Goal: Transaction & Acquisition: Obtain resource

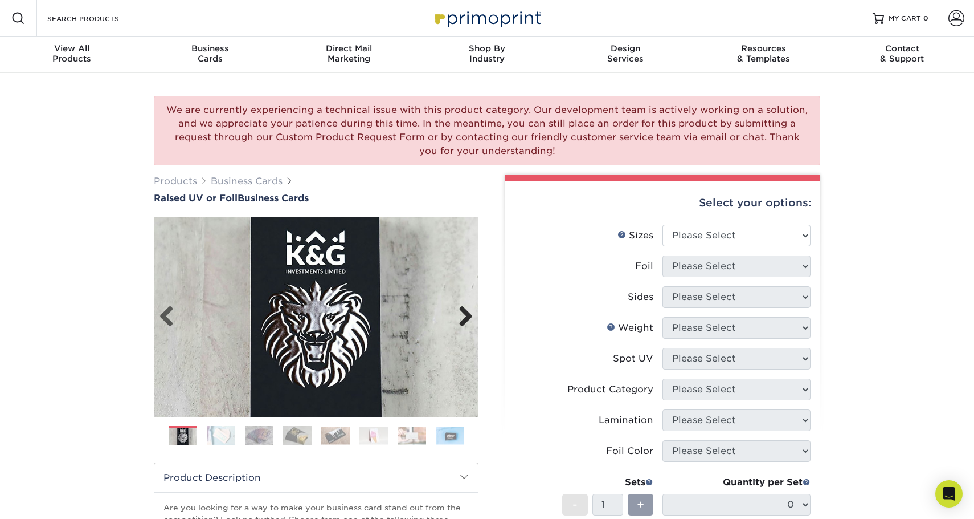
click at [463, 313] on link "Next" at bounding box center [461, 316] width 23 height 23
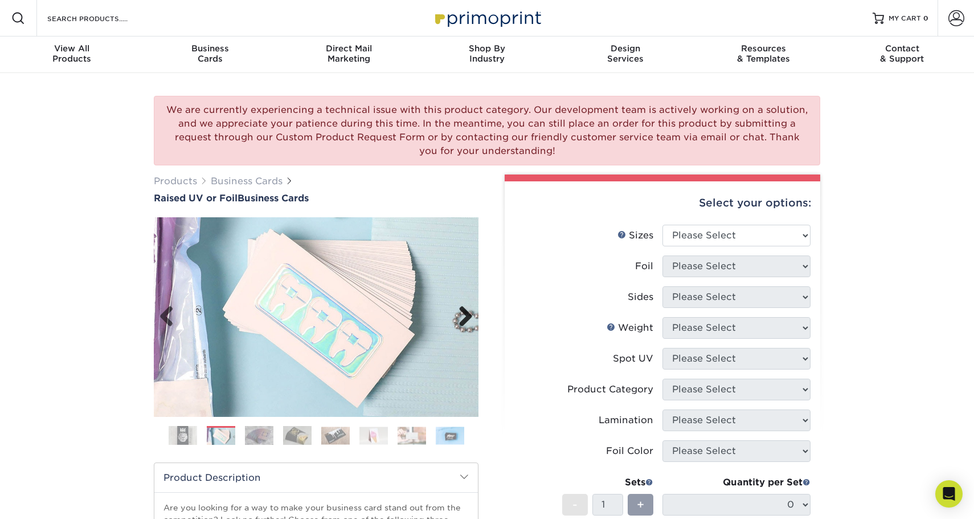
click at [464, 313] on link "Next" at bounding box center [461, 316] width 23 height 23
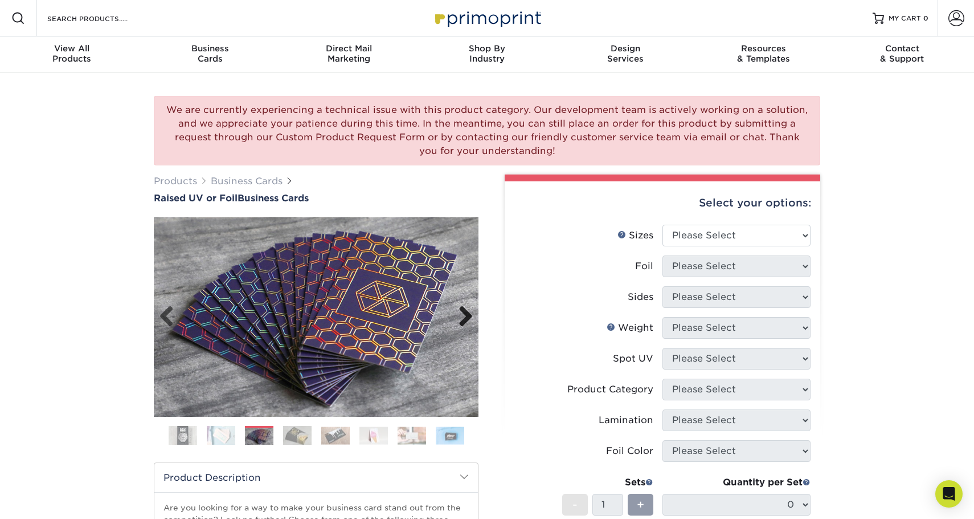
click at [464, 313] on link "Next" at bounding box center [461, 316] width 23 height 23
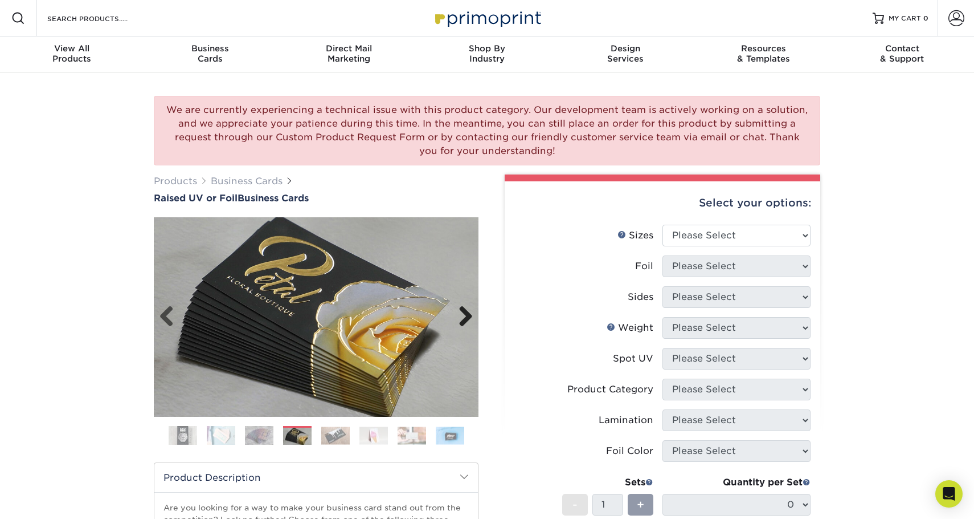
click at [463, 312] on link "Next" at bounding box center [461, 316] width 23 height 23
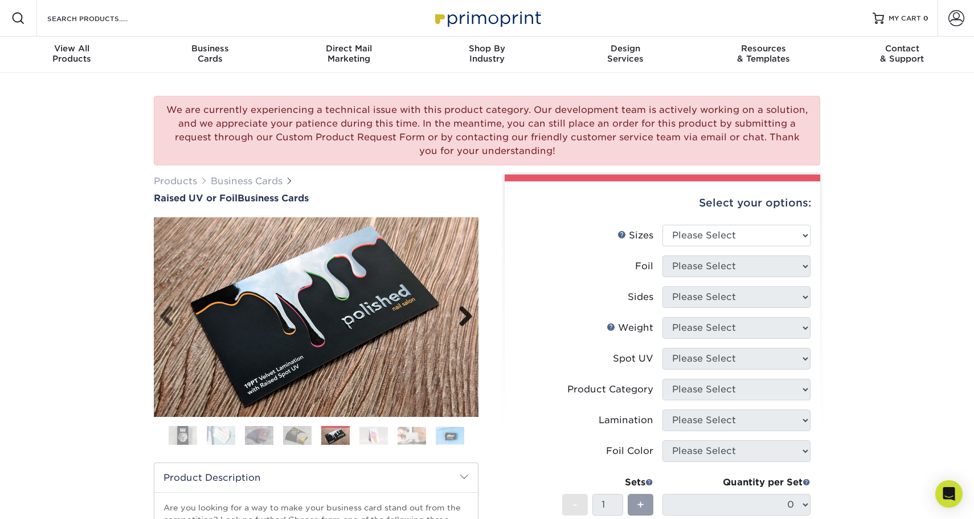
click at [460, 311] on link "Next" at bounding box center [461, 316] width 23 height 23
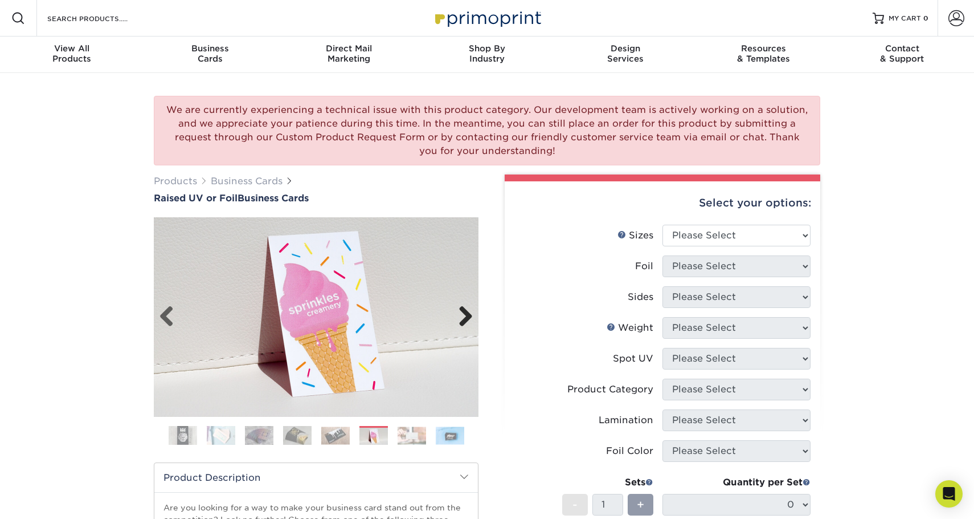
click at [460, 311] on link "Next" at bounding box center [461, 316] width 23 height 23
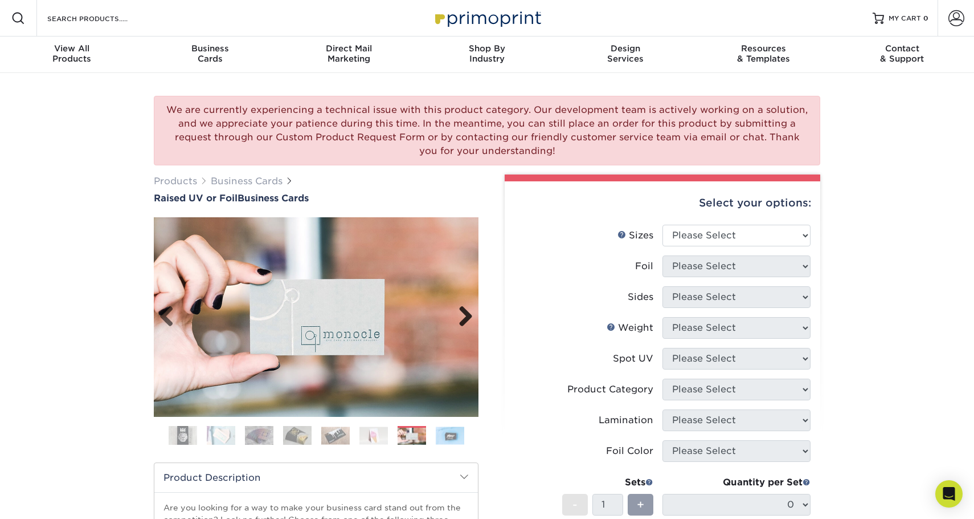
click at [459, 311] on link "Next" at bounding box center [461, 316] width 23 height 23
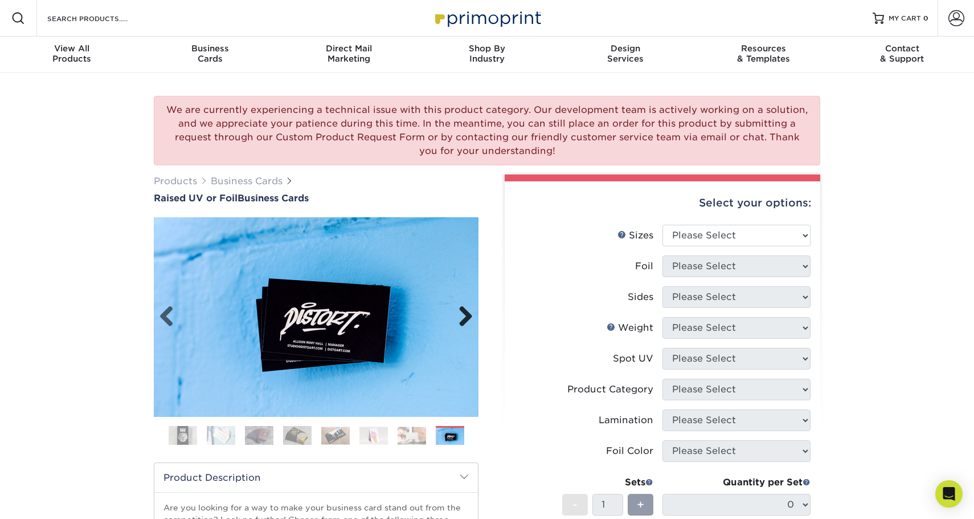
click at [459, 311] on link "Next" at bounding box center [461, 316] width 23 height 23
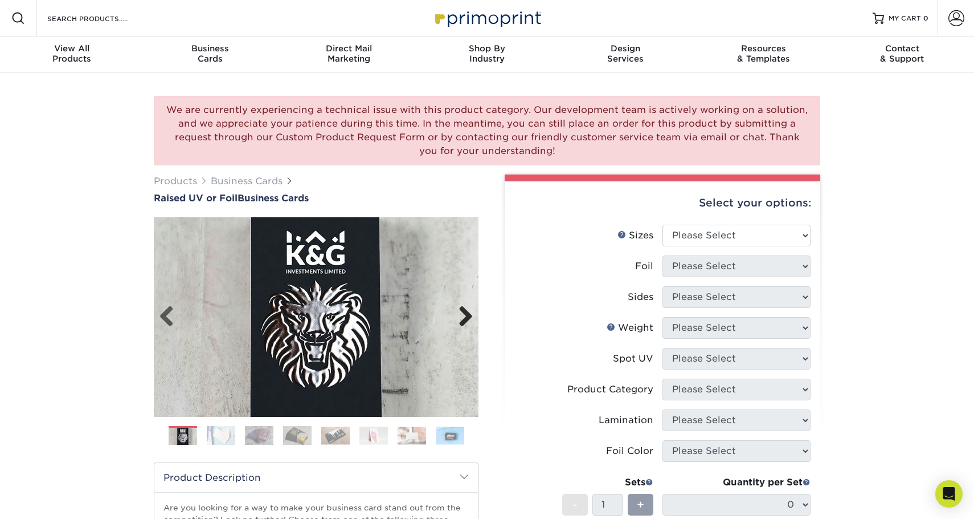
click at [459, 311] on link "Next" at bounding box center [461, 316] width 23 height 23
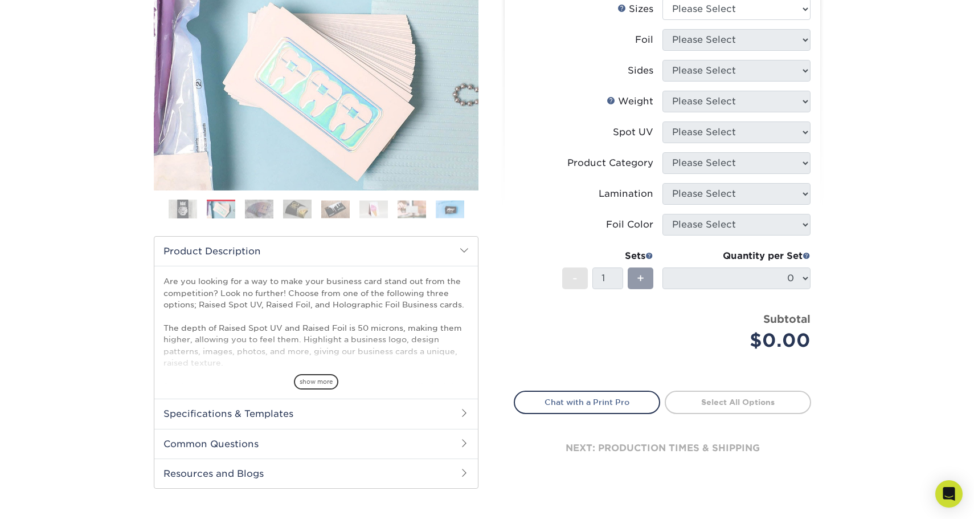
scroll to position [228, 0]
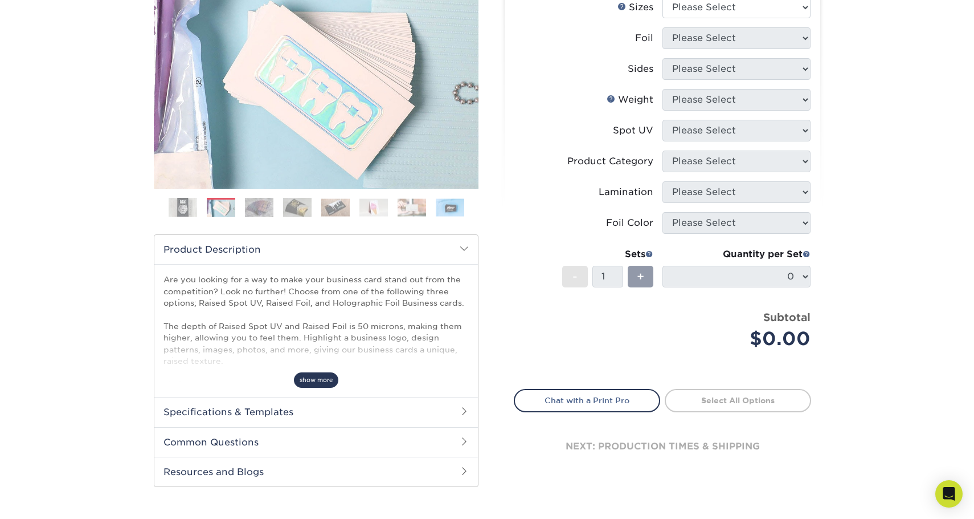
click at [319, 379] on span "show more" at bounding box center [316, 379] width 44 height 15
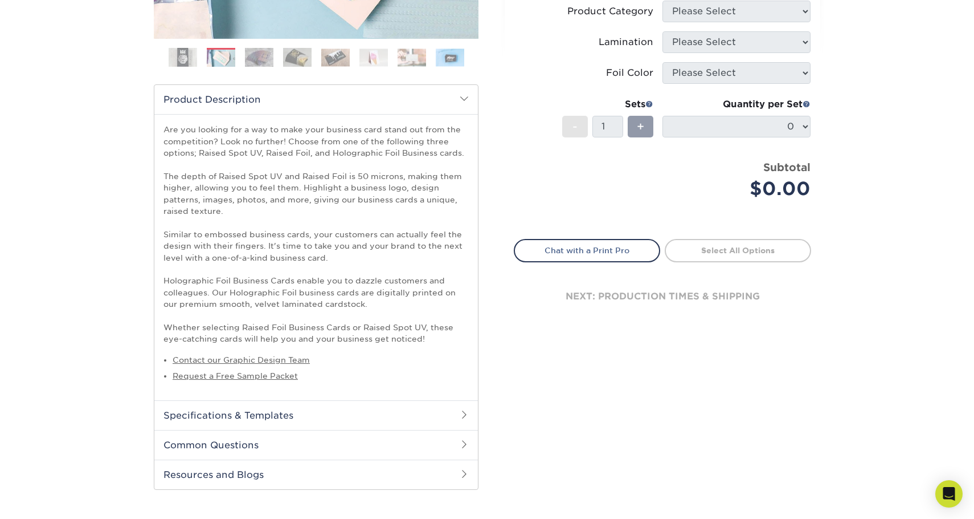
scroll to position [399, 0]
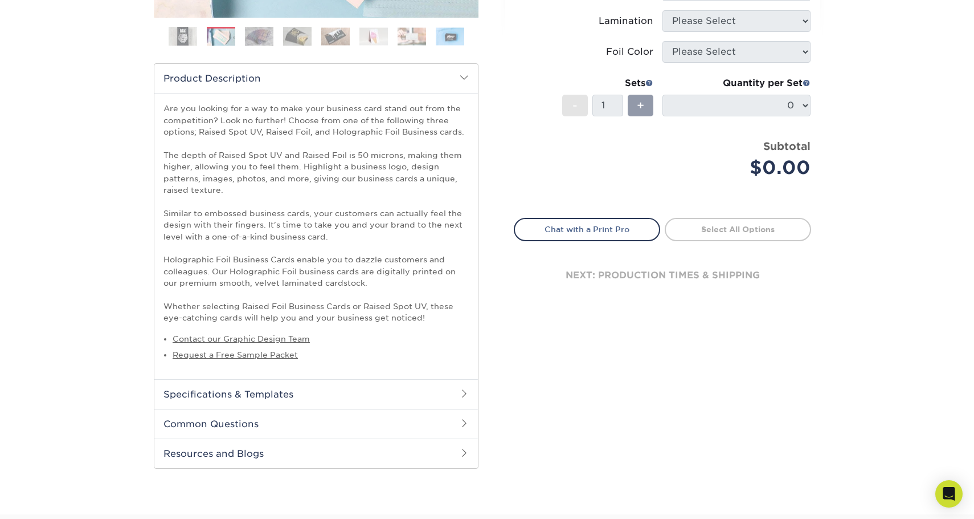
drag, startPoint x: 308, startPoint y: 287, endPoint x: 462, endPoint y: 420, distance: 203.6
click at [462, 420] on span at bounding box center [464, 422] width 9 height 9
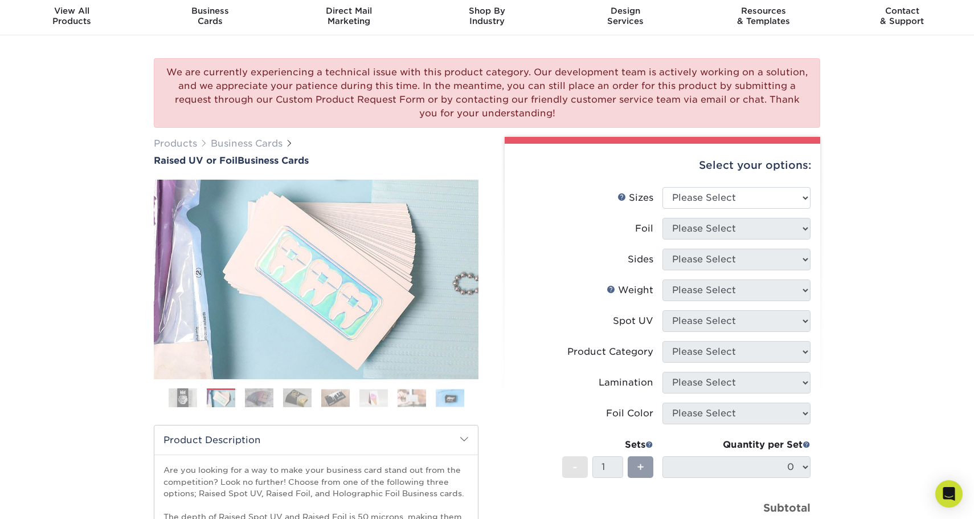
scroll to position [57, 0]
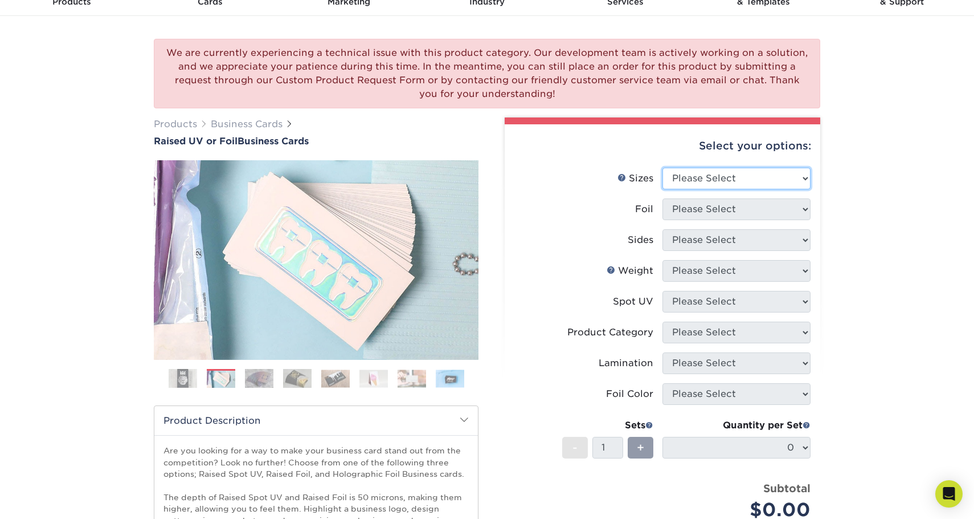
click at [784, 176] on select "Please Select 2" x 3.5" - Standard" at bounding box center [737, 179] width 148 height 22
select select "2.00x3.50"
click at [663, 168] on select "Please Select 2" x 3.5" - Standard" at bounding box center [737, 179] width 148 height 22
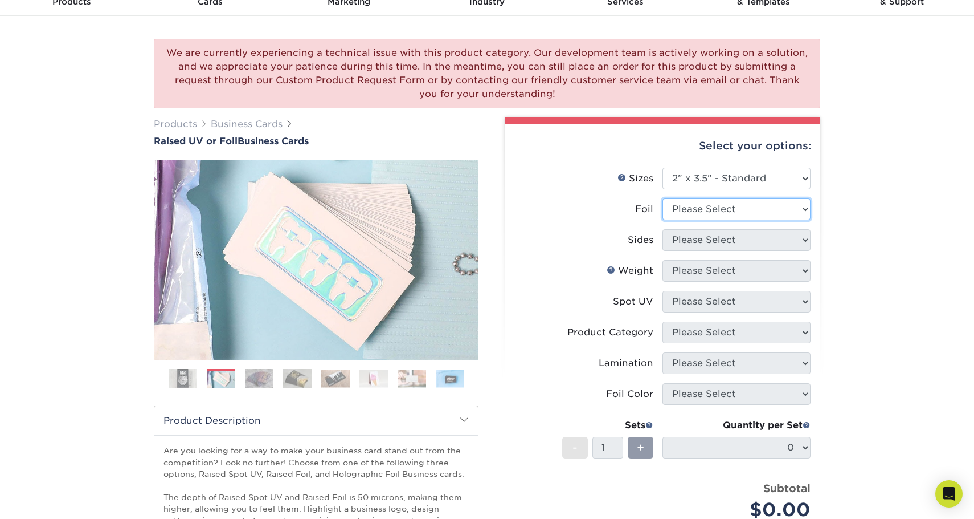
click at [760, 205] on select "Please Select No Yes" at bounding box center [737, 209] width 148 height 22
select select "1"
click at [663, 198] on select "Please Select No Yes" at bounding box center [737, 209] width 148 height 22
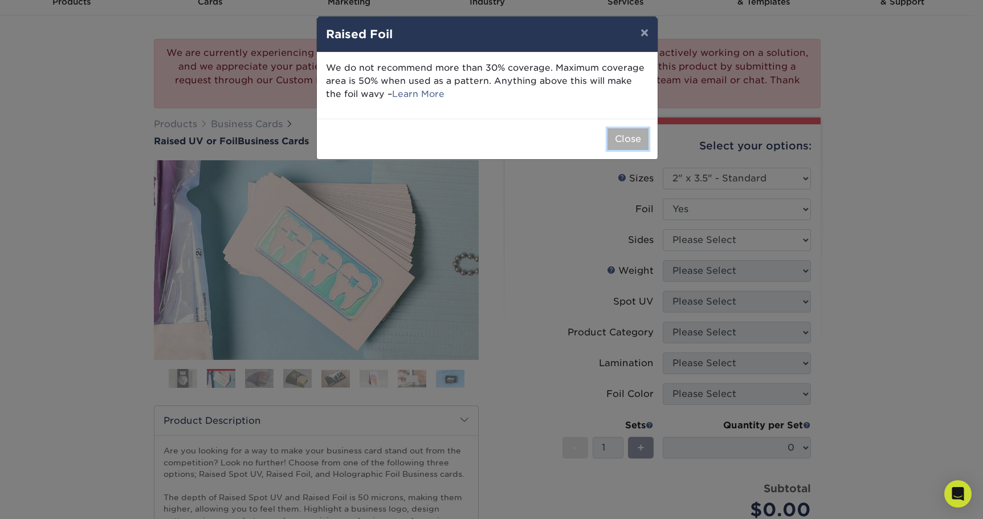
click at [628, 139] on button "Close" at bounding box center [627, 139] width 41 height 22
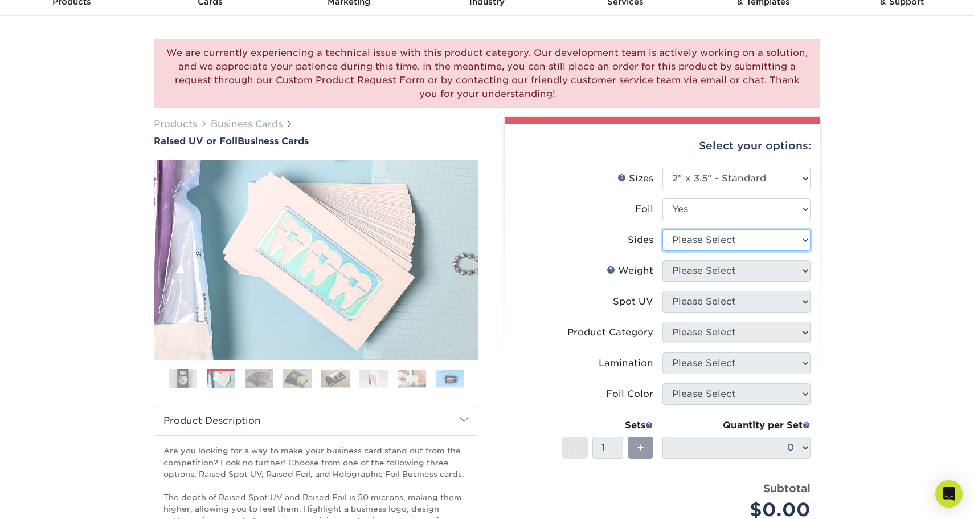
click at [787, 236] on select "Please Select Print Both Sides - Foil Both Sides Print Both Sides - Foil Front …" at bounding box center [737, 240] width 148 height 22
click at [663, 229] on select "Please Select Print Both Sides - Foil Both Sides Print Both Sides - Foil Front …" at bounding box center [737, 240] width 148 height 22
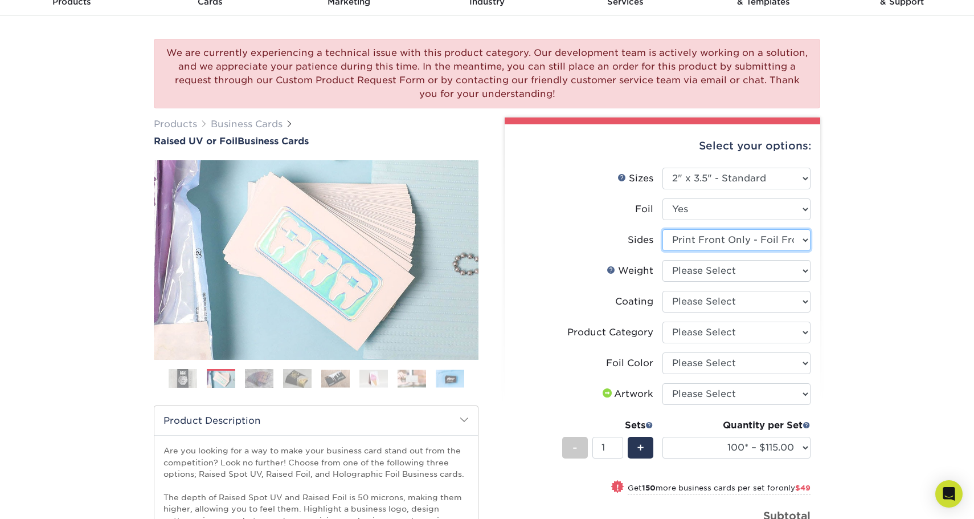
click at [788, 232] on select "Please Select Print Both Sides - Foil Both Sides Print Both Sides - Foil Front …" at bounding box center [737, 240] width 148 height 22
select select "e9e9dfb3-fba1-4d60-972c-fd9ca5904d33"
click at [663, 229] on select "Please Select Print Both Sides - Foil Both Sides Print Both Sides - Foil Front …" at bounding box center [737, 240] width 148 height 22
click at [783, 267] on select "Please Select 16PT" at bounding box center [737, 271] width 148 height 22
select select "16PT"
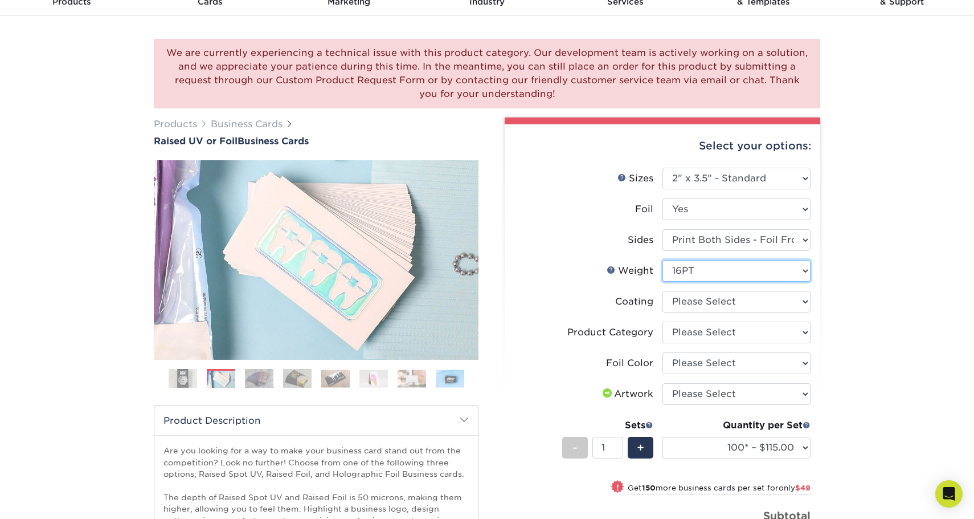
click at [663, 260] on select "Please Select 16PT" at bounding box center [737, 271] width 148 height 22
click at [774, 301] on select at bounding box center [737, 302] width 148 height 22
select select "3e7618de-abca-4bda-9f97-8b9129e913d8"
click at [663, 291] on select at bounding box center [737, 302] width 148 height 22
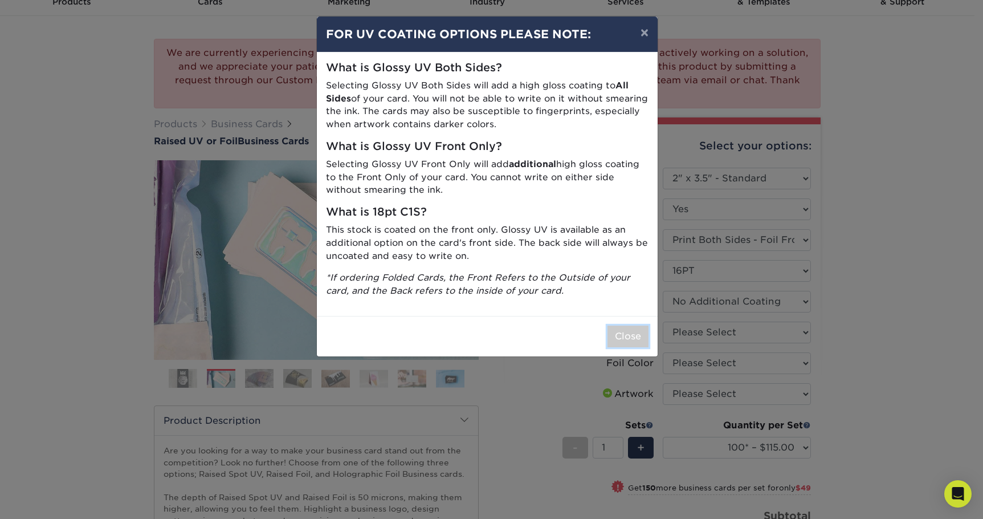
click at [626, 332] on button "Close" at bounding box center [627, 336] width 41 height 22
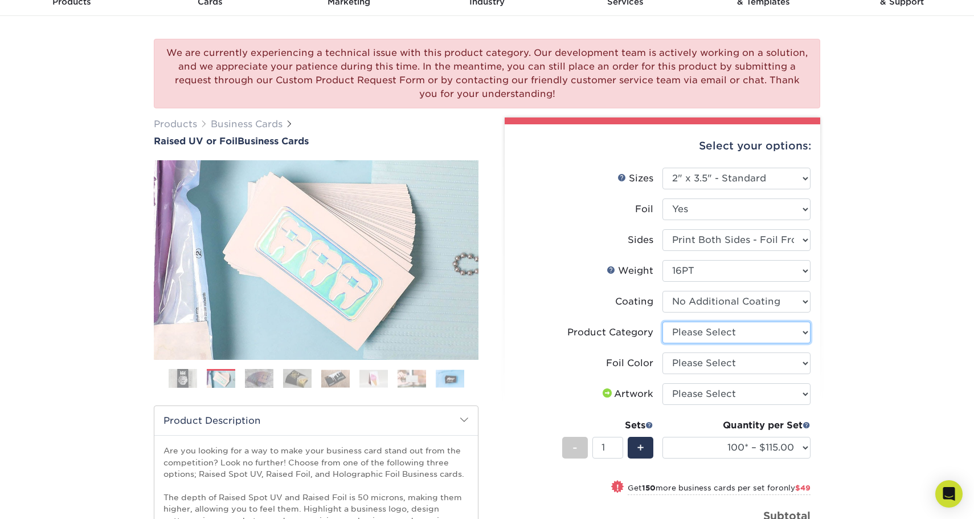
click at [789, 329] on select "Please Select Business Cards" at bounding box center [737, 332] width 148 height 22
select select "3b5148f1-0588-4f88-a218-97bcfdce65c1"
click at [663, 321] on select "Please Select Business Cards" at bounding box center [737, 332] width 148 height 22
click at [761, 359] on select "Please Select Silver Foil Gold Foil Holographic Foil" at bounding box center [737, 363] width 148 height 22
select select "a834dd52-fe06-4ed6-9a86-5bd3c2d02515"
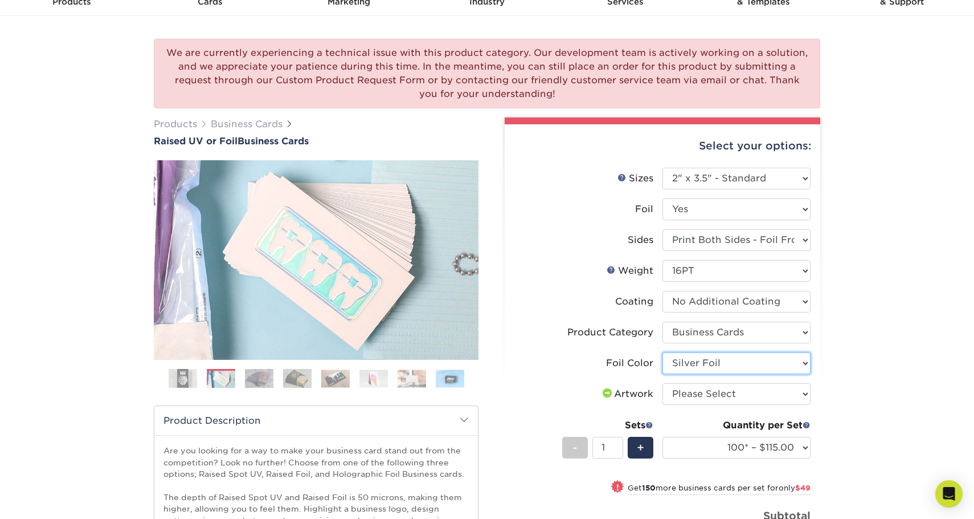
click at [663, 352] on select "Please Select Silver Foil Gold Foil Holographic Foil" at bounding box center [737, 363] width 148 height 22
click at [773, 394] on select "Please Select I will upload files I need a design - $100" at bounding box center [737, 394] width 148 height 22
select select "upload"
click at [663, 383] on select "Please Select I will upload files I need a design - $100" at bounding box center [737, 394] width 148 height 22
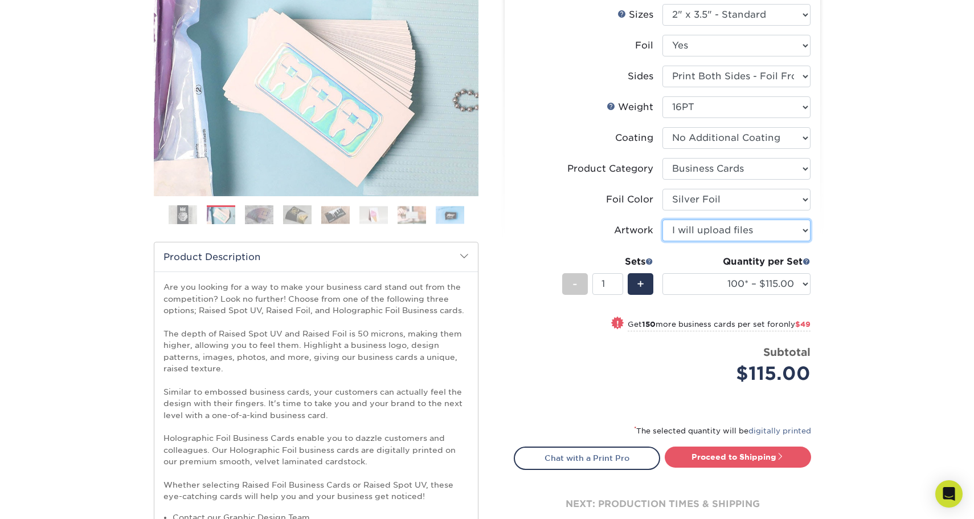
scroll to position [228, 0]
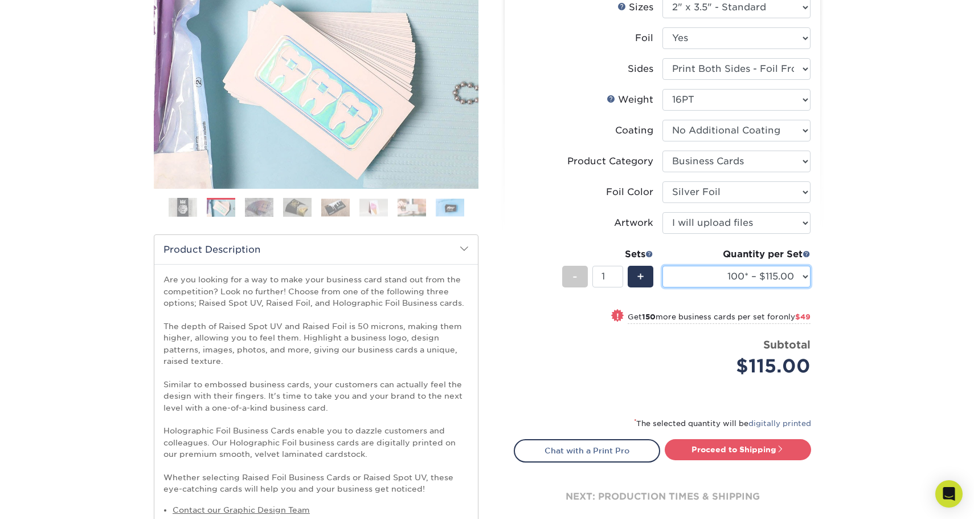
click at [801, 275] on select "100* – $115.00 250* – $164.00 500* – $221.00" at bounding box center [737, 277] width 148 height 22
click at [800, 273] on select "100* – $115.00 250* – $164.00 500* – $221.00" at bounding box center [737, 277] width 148 height 22
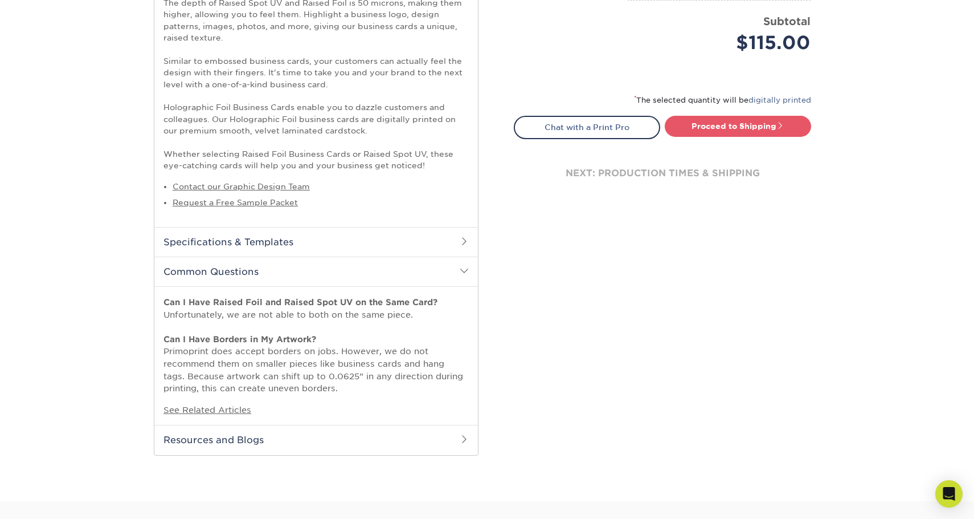
scroll to position [570, 0]
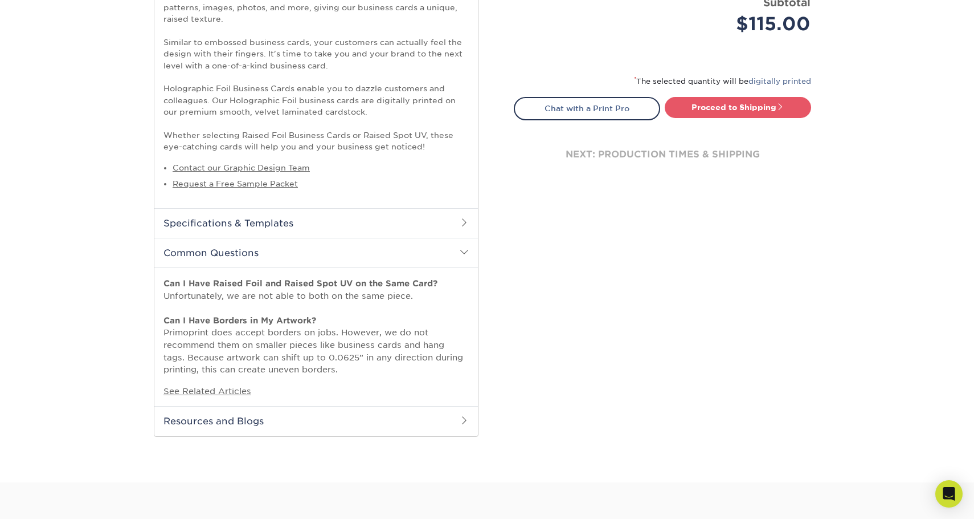
click at [464, 221] on span at bounding box center [464, 222] width 9 height 9
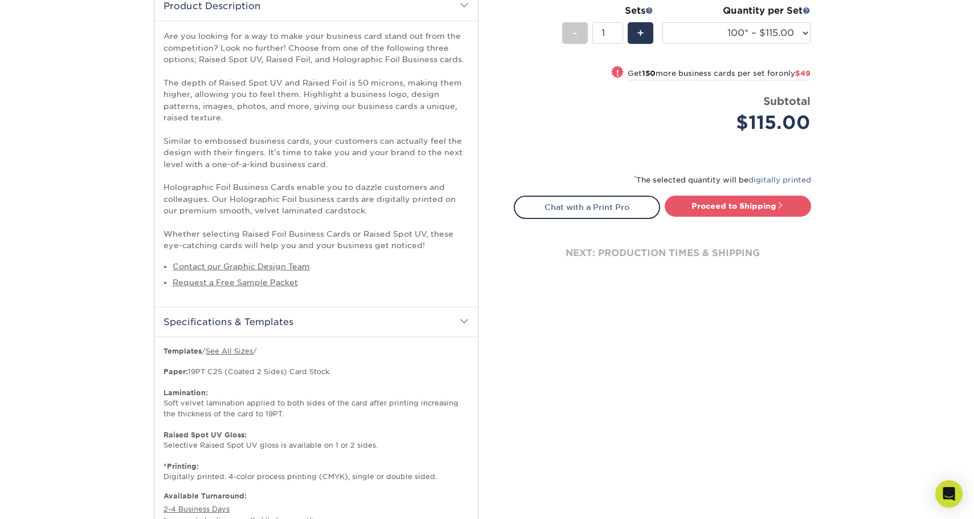
scroll to position [456, 0]
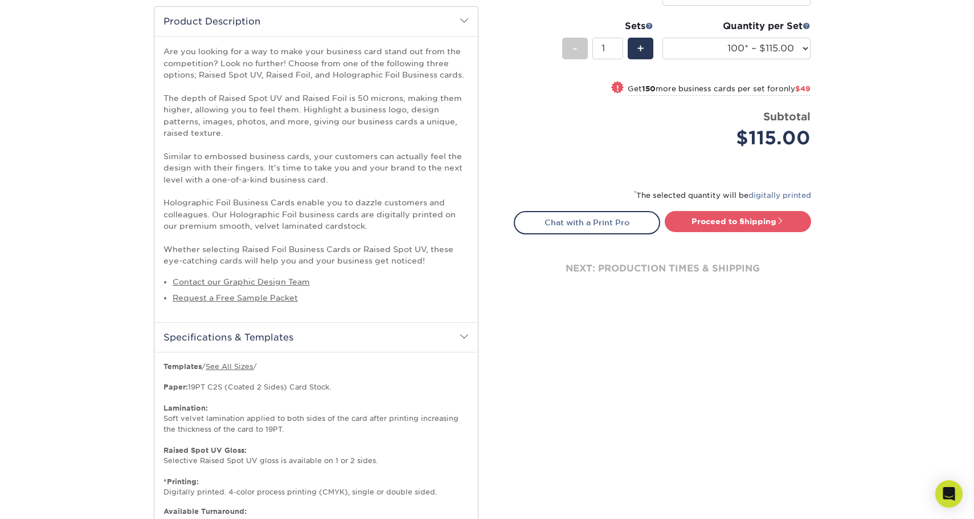
drag, startPoint x: 508, startPoint y: 272, endPoint x: 501, endPoint y: 271, distance: 6.9
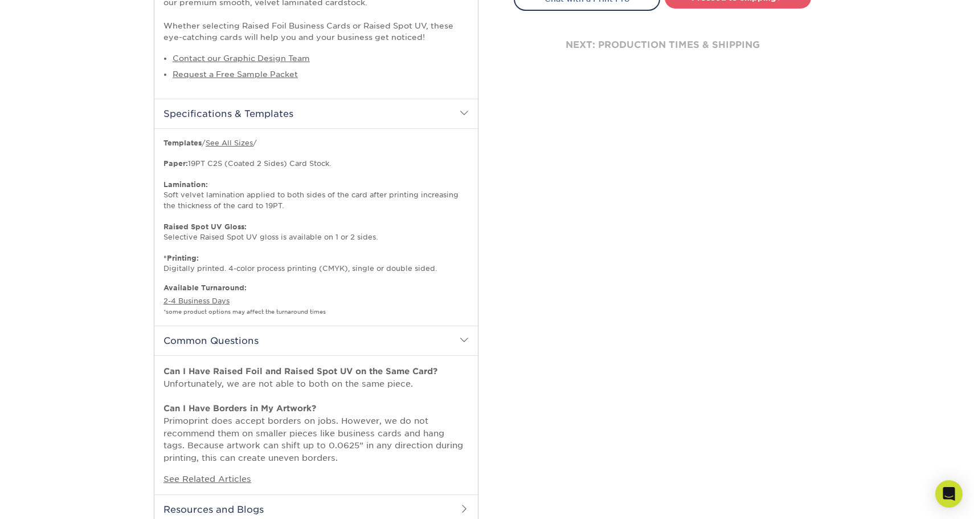
scroll to position [855, 0]
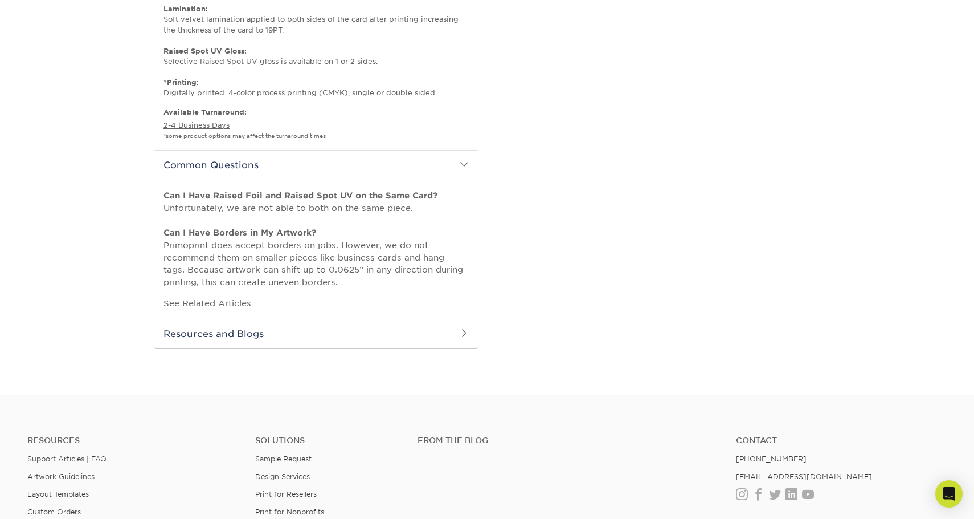
click at [462, 331] on span at bounding box center [464, 332] width 9 height 9
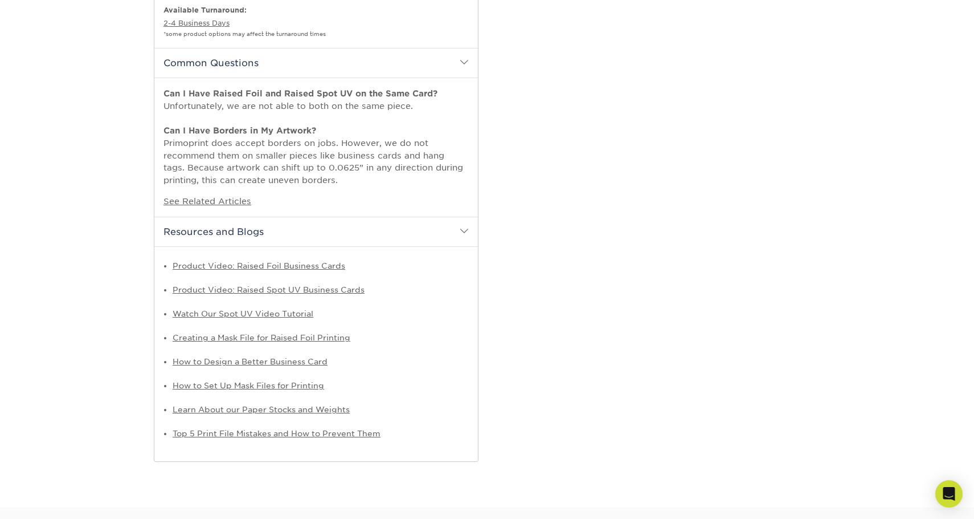
scroll to position [969, 0]
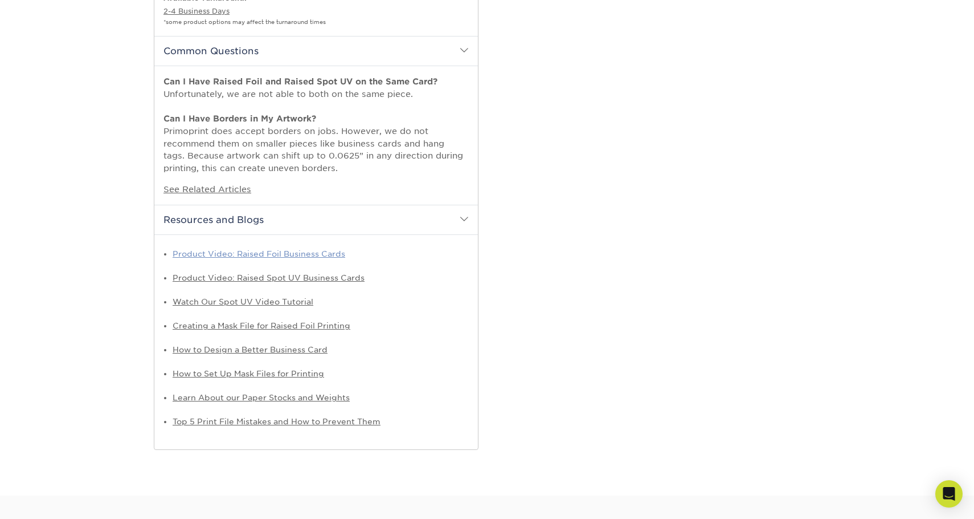
click at [317, 254] on link "Product Video: Raised Foil Business Cards" at bounding box center [259, 253] width 173 height 9
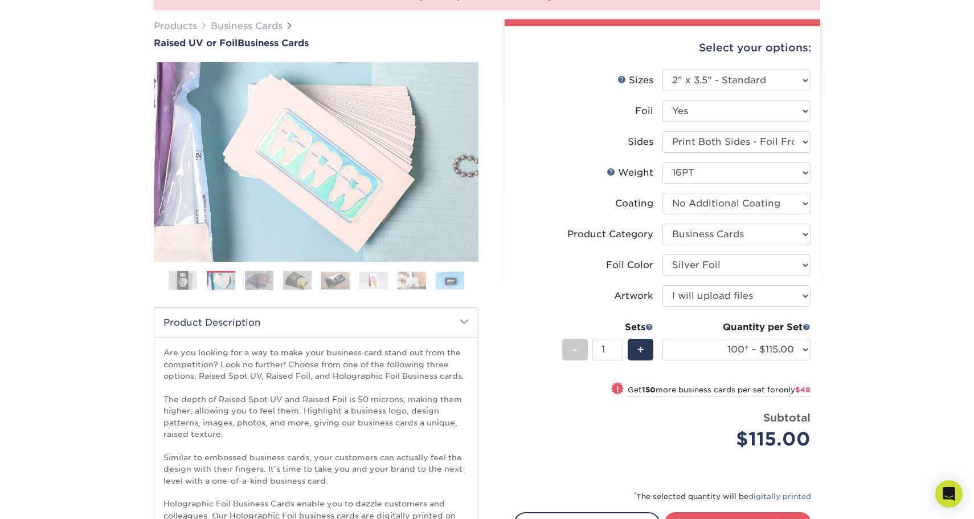
scroll to position [114, 0]
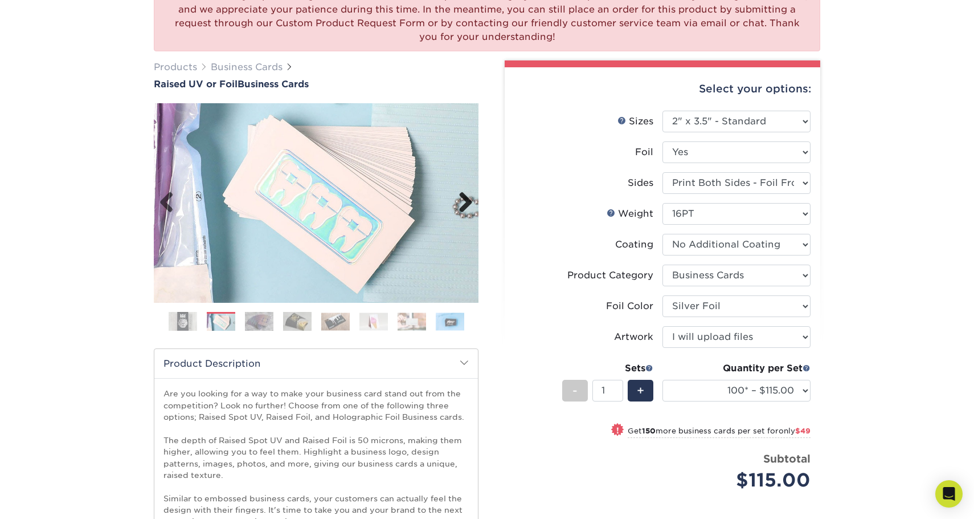
click at [457, 202] on link "Next" at bounding box center [461, 202] width 23 height 23
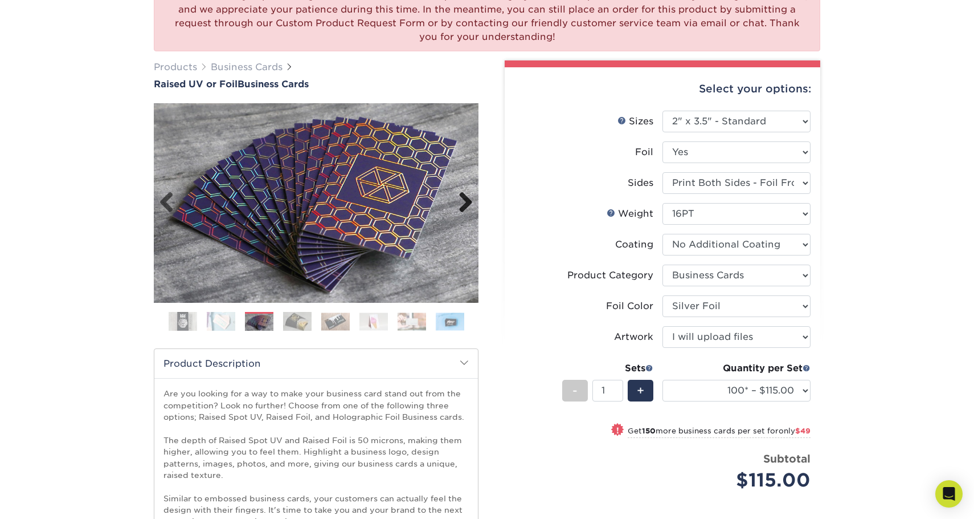
click at [457, 202] on link "Next" at bounding box center [461, 202] width 23 height 23
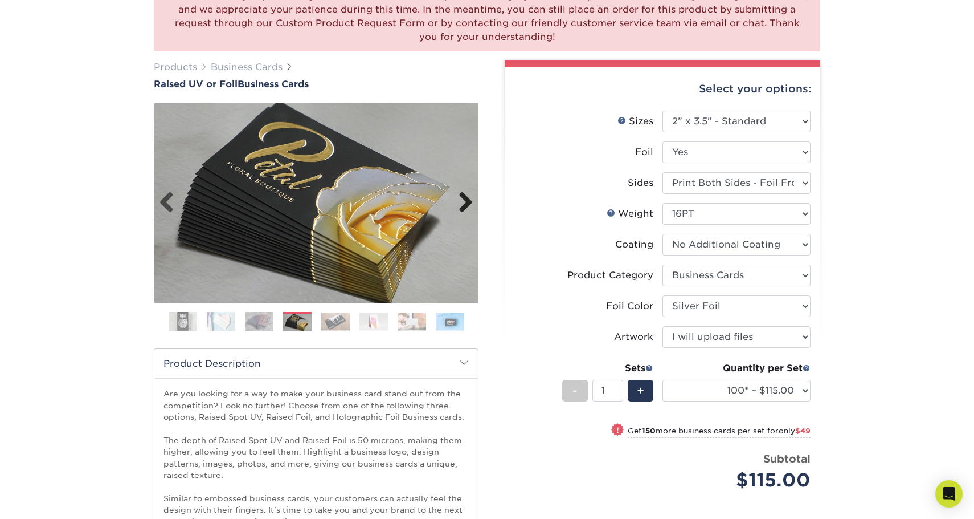
click at [457, 201] on link "Next" at bounding box center [461, 202] width 23 height 23
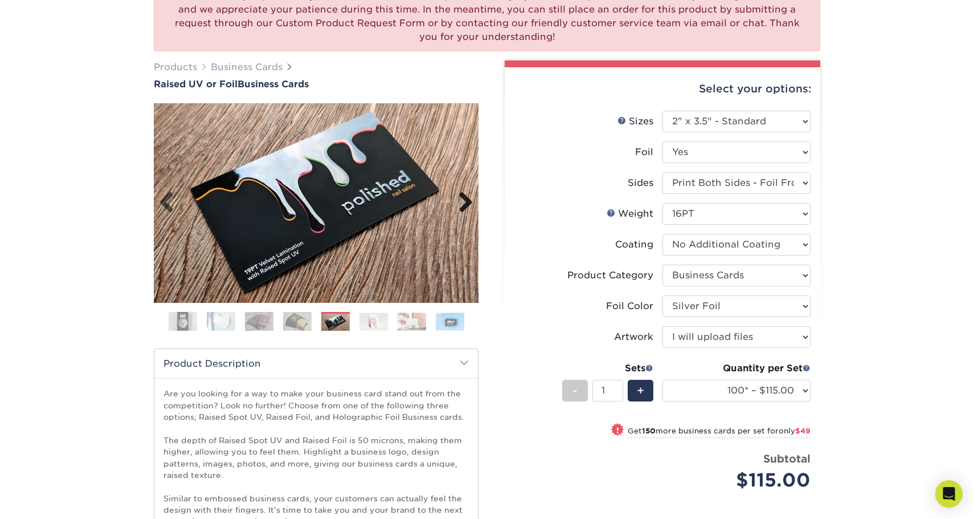
click at [452, 201] on link "Next" at bounding box center [461, 202] width 23 height 23
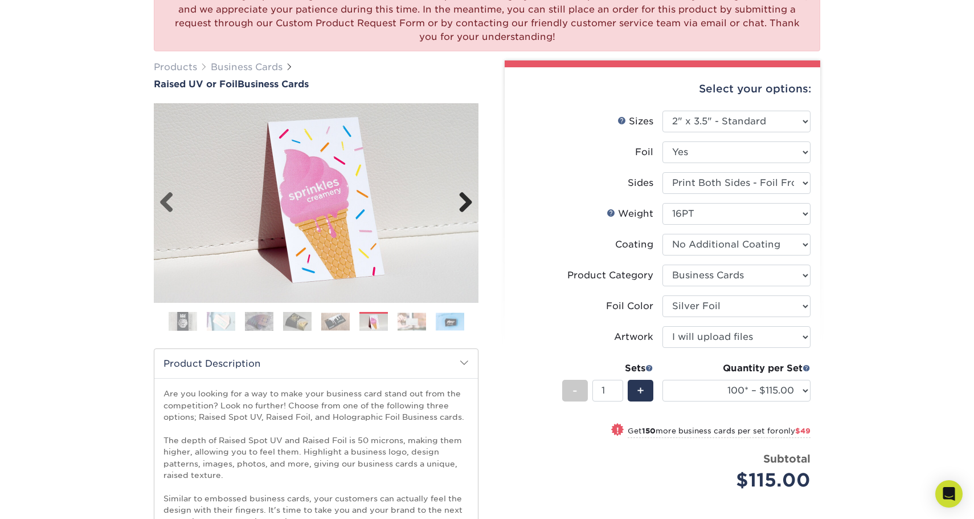
click at [451, 201] on link "Next" at bounding box center [461, 202] width 23 height 23
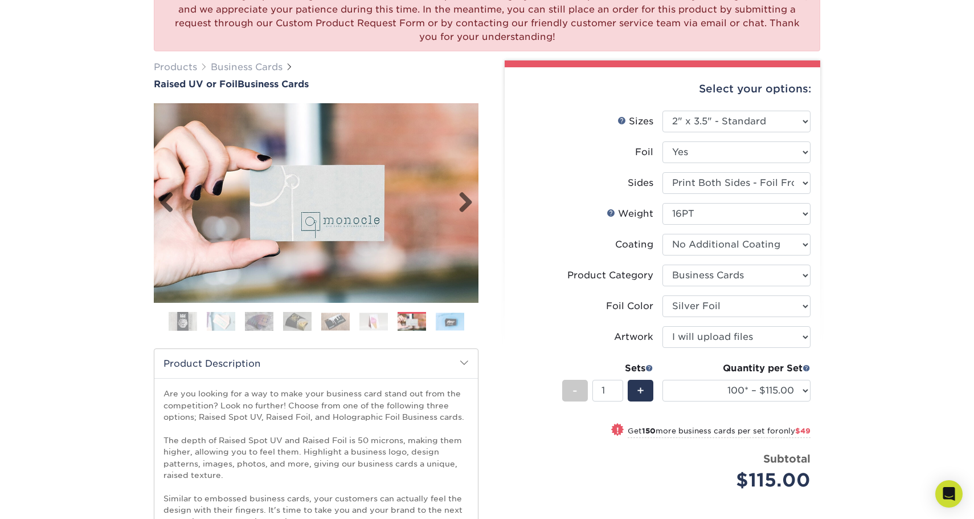
click at [447, 202] on img at bounding box center [316, 202] width 325 height 199
click at [458, 203] on link "Next" at bounding box center [461, 202] width 23 height 23
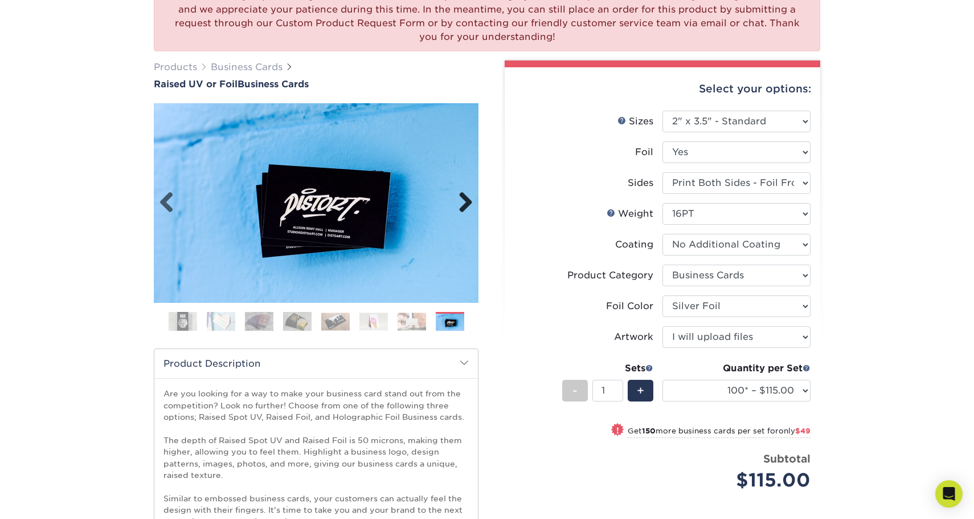
click at [463, 203] on link "Next" at bounding box center [461, 202] width 23 height 23
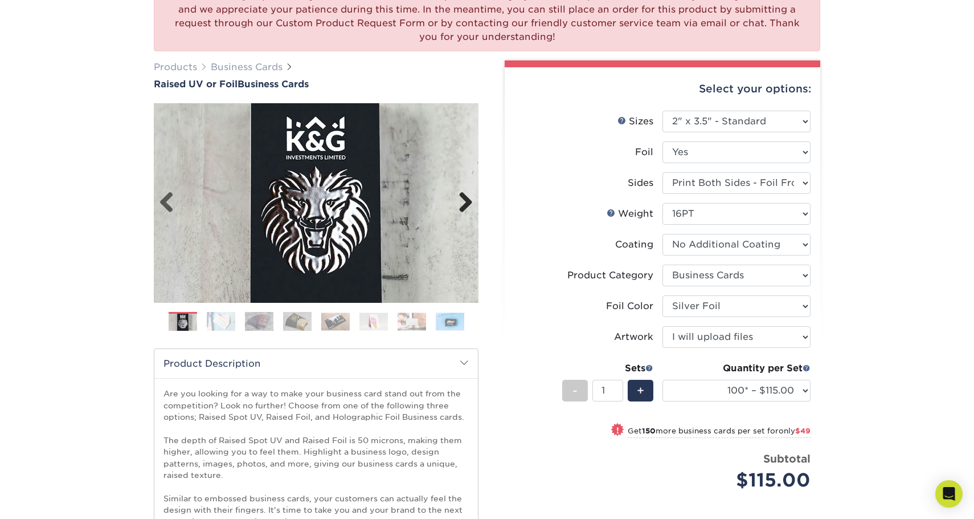
click at [466, 201] on link "Next" at bounding box center [461, 202] width 23 height 23
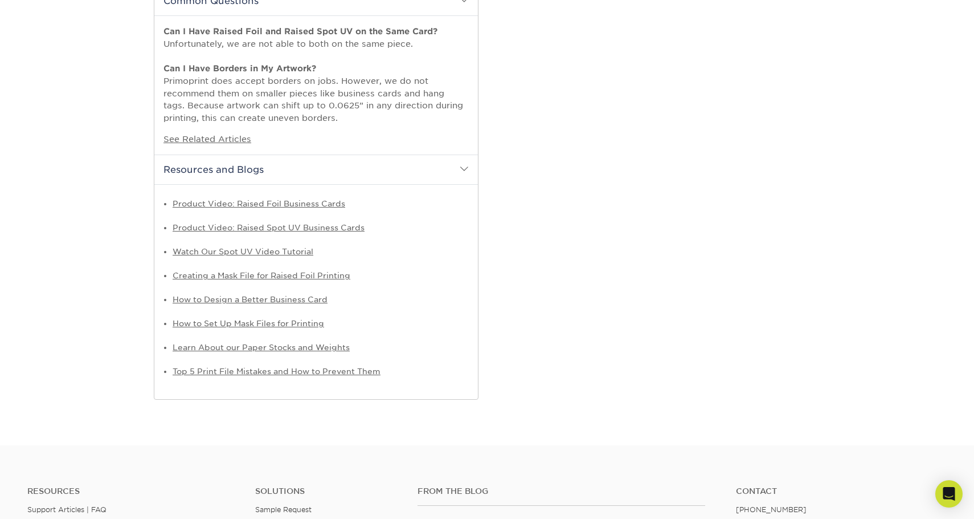
scroll to position [1026, 0]
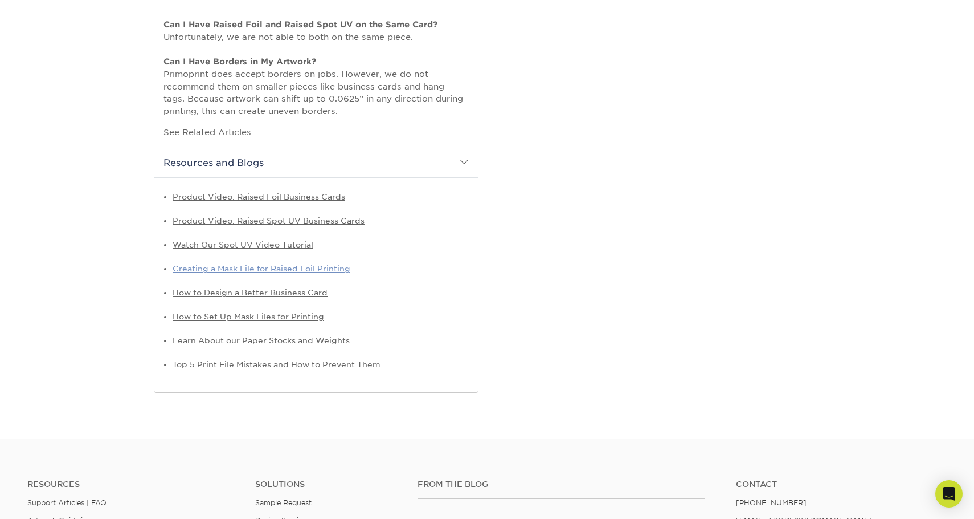
click at [315, 270] on link "Creating a Mask File for Raised Foil Printing" at bounding box center [262, 268] width 178 height 9
click at [283, 289] on link "How to Design a Better Business Card" at bounding box center [250, 292] width 155 height 9
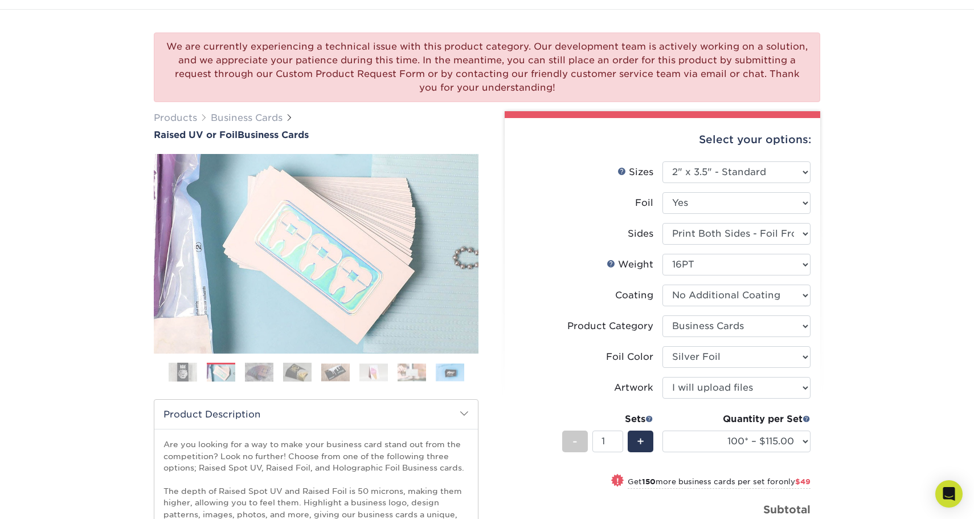
scroll to position [0, 0]
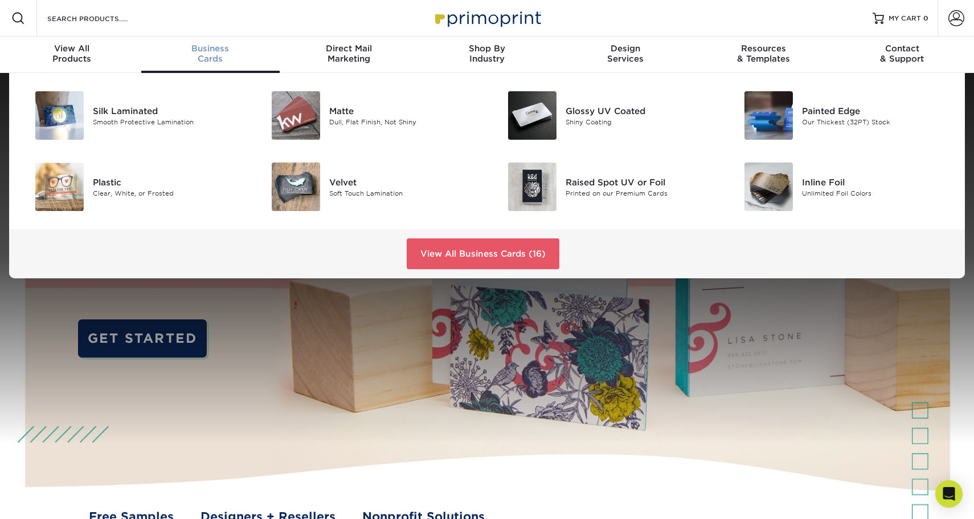
click at [212, 51] on span "Business" at bounding box center [210, 48] width 138 height 10
click at [826, 180] on div "Inline Foil" at bounding box center [876, 182] width 149 height 13
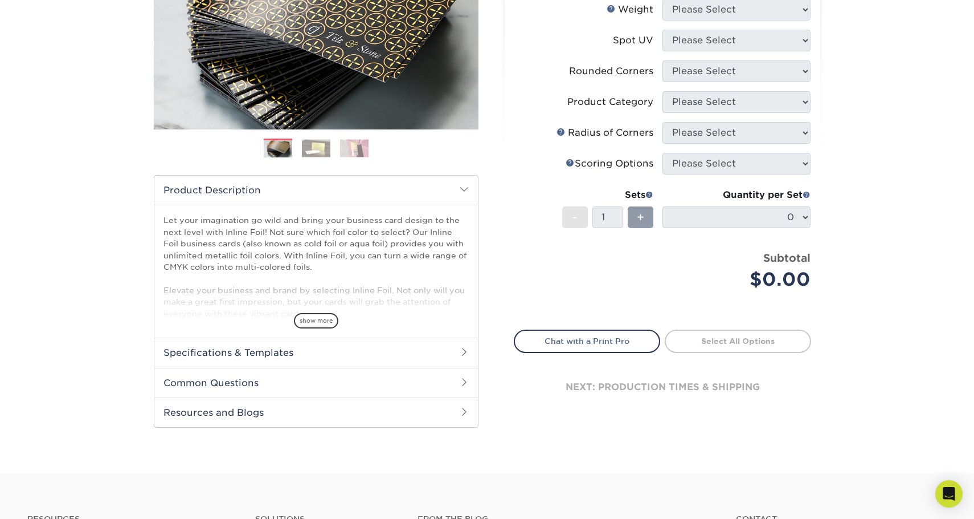
scroll to position [228, 0]
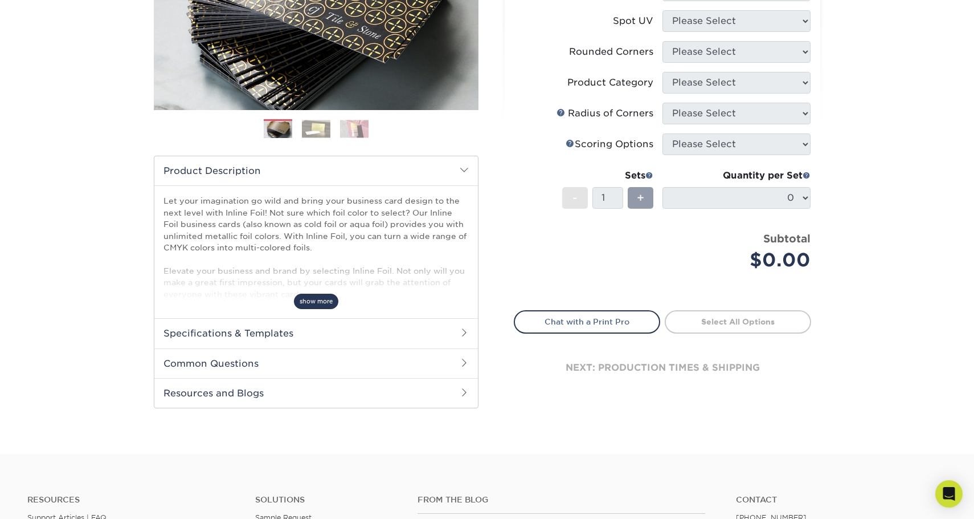
click at [319, 302] on span "show more" at bounding box center [316, 300] width 44 height 15
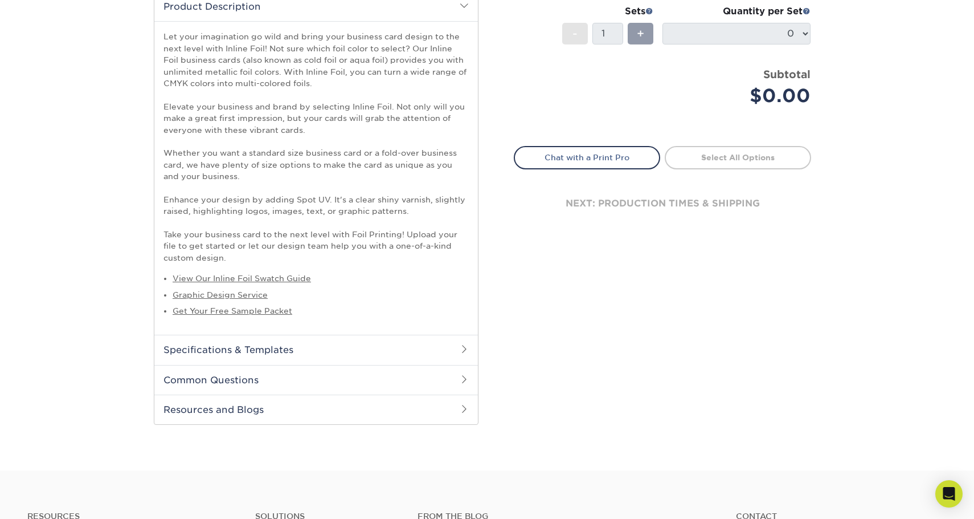
scroll to position [399, 0]
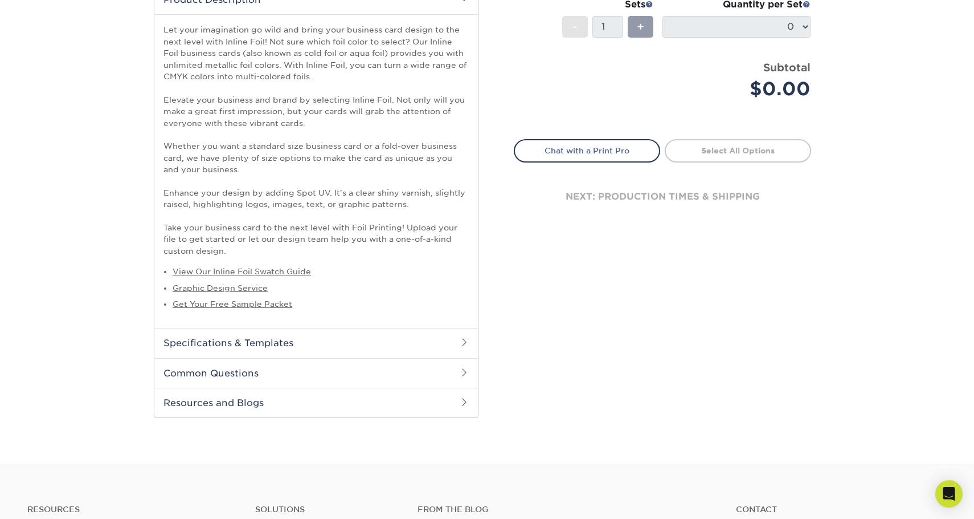
drag, startPoint x: 387, startPoint y: 307, endPoint x: 382, endPoint y: 309, distance: 5.9
drag, startPoint x: 382, startPoint y: 309, endPoint x: 431, endPoint y: 344, distance: 59.3
click at [431, 344] on h2 "Specifications & Templates" at bounding box center [316, 343] width 324 height 30
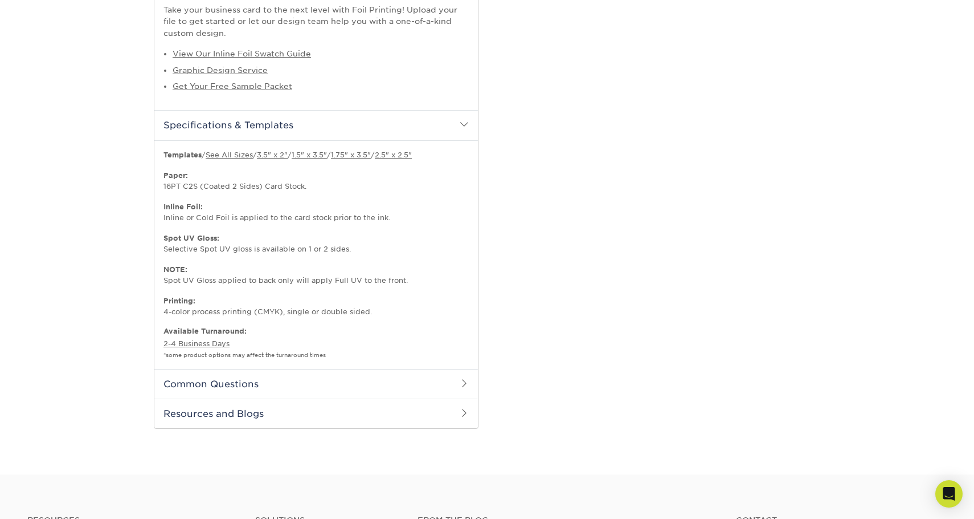
scroll to position [627, 0]
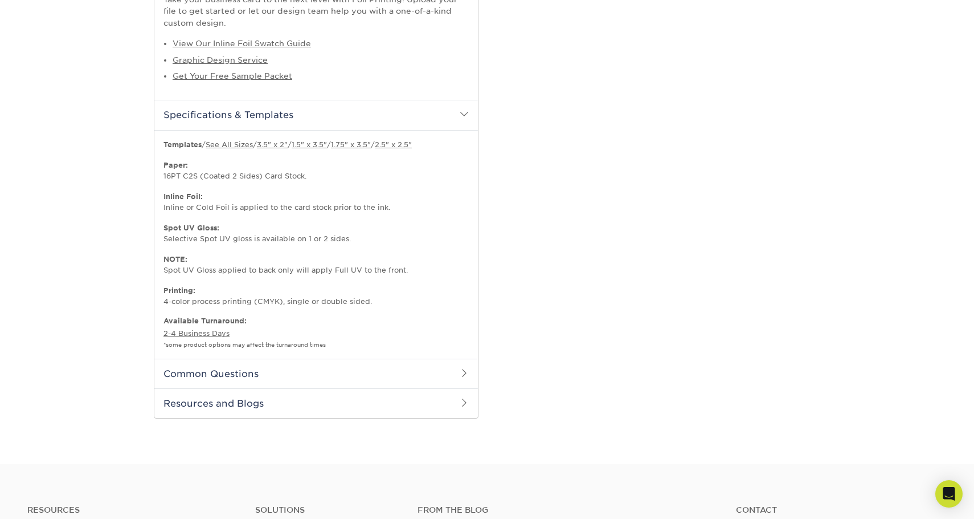
click at [457, 370] on h2 "Common Questions" at bounding box center [316, 373] width 324 height 30
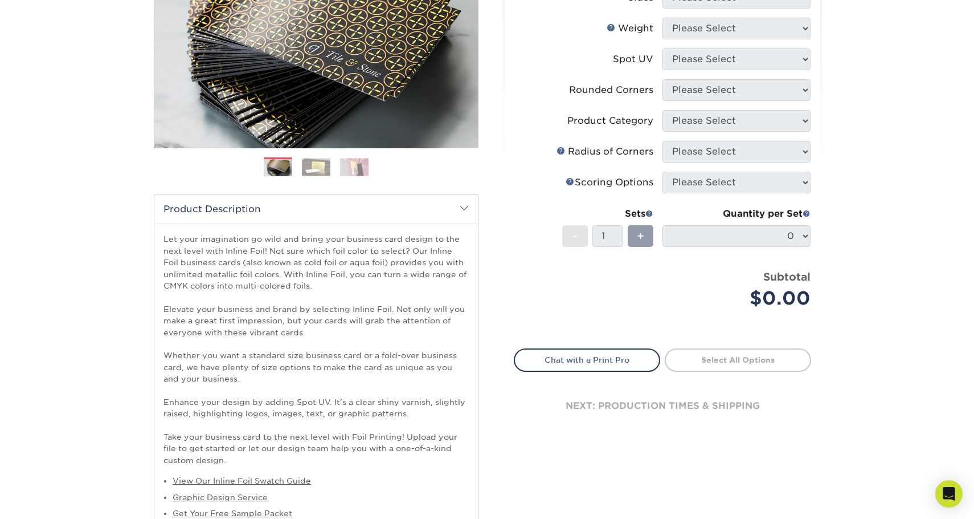
scroll to position [0, 0]
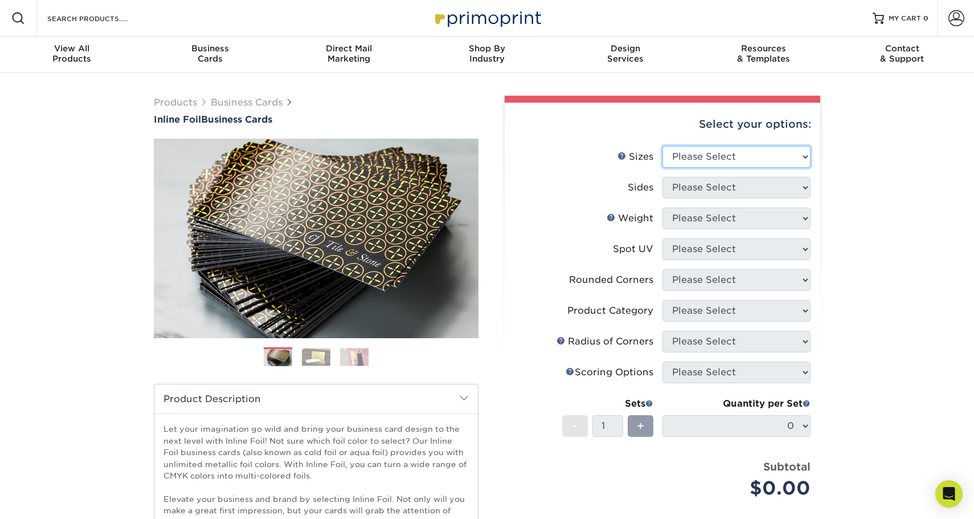
click at [764, 156] on select "Please Select 1.5" x 3.5" - Mini 1.75" x 3.5" - Mini 2" x 2" - Square 2" x 3" -…" at bounding box center [737, 157] width 148 height 22
select select "2.12x3.38"
click at [663, 146] on select "Please Select 1.5" x 3.5" - Mini 1.75" x 3.5" - Mini 2" x 2" - Square 2" x 3" -…" at bounding box center [737, 157] width 148 height 22
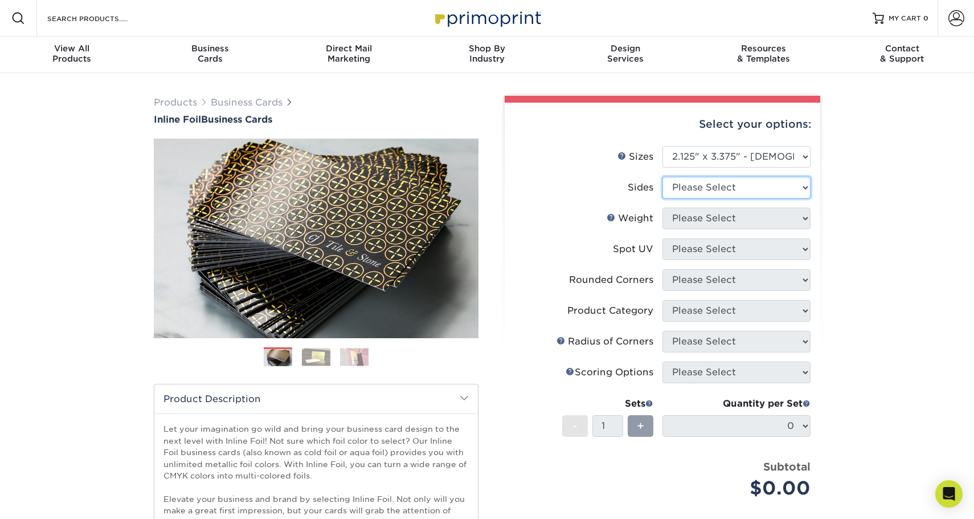
click at [752, 182] on select "Please Select Print Both Sides - Foil Back Only Print Both Sides - Foil Both Si…" at bounding box center [737, 188] width 148 height 22
select select "e9e9dfb3-fba1-4d60-972c-fd9ca5904d33"
click at [663, 177] on select "Please Select Print Both Sides - Foil Back Only Print Both Sides - Foil Both Si…" at bounding box center [737, 188] width 148 height 22
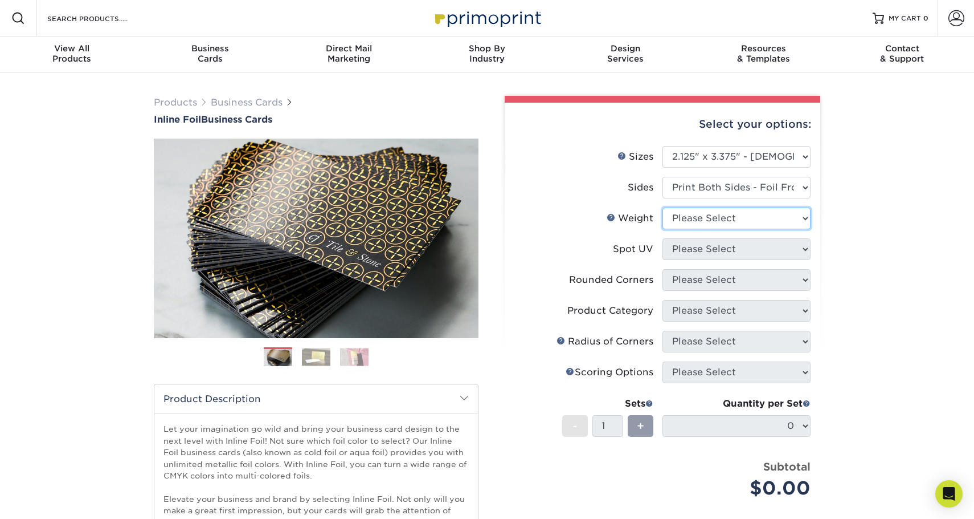
click at [762, 212] on select "Please Select 16PT" at bounding box center [737, 218] width 148 height 22
select select "16PT"
click at [663, 207] on select "Please Select 16PT" at bounding box center [737, 218] width 148 height 22
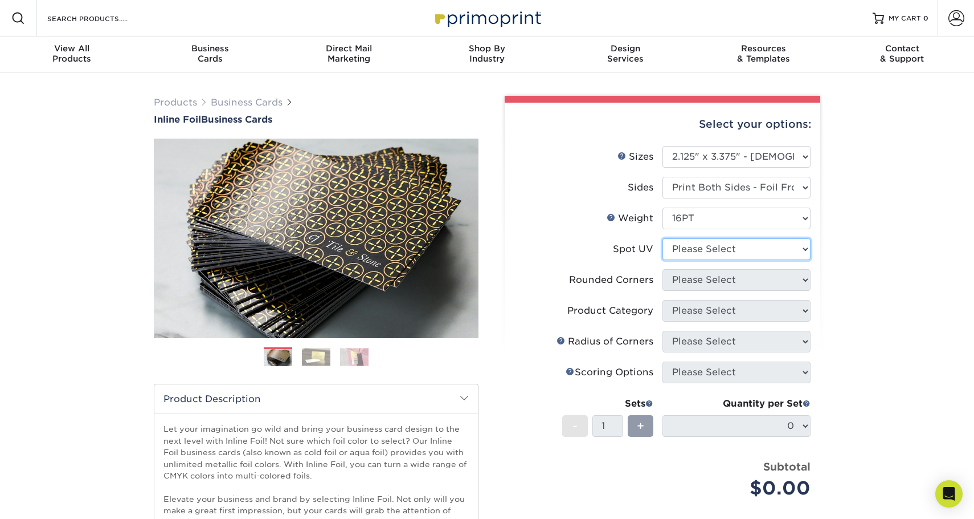
click at [744, 250] on select "Please Select No Spot UV Front and Back (Both Sides) Front Only Back Only" at bounding box center [737, 249] width 148 height 22
select select "3"
click at [663, 238] on select "Please Select No Spot UV Front and Back (Both Sides) Front Only Back Only" at bounding box center [737, 249] width 148 height 22
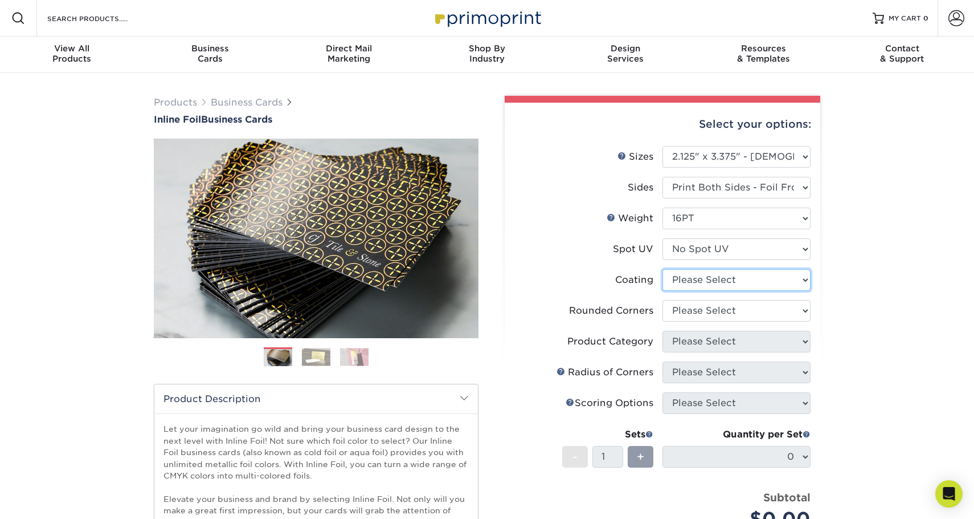
click at [753, 282] on select at bounding box center [737, 280] width 148 height 22
select select "3e7618de-abca-4bda-9f97-8b9129e913d8"
click at [663, 269] on select at bounding box center [737, 280] width 148 height 22
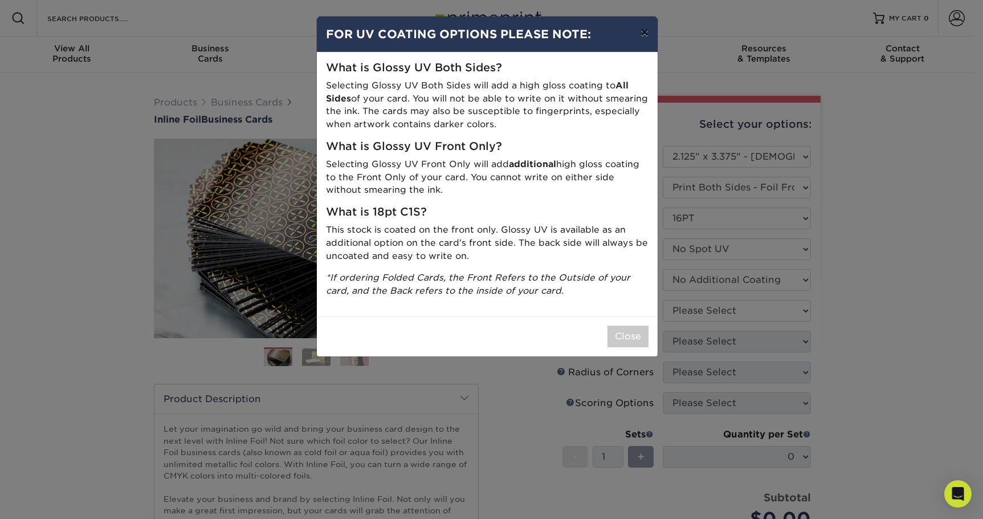
click at [646, 31] on button "×" at bounding box center [644, 33] width 26 height 32
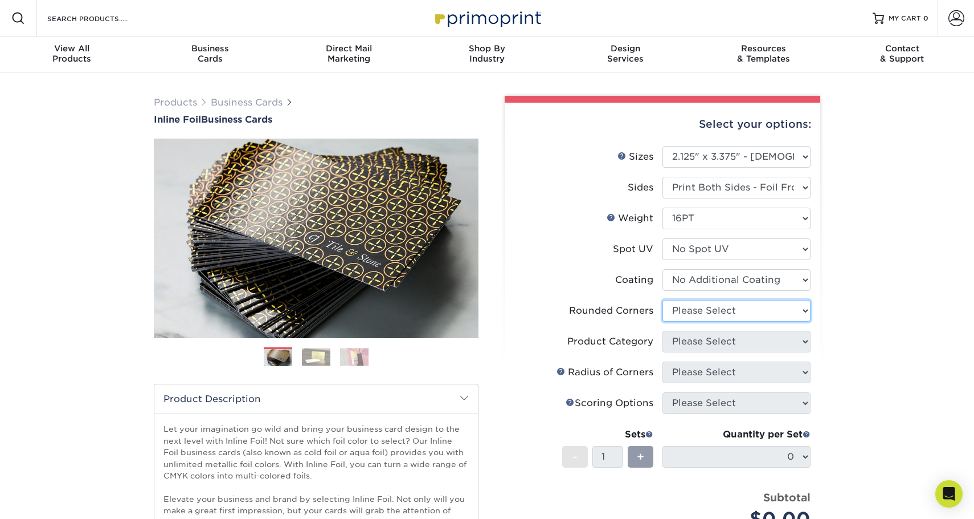
click at [764, 308] on select "Please Select Yes - Round 2 Corners Yes - Round 4 Corners No" at bounding box center [737, 311] width 148 height 22
select select "0"
click at [663, 300] on select "Please Select Yes - Round 2 Corners Yes - Round 4 Corners No" at bounding box center [737, 311] width 148 height 22
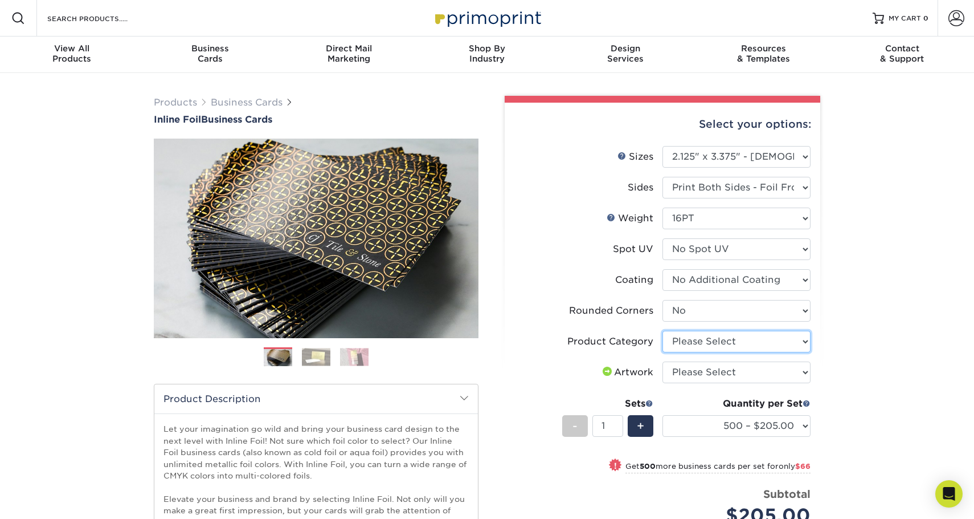
click at [763, 336] on select "Please Select Business Cards" at bounding box center [737, 342] width 148 height 22
select select "3b5148f1-0588-4f88-a218-97bcfdce65c1"
click at [663, 331] on select "Please Select Business Cards" at bounding box center [737, 342] width 148 height 22
click at [750, 370] on select "Please Select I will upload files I need a design - $100" at bounding box center [737, 372] width 148 height 22
select select "upload"
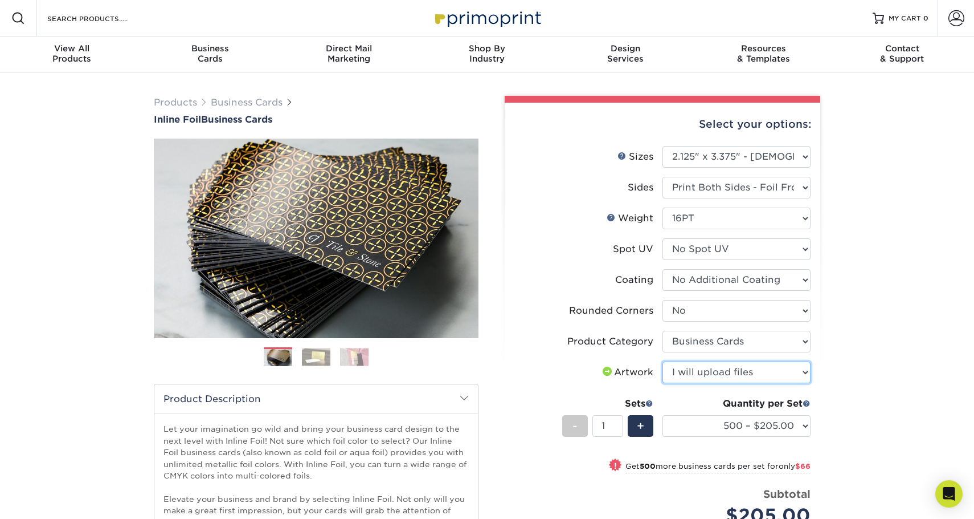
click at [663, 361] on select "Please Select I will upload files I need a design - $100" at bounding box center [737, 372] width 148 height 22
click at [805, 423] on select "500 – $205.00 1000 – $271.00 2500 – $502.00 5000 – $715.00" at bounding box center [737, 426] width 148 height 22
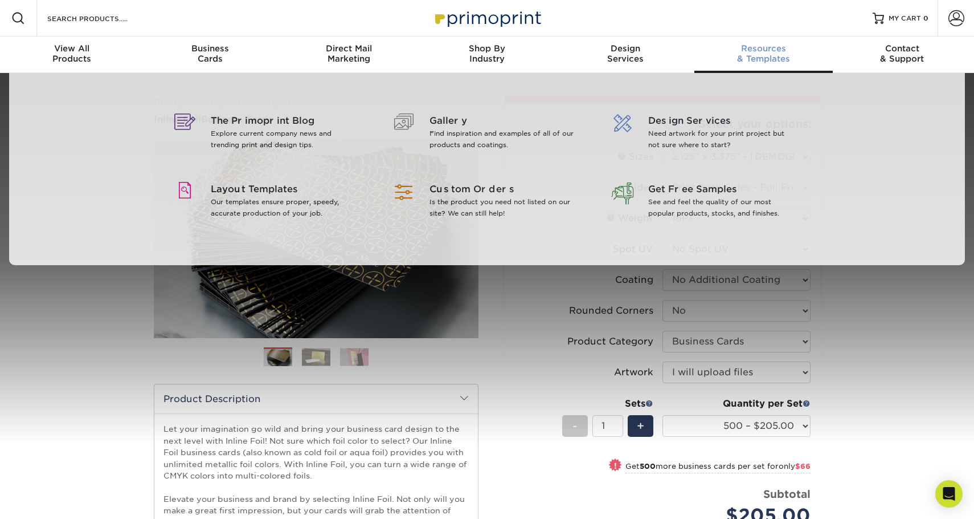
click at [764, 48] on span "Resources" at bounding box center [764, 48] width 138 height 10
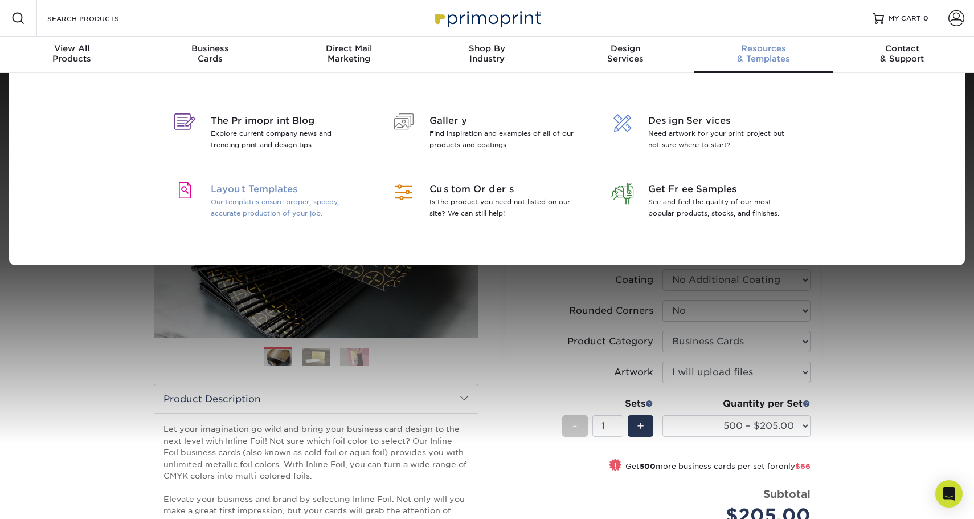
click at [279, 188] on span "Layout Templates" at bounding box center [285, 189] width 148 height 14
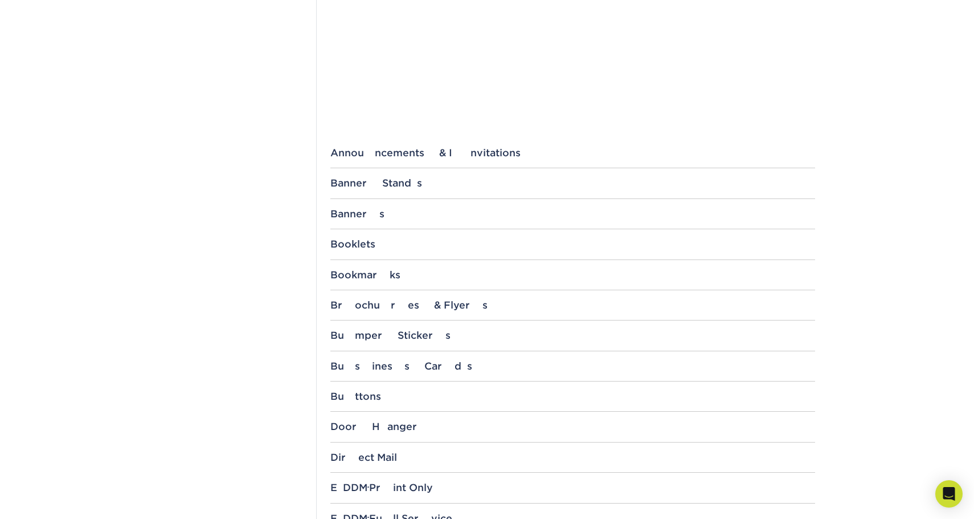
scroll to position [399, 0]
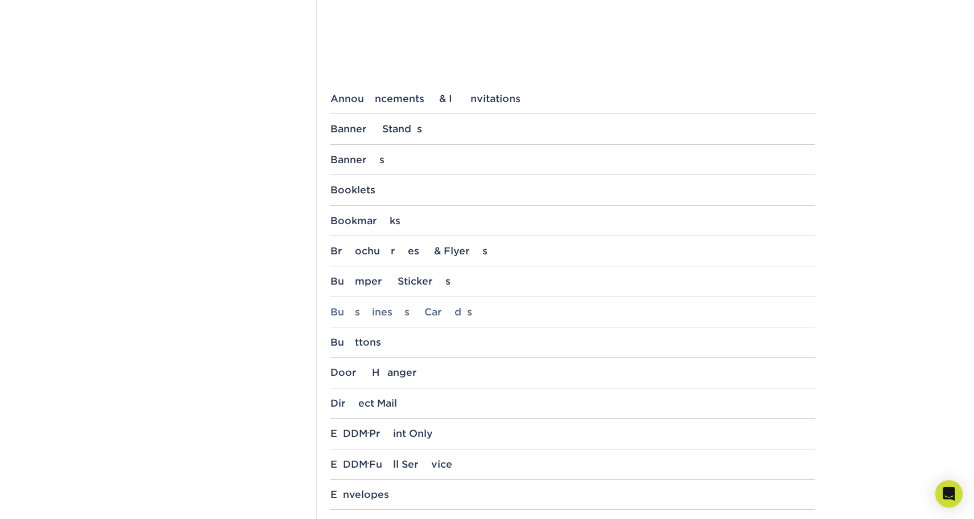
click at [401, 310] on div "Business Cards" at bounding box center [573, 311] width 485 height 11
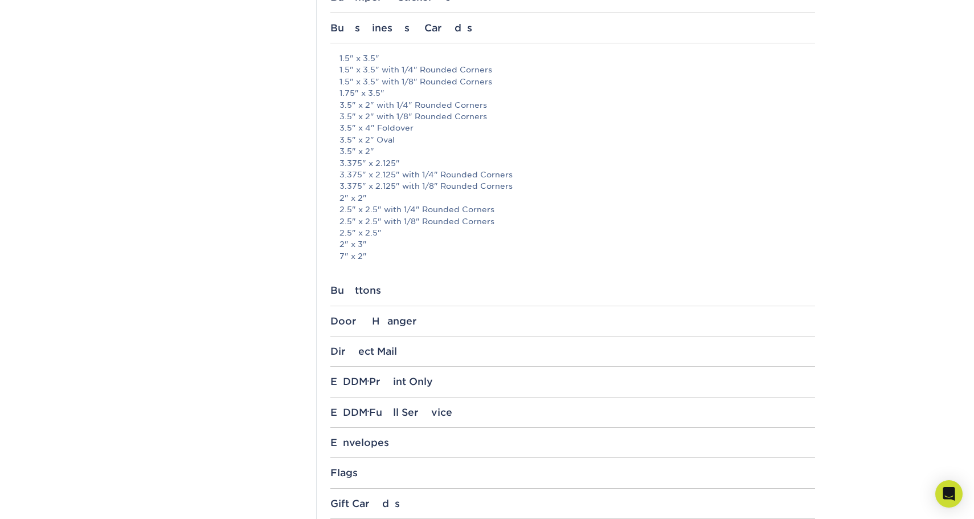
scroll to position [684, 0]
click at [472, 437] on div "Envelopes" at bounding box center [573, 440] width 485 height 11
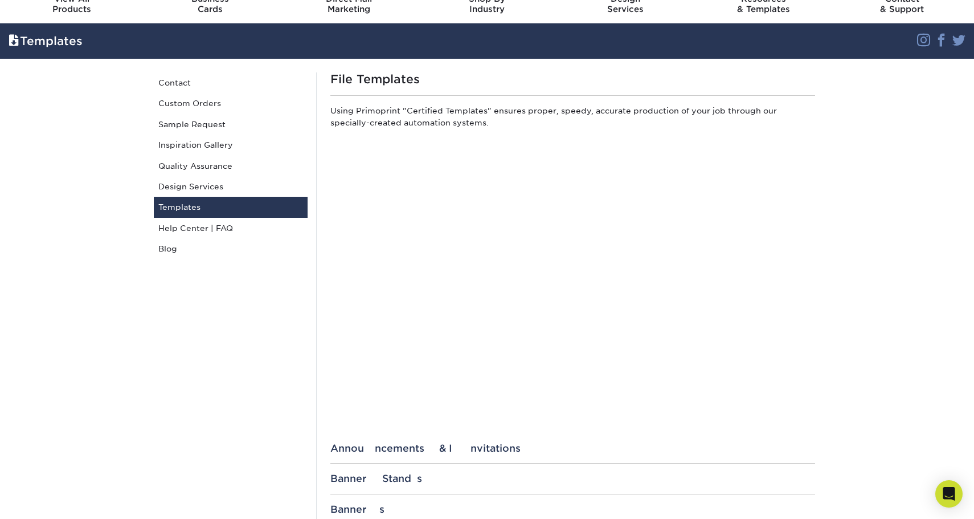
scroll to position [0, 0]
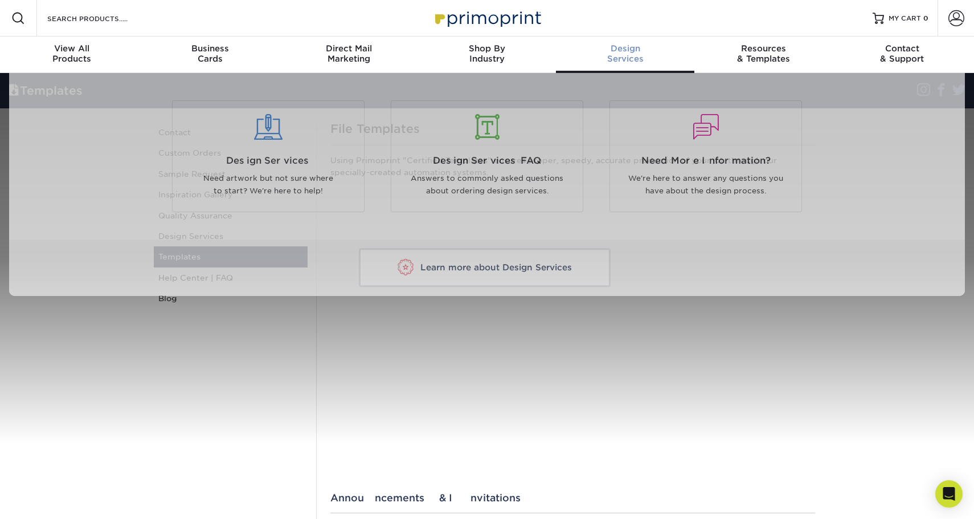
click at [621, 47] on span "Design" at bounding box center [625, 48] width 138 height 10
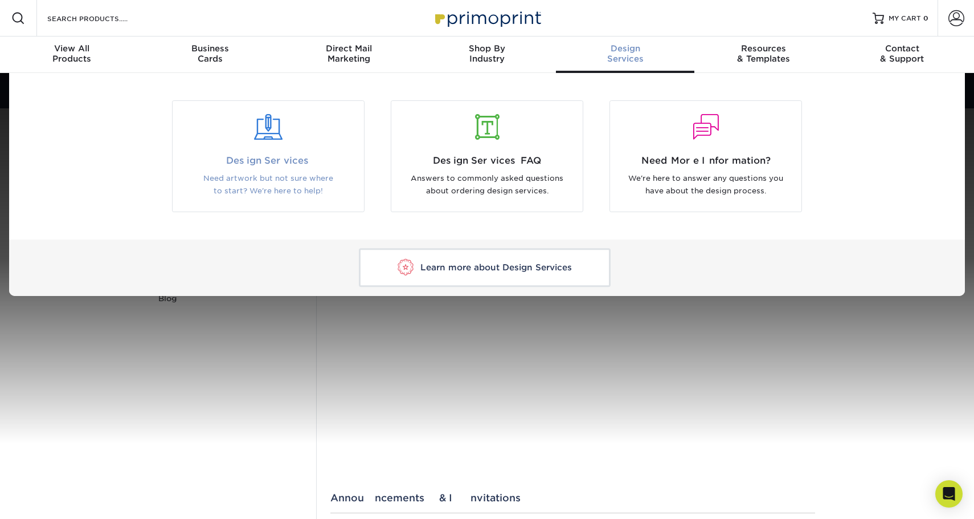
click at [280, 157] on span "Design Services" at bounding box center [268, 161] width 174 height 14
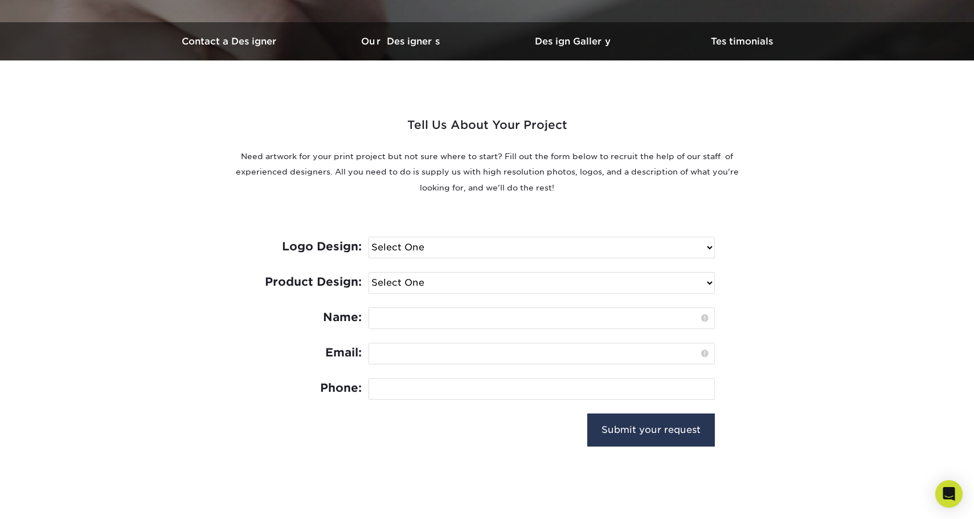
scroll to position [342, 0]
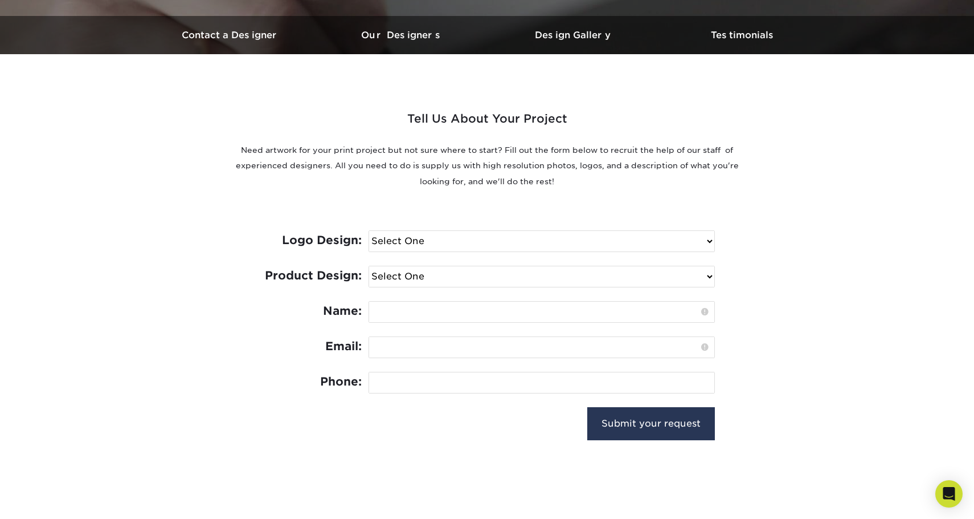
click at [690, 242] on select "Select One I need a logo design: $300 No thank you" at bounding box center [541, 241] width 345 height 21
click at [722, 190] on div "Tell Us About Your Project Need artwork for your print project but not sure whe…" at bounding box center [487, 259] width 684 height 411
click at [678, 270] on select "Select One Logo Design Only Design Edits Banner Design: $50.00 Bookmark Design:…" at bounding box center [541, 276] width 345 height 21
click at [874, 170] on section "Tell Us About Your Project Need artwork for your print project but not sure whe…" at bounding box center [487, 259] width 974 height 411
click at [240, 36] on h3 "Contact a Designer" at bounding box center [230, 35] width 171 height 11
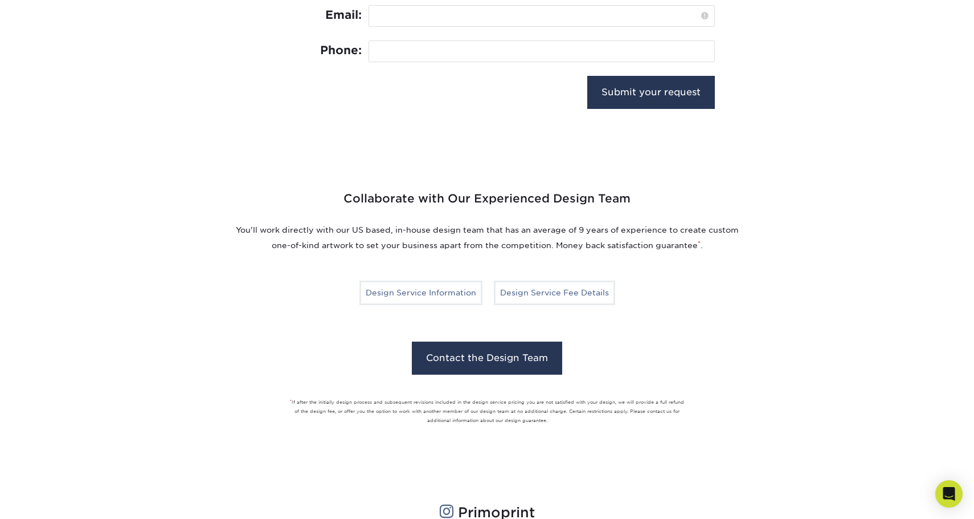
scroll to position [679, 0]
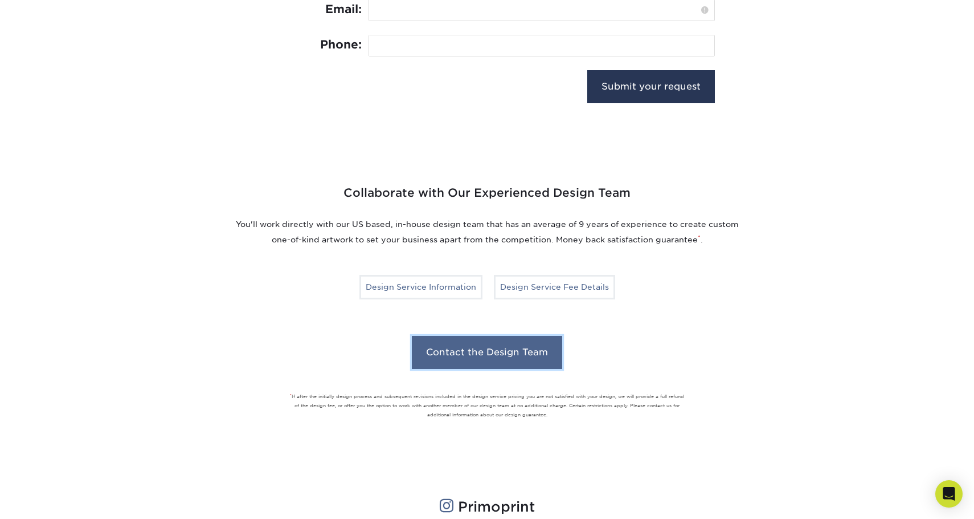
click at [495, 345] on link "Contact the Design Team" at bounding box center [487, 352] width 150 height 33
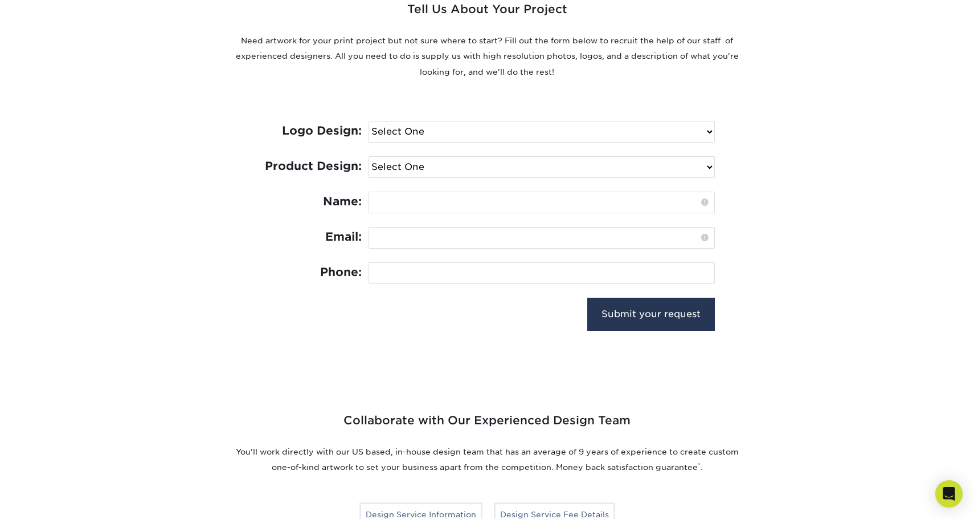
scroll to position [451, 0]
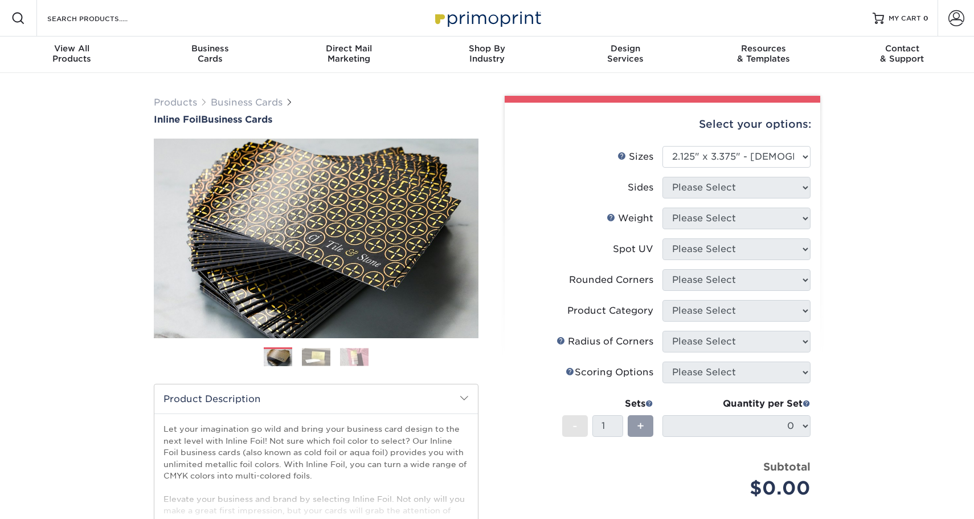
select select "2.12x3.38"
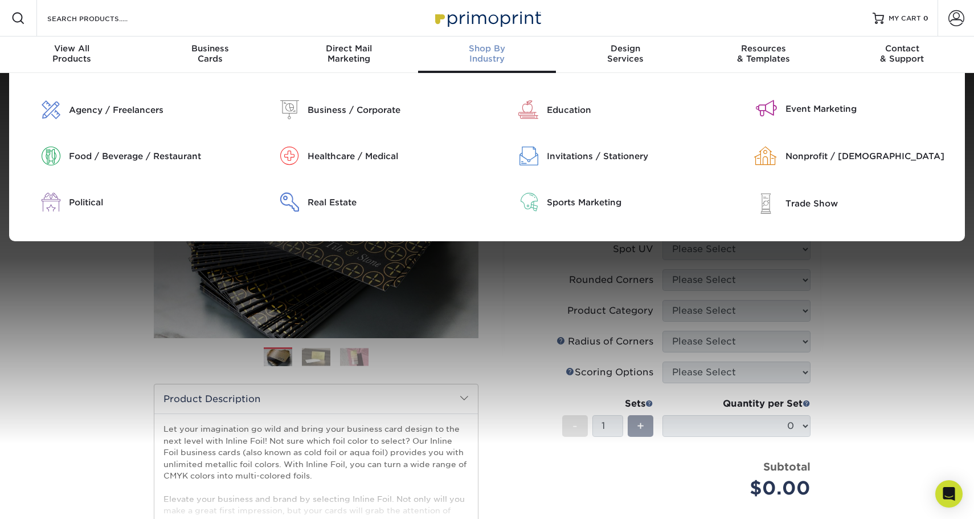
click at [486, 47] on span "Shop By" at bounding box center [487, 48] width 138 height 10
click at [124, 111] on div "Agency / Freelancers" at bounding box center [154, 110] width 171 height 13
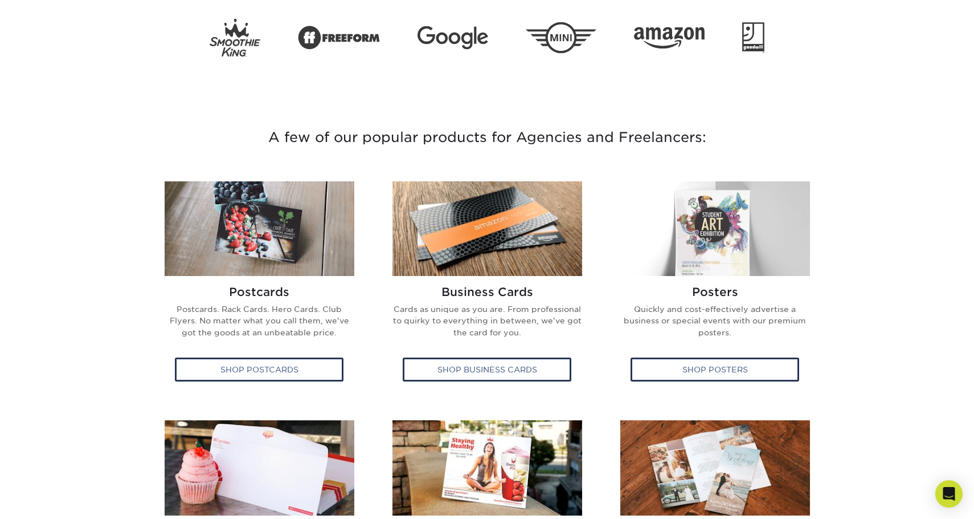
scroll to position [399, 0]
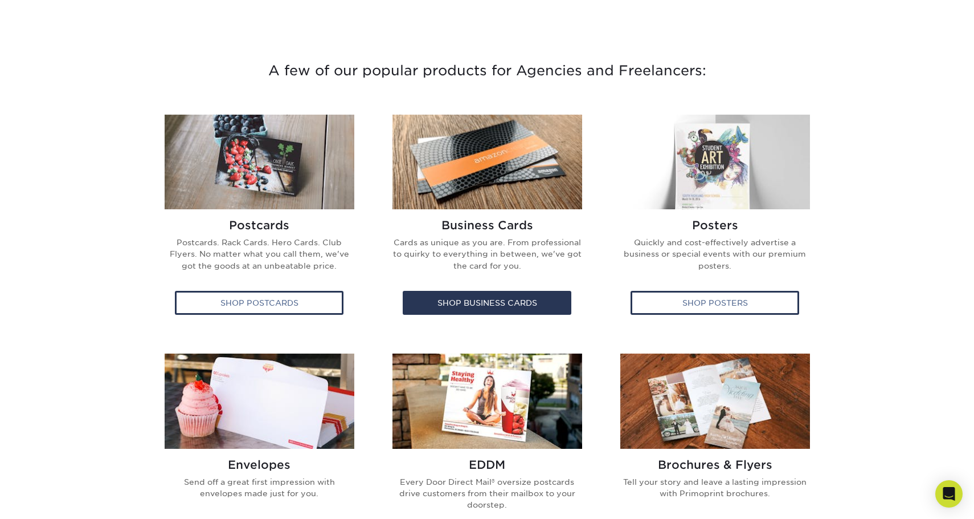
click at [476, 151] on img at bounding box center [488, 162] width 190 height 95
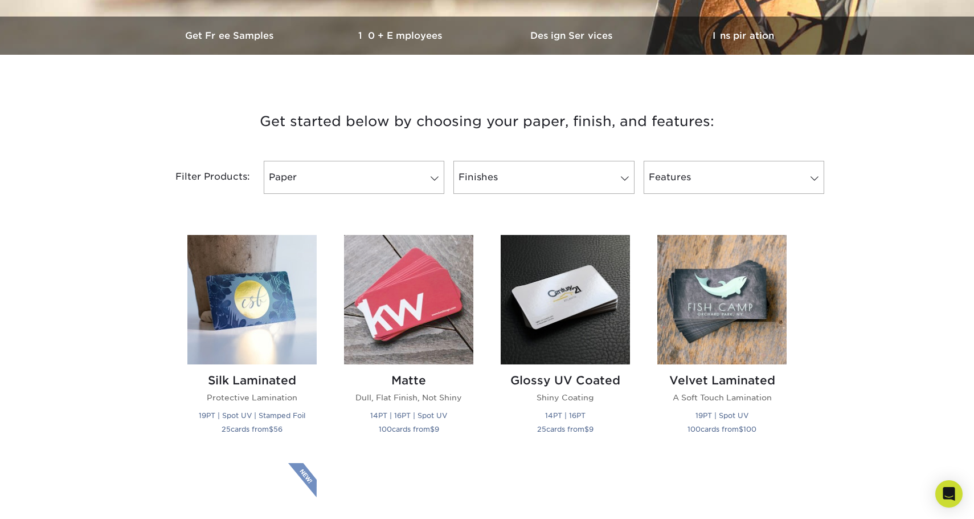
scroll to position [342, 0]
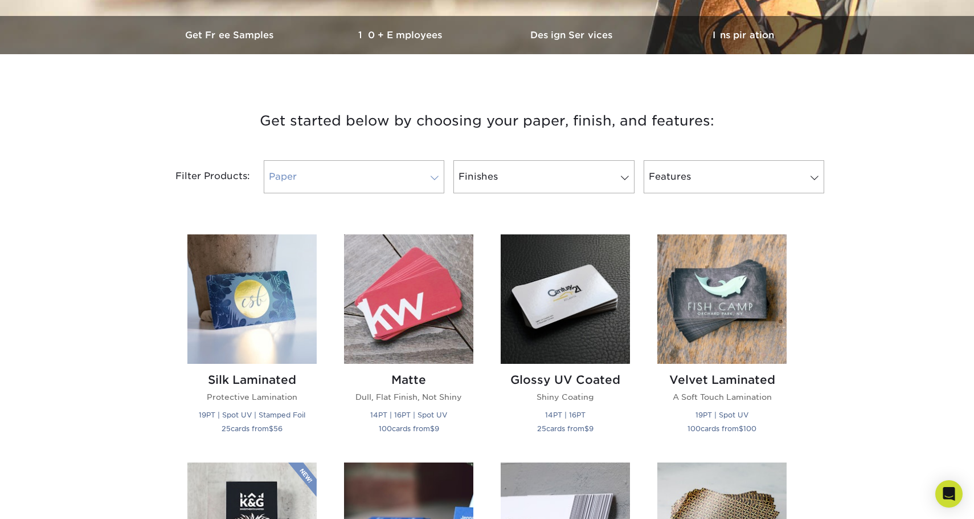
click at [399, 171] on link "Paper" at bounding box center [354, 176] width 181 height 33
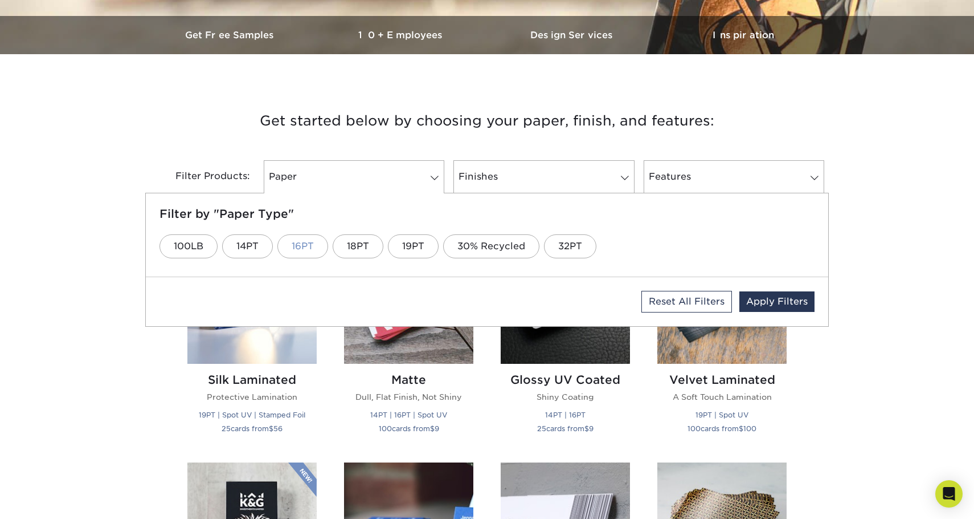
click at [300, 246] on link "16PT" at bounding box center [303, 246] width 51 height 24
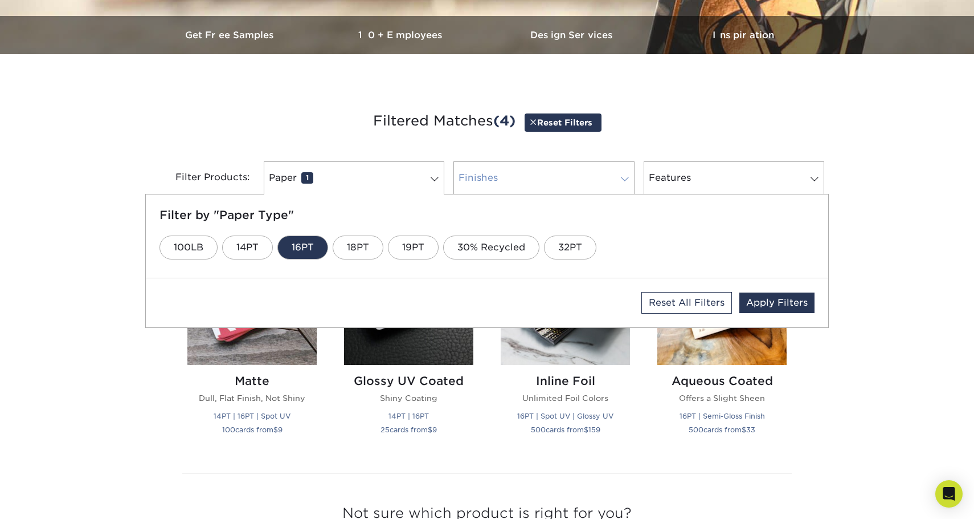
click at [562, 172] on link "Finishes 0" at bounding box center [544, 177] width 181 height 33
click at [482, 246] on link "Pearl Metallic" at bounding box center [476, 247] width 94 height 24
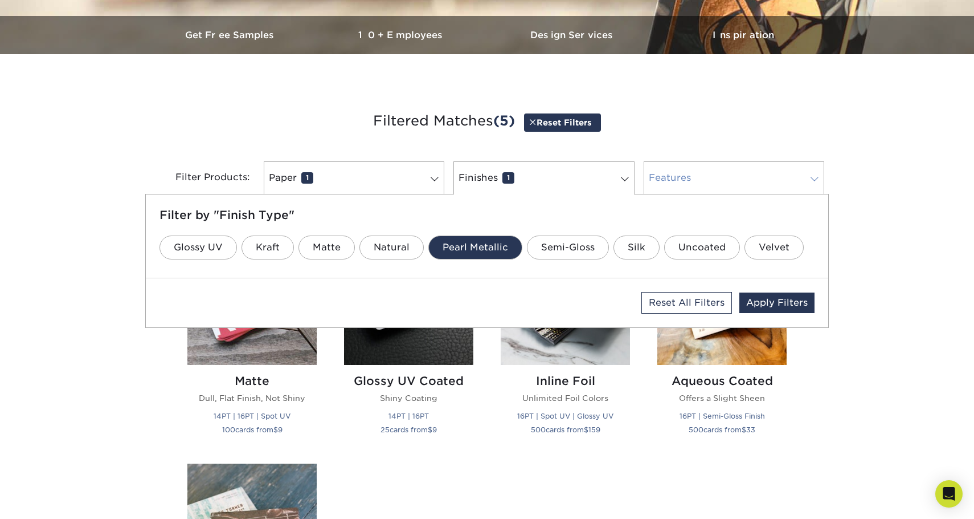
click at [724, 170] on link "Features 0" at bounding box center [734, 177] width 181 height 33
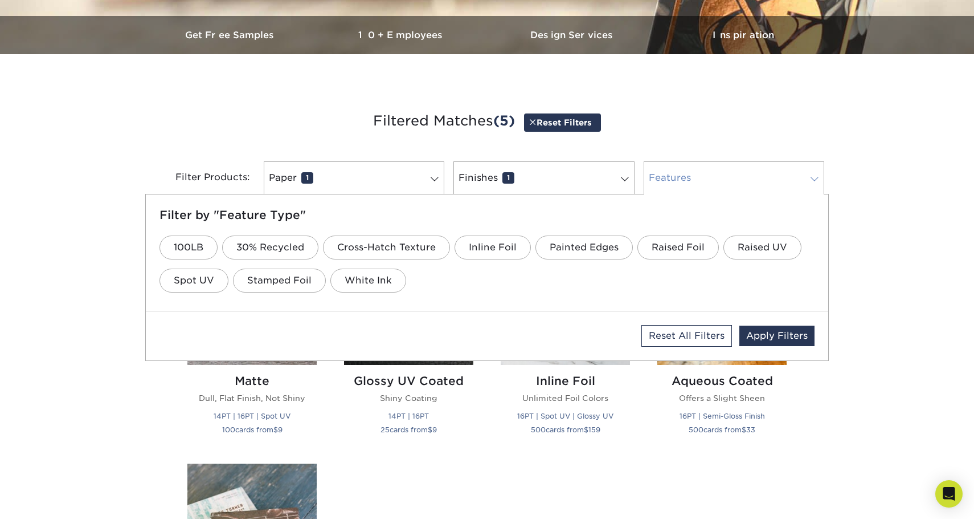
click at [715, 164] on link "Features 0" at bounding box center [734, 177] width 181 height 33
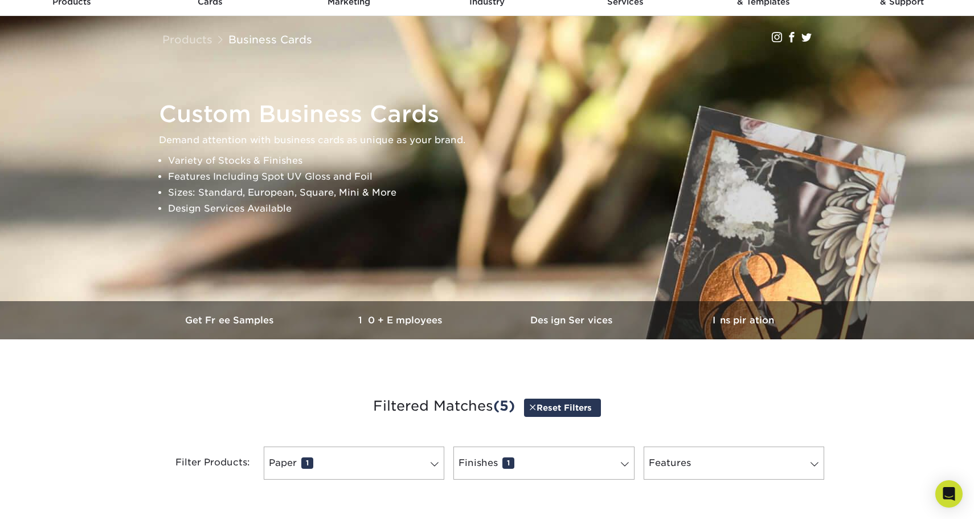
scroll to position [0, 0]
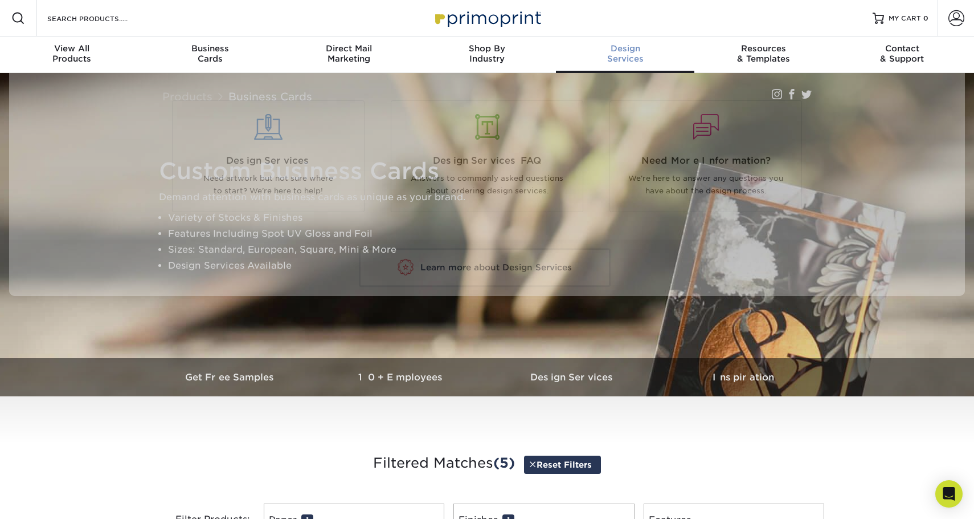
click at [630, 52] on span "Design" at bounding box center [625, 48] width 138 height 10
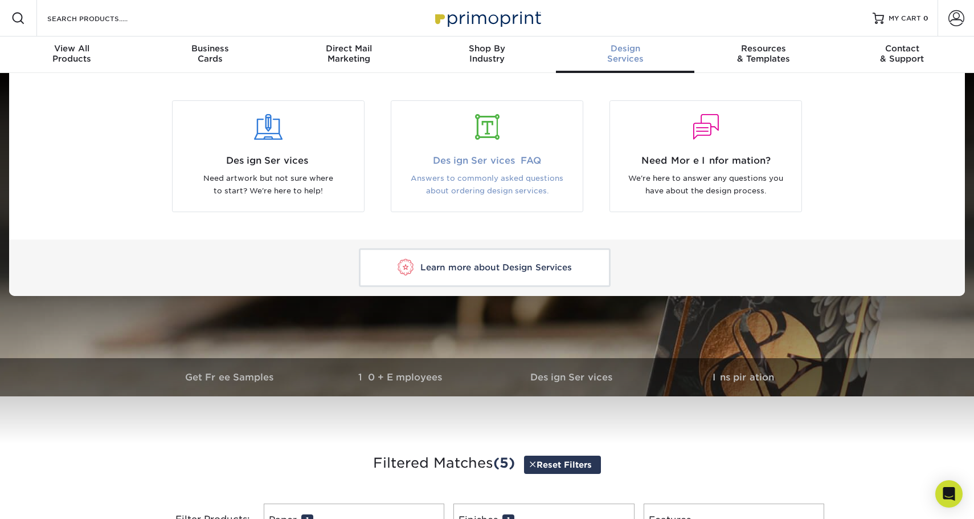
click at [482, 146] on div at bounding box center [486, 134] width 191 height 39
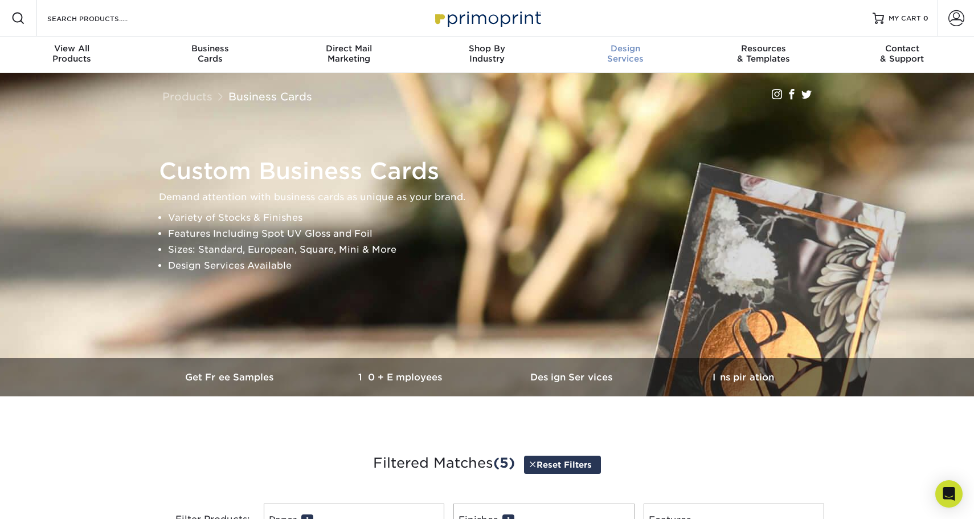
click at [621, 54] on div "Design Services" at bounding box center [625, 53] width 138 height 21
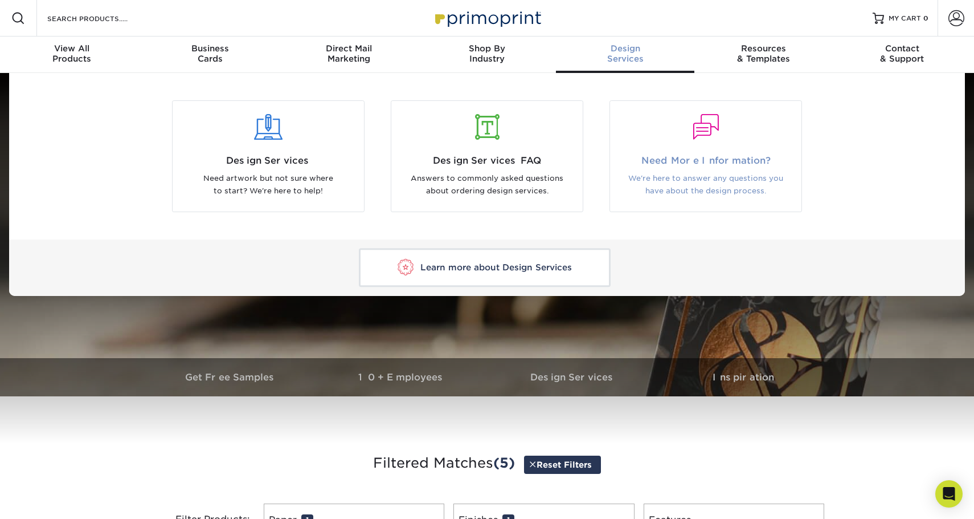
click at [688, 165] on span "Need More Information?" at bounding box center [706, 161] width 174 height 14
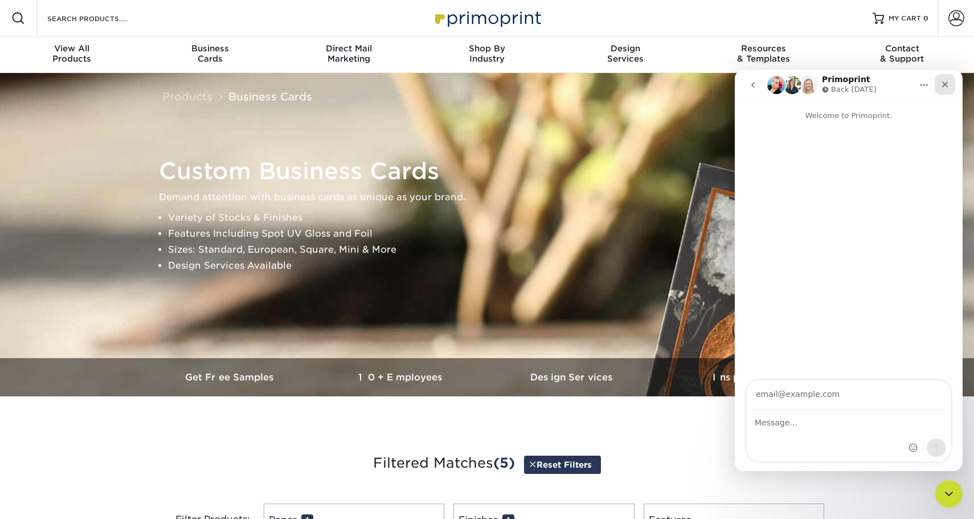
click at [946, 80] on icon "Close" at bounding box center [945, 84] width 9 height 9
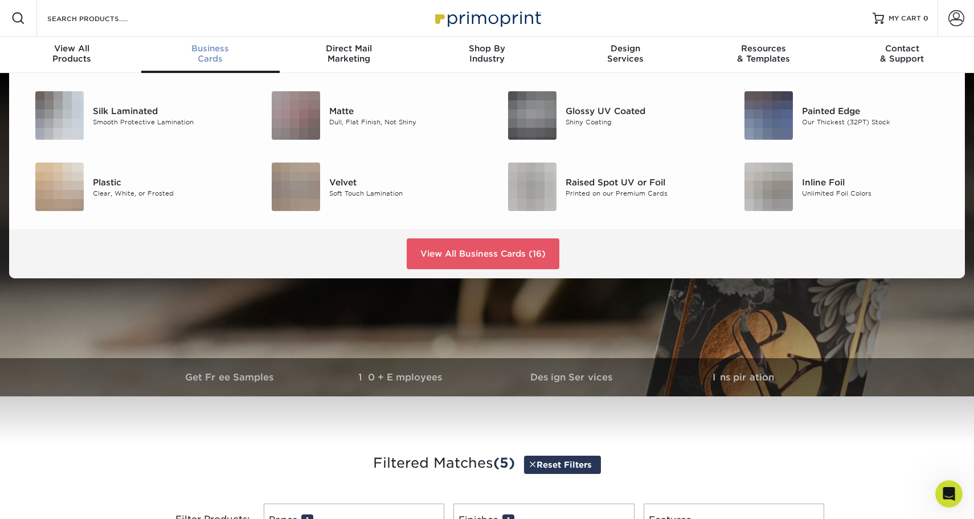
click at [209, 52] on span "Business" at bounding box center [210, 48] width 138 height 10
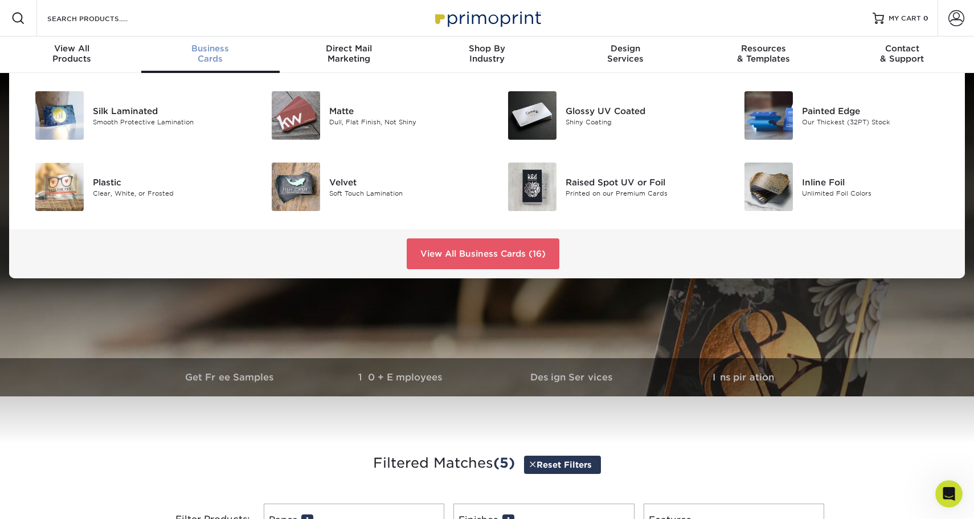
click at [208, 50] on span "Business" at bounding box center [210, 48] width 138 height 10
click at [518, 251] on link "View All Business Cards (16)" at bounding box center [483, 253] width 153 height 31
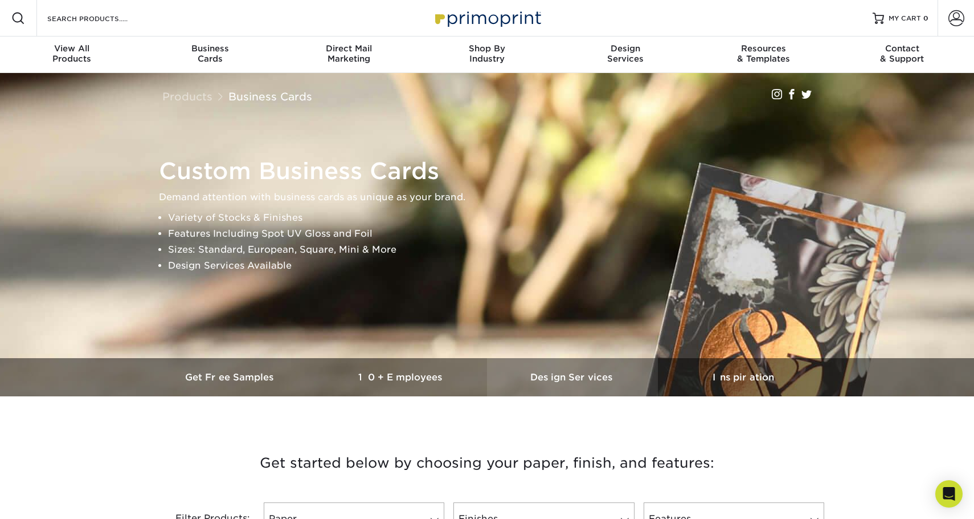
click at [577, 373] on h3 "Design Services" at bounding box center [572, 377] width 171 height 11
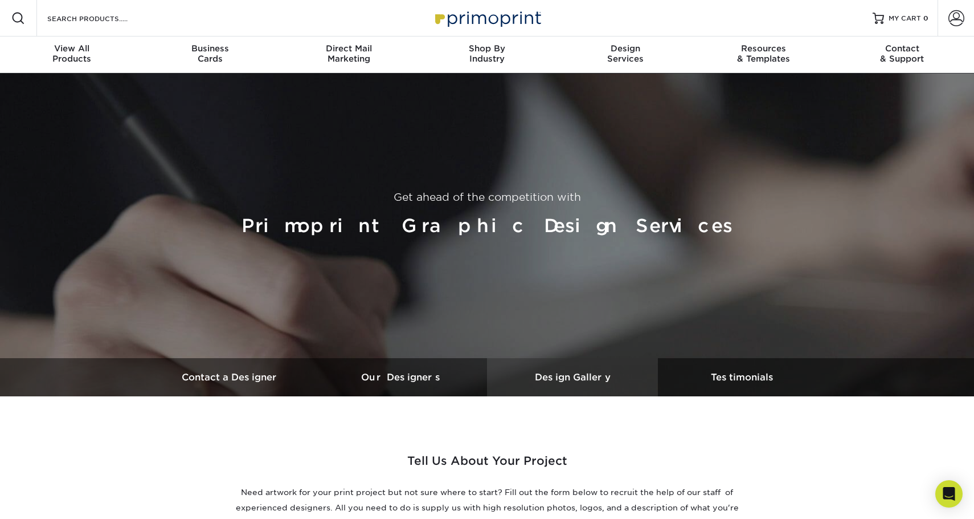
click at [567, 376] on h3 "Design Gallery" at bounding box center [572, 377] width 171 height 11
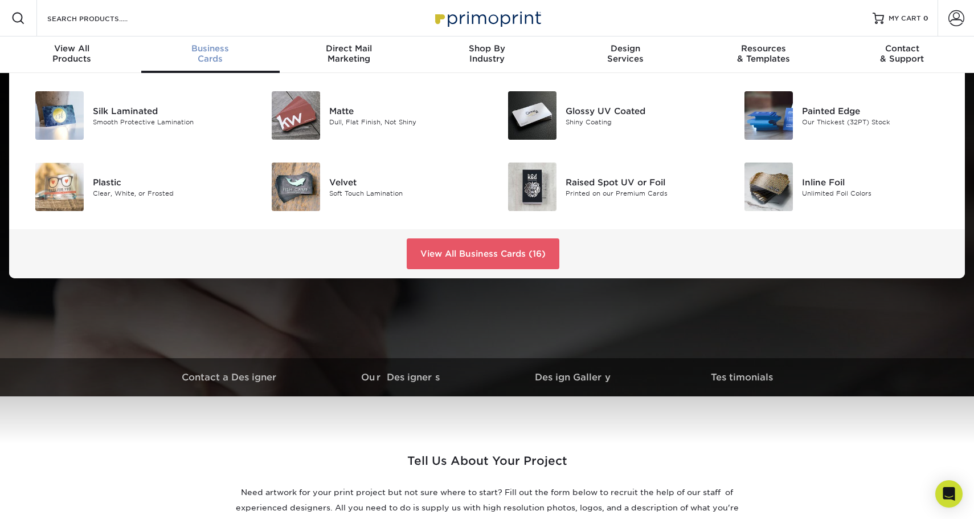
click at [207, 50] on span "Business" at bounding box center [210, 48] width 138 height 10
click at [486, 254] on link "View All Business Cards (16)" at bounding box center [483, 253] width 153 height 31
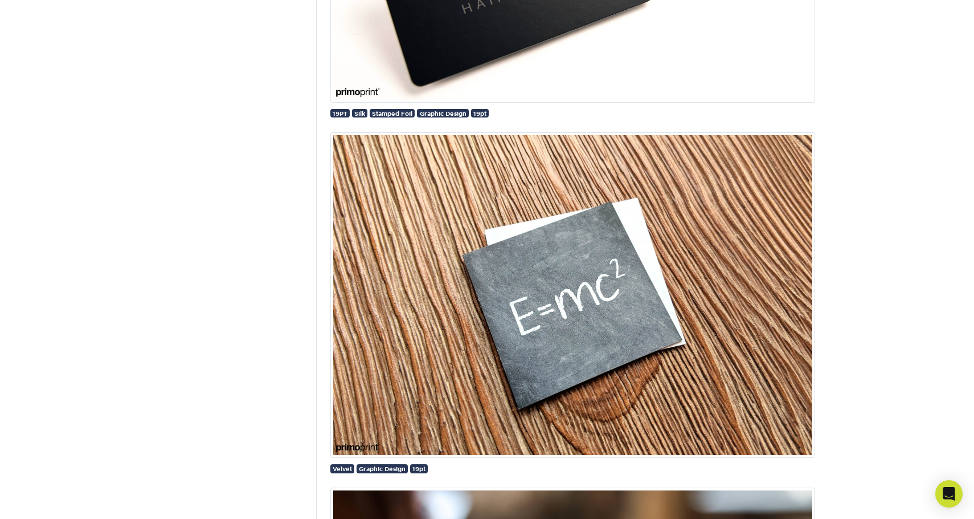
scroll to position [17836, 0]
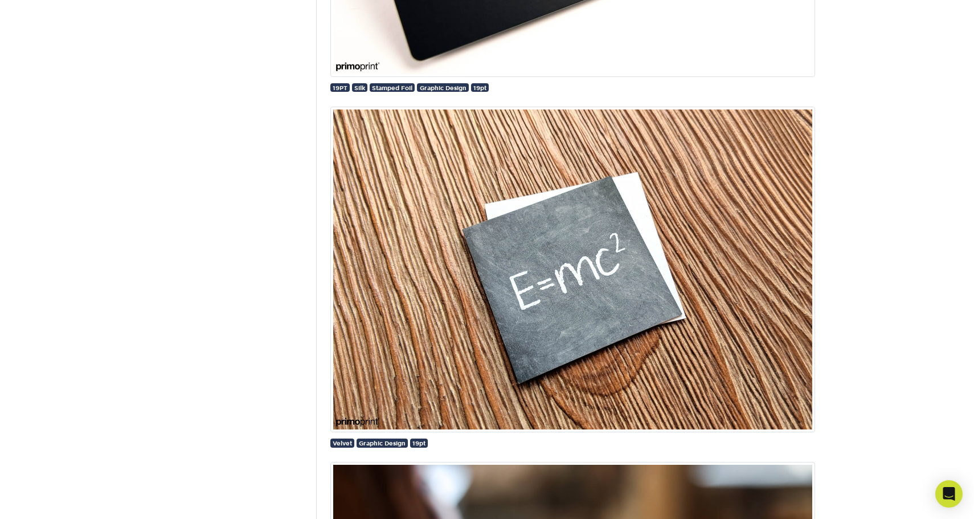
click at [593, 283] on img at bounding box center [573, 269] width 485 height 325
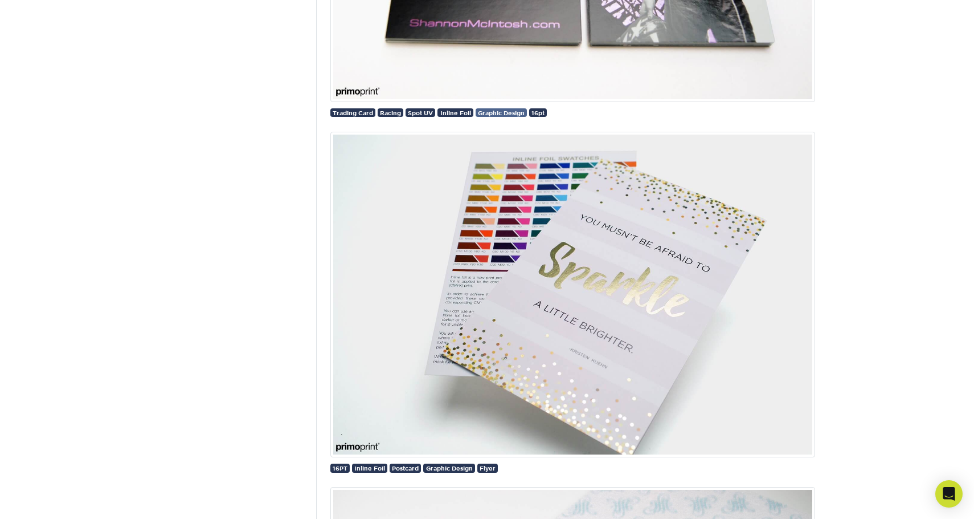
scroll to position [21027, 0]
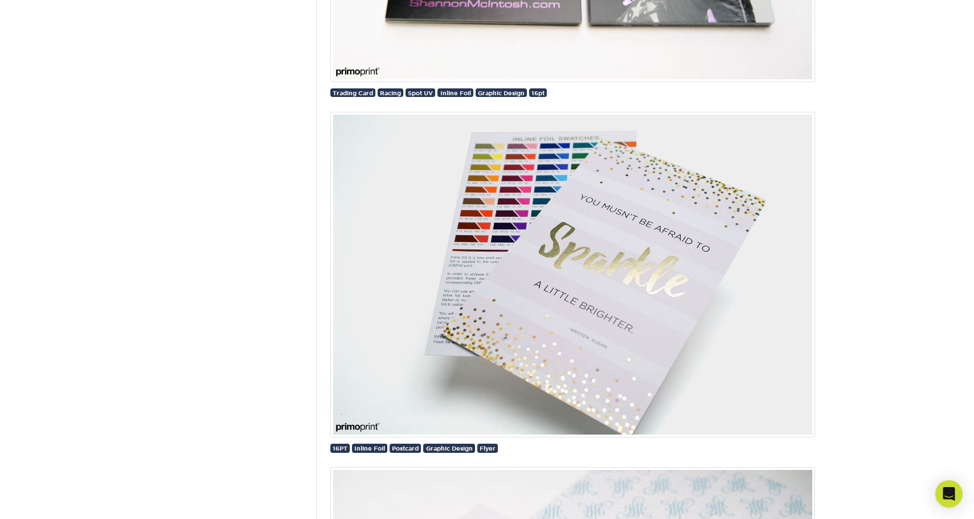
drag, startPoint x: 490, startPoint y: 153, endPoint x: 582, endPoint y: 119, distance: 97.9
drag, startPoint x: 582, startPoint y: 119, endPoint x: 871, endPoint y: 209, distance: 303.3
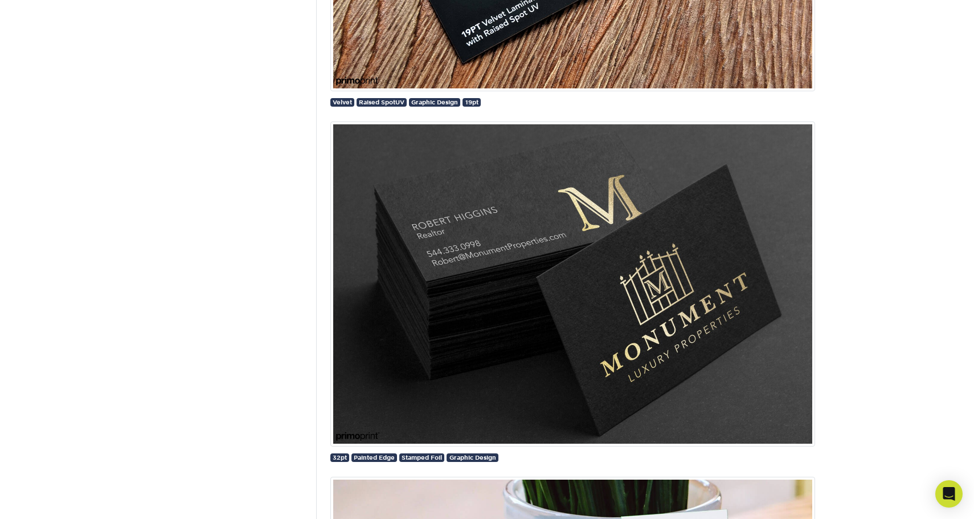
scroll to position [0, 0]
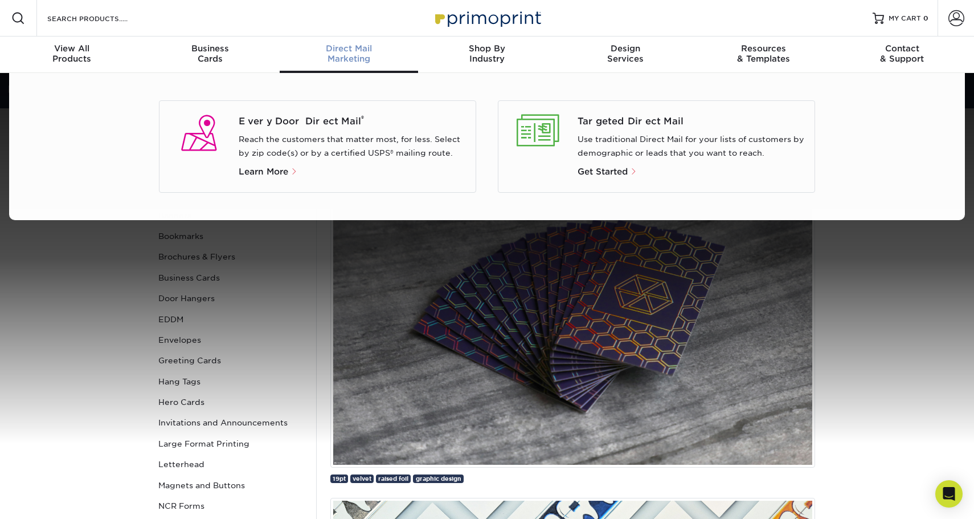
click at [345, 48] on span "Direct Mail" at bounding box center [349, 48] width 138 height 10
click at [618, 120] on span "Targeted Direct Mail" at bounding box center [692, 122] width 229 height 14
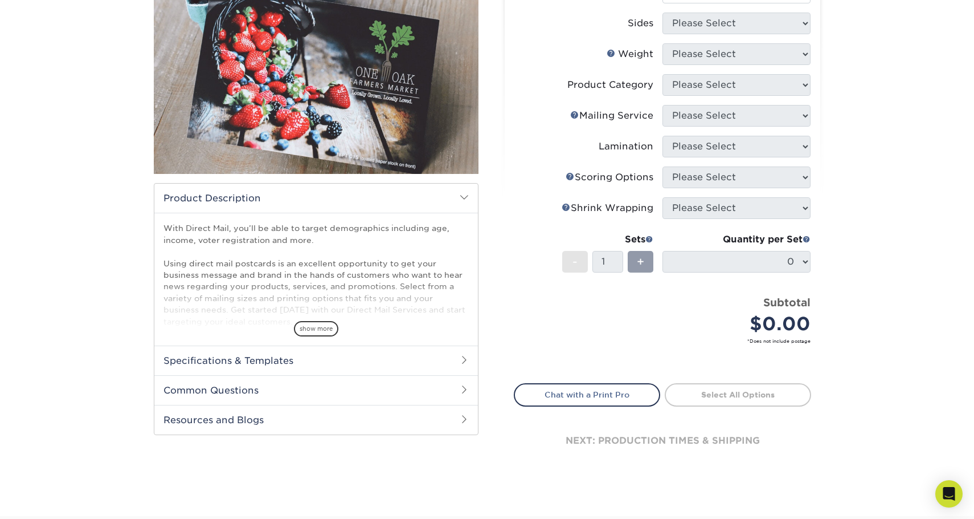
scroll to position [171, 0]
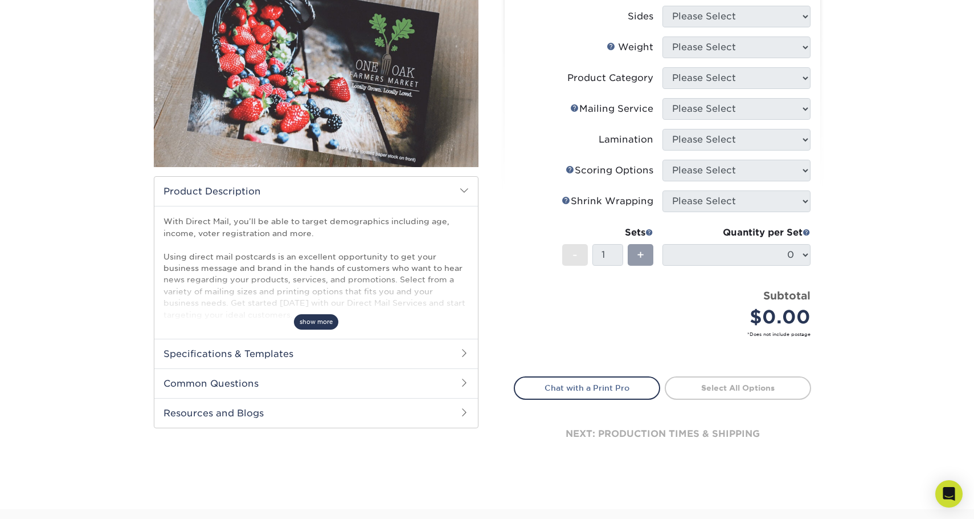
drag, startPoint x: 304, startPoint y: 177, endPoint x: 295, endPoint y: 320, distance: 142.7
click at [295, 320] on span "show more" at bounding box center [316, 321] width 44 height 15
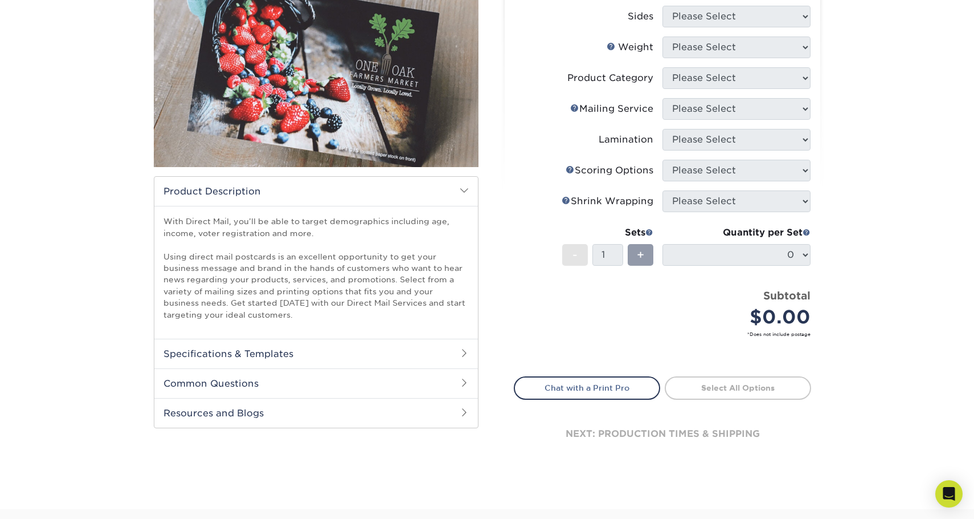
click at [457, 383] on h2 "Common Questions" at bounding box center [316, 383] width 324 height 30
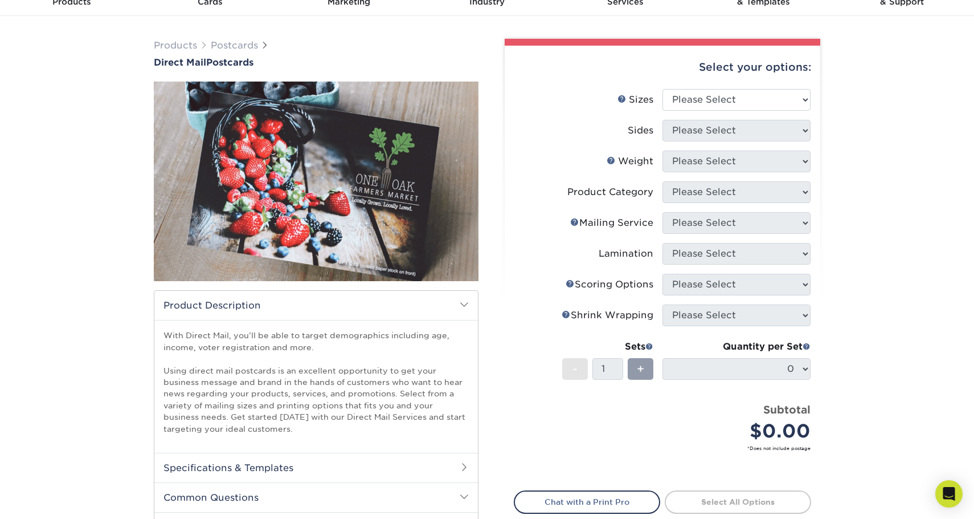
scroll to position [0, 0]
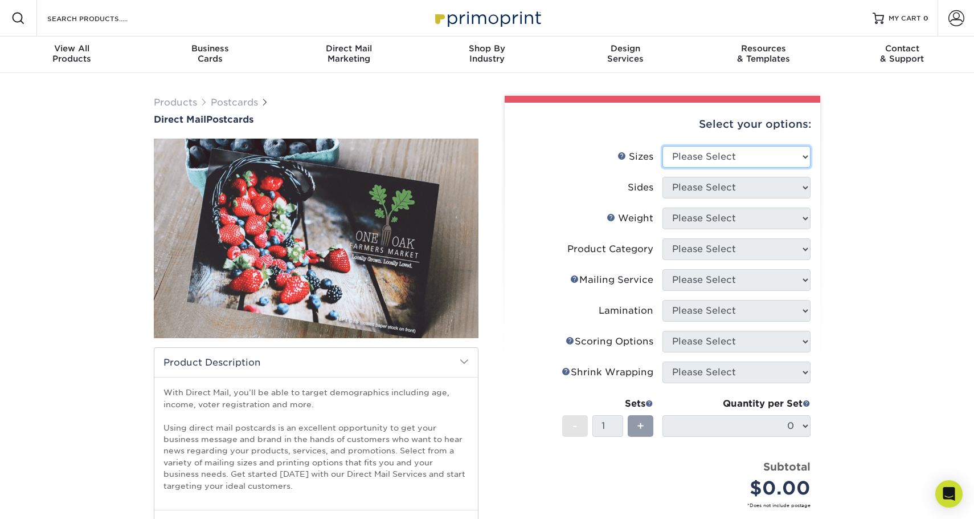
click at [792, 152] on select "Please Select 1.5" x 7" 2" x 4" 2" x 6" 2" x 7" 2" x 8" 2.12" x 5.5" 2.12" x 5.…" at bounding box center [737, 157] width 148 height 22
select select "3.00x5.00"
click at [663, 146] on select "Please Select 1.5" x 7" 2" x 4" 2" x 6" 2" x 7" 2" x 8" 2.12" x 5.5" 2.12" x 5.…" at bounding box center [737, 157] width 148 height 22
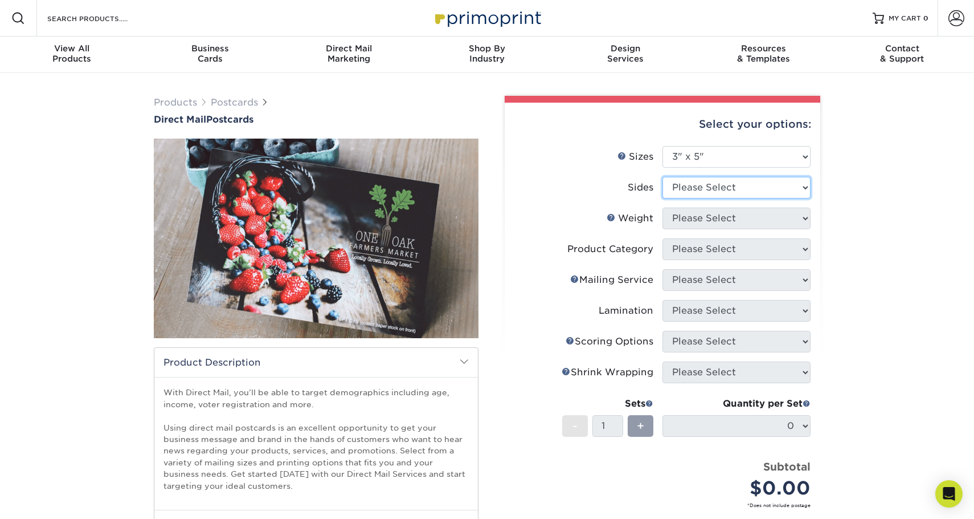
click at [784, 185] on select "Please Select Print Both Sides Print Front Only" at bounding box center [737, 188] width 148 height 22
select select "13abbda7-1d64-4f25-8bb2-c179b224825d"
click at [663, 177] on select "Please Select Print Both Sides Print Front Only" at bounding box center [737, 188] width 148 height 22
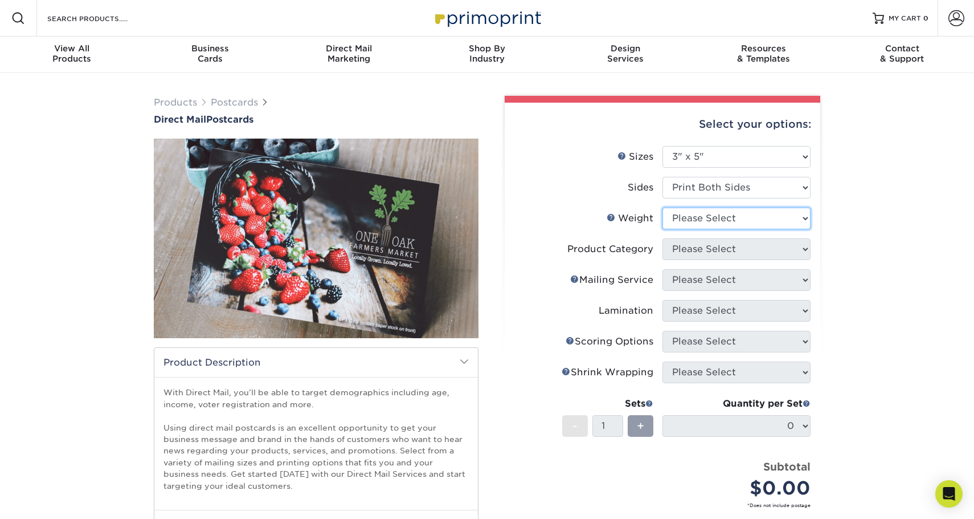
click at [769, 217] on select "Please Select 100LB 16PT 14PT" at bounding box center [737, 218] width 148 height 22
select select "100LB"
click at [663, 207] on select "Please Select 100LB 16PT 14PT" at bounding box center [737, 218] width 148 height 22
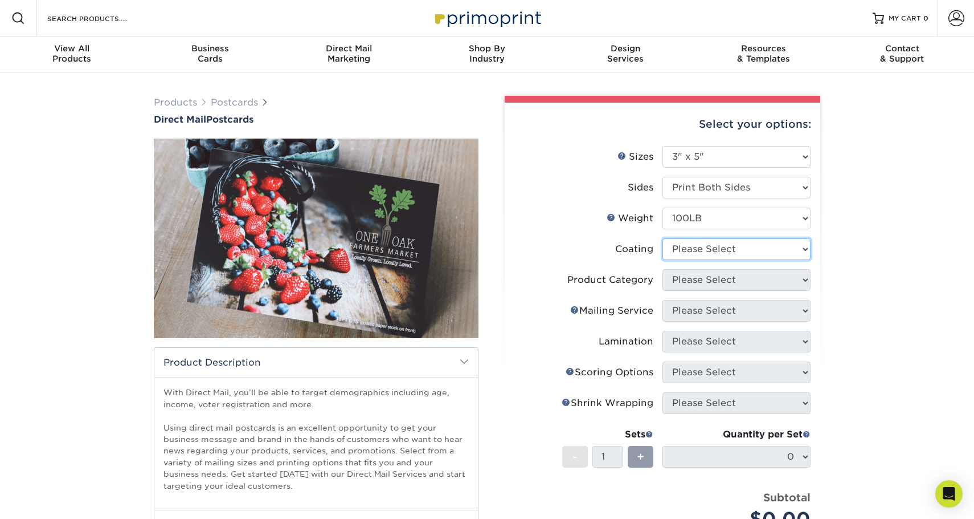
click at [749, 245] on select at bounding box center [737, 249] width 148 height 22
select select "3e7618de-abca-4bda-9f97-8b9129e913d8"
click at [663, 238] on select at bounding box center [737, 249] width 148 height 22
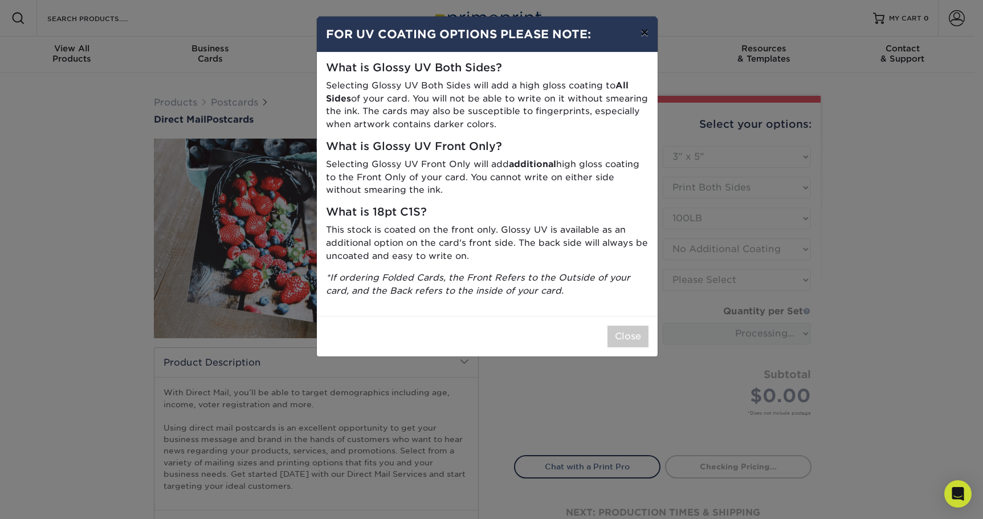
click at [646, 31] on button "×" at bounding box center [644, 33] width 26 height 32
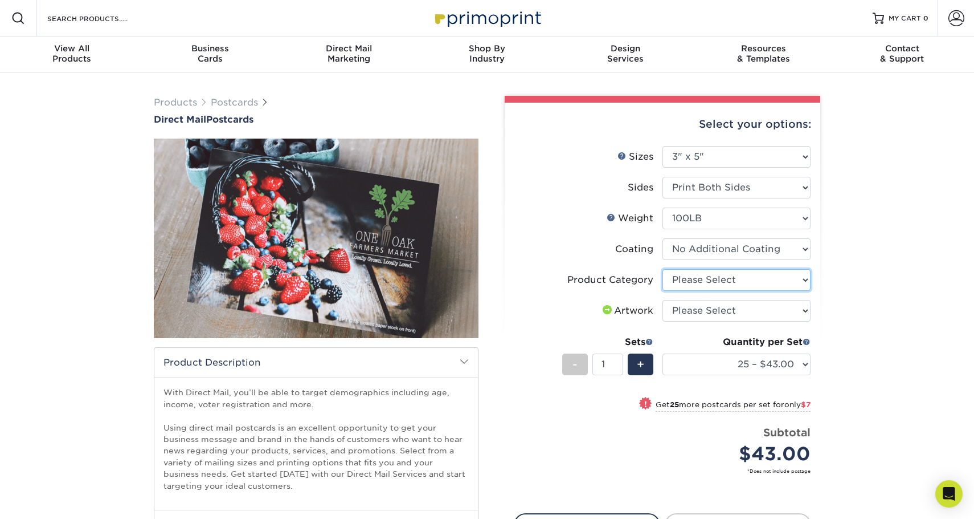
click at [773, 279] on select "Please Select Postcards" at bounding box center [737, 280] width 148 height 22
select select "9b7272e0-d6c8-4c3c-8e97-d3a1bcdab858"
click at [663, 269] on select "Please Select Postcards" at bounding box center [737, 280] width 148 height 22
click at [769, 308] on select "Please Select I will upload files I need a design - $150" at bounding box center [737, 311] width 148 height 22
select select "upload"
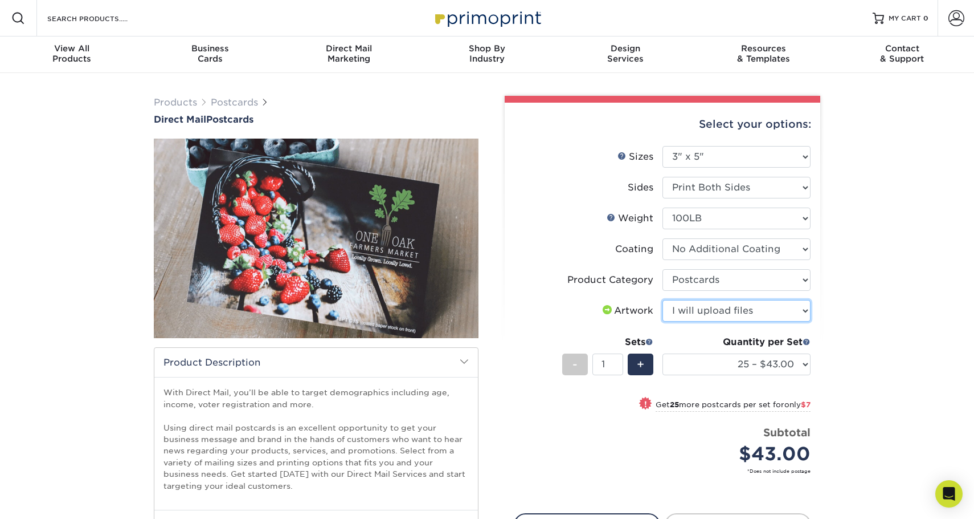
click at [663, 300] on select "Please Select I will upload files I need a design - $150" at bounding box center [737, 311] width 148 height 22
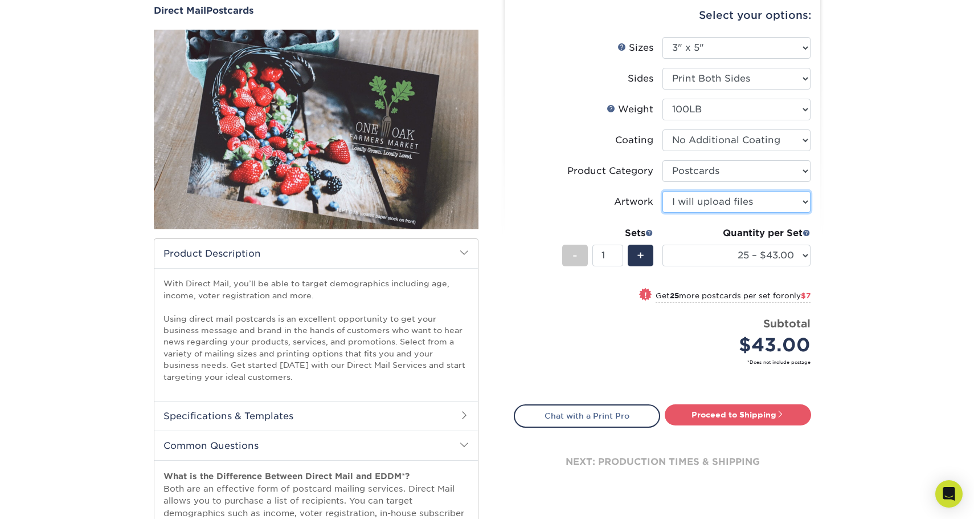
scroll to position [114, 0]
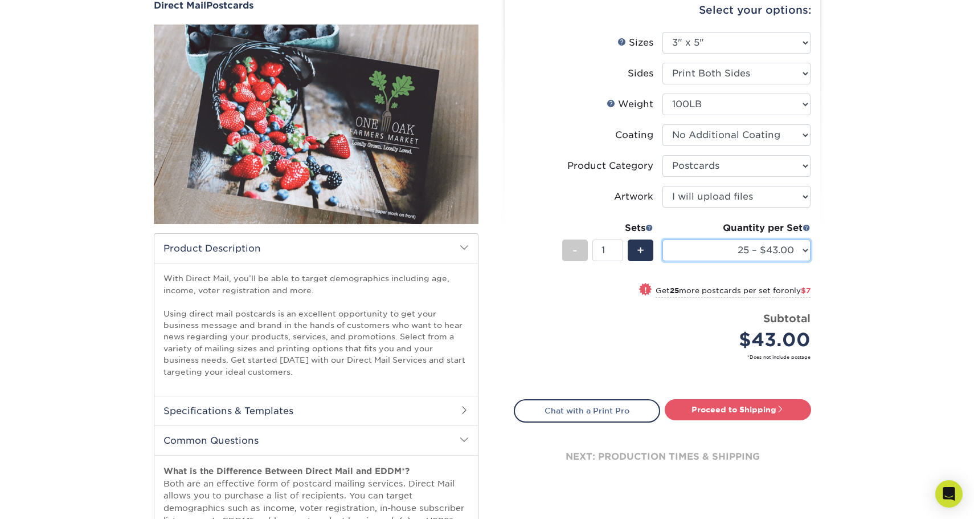
click at [719, 248] on select "25 – $43.00 50 – $50.00 75 – $56.00 100 – $66.00 250 – $80.00 500 – $89.00 1000…" at bounding box center [737, 250] width 148 height 22
select select "500 – $89.00"
click at [663, 239] on select "25 – $43.00 50 – $50.00 75 – $56.00 100 – $66.00 250 – $80.00 500 – $89.00 1000…" at bounding box center [737, 250] width 148 height 22
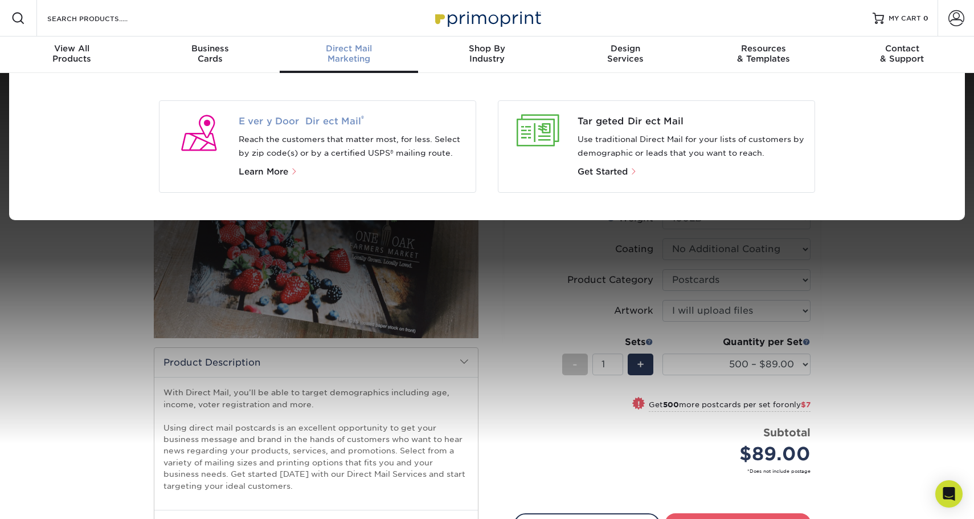
click at [361, 119] on sup "®" at bounding box center [362, 118] width 3 height 9
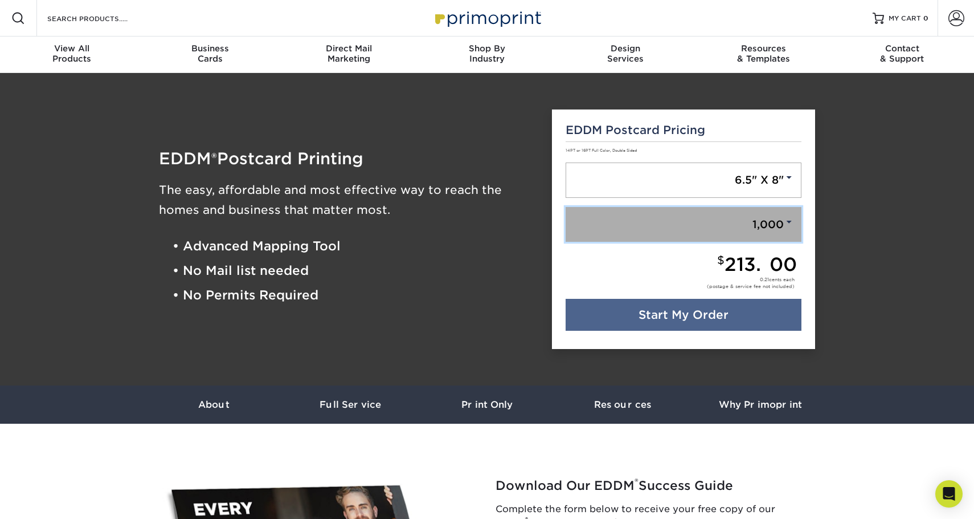
click at [671, 221] on link "1,000" at bounding box center [684, 224] width 236 height 35
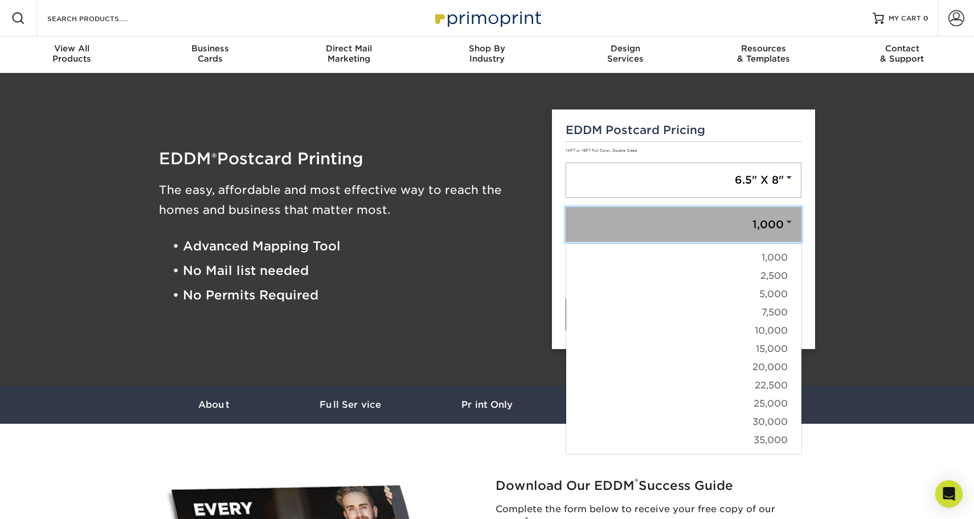
click at [671, 221] on link "1,000" at bounding box center [684, 224] width 236 height 35
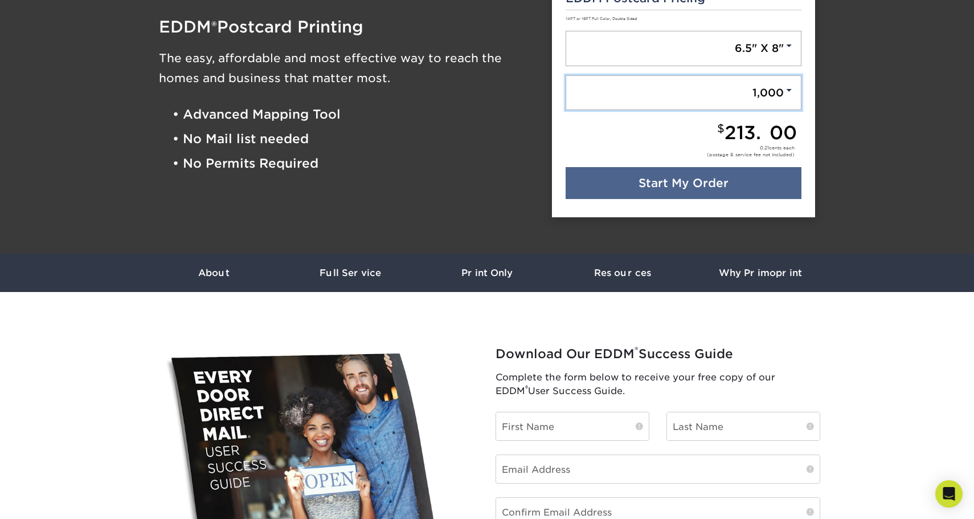
scroll to position [57, 0]
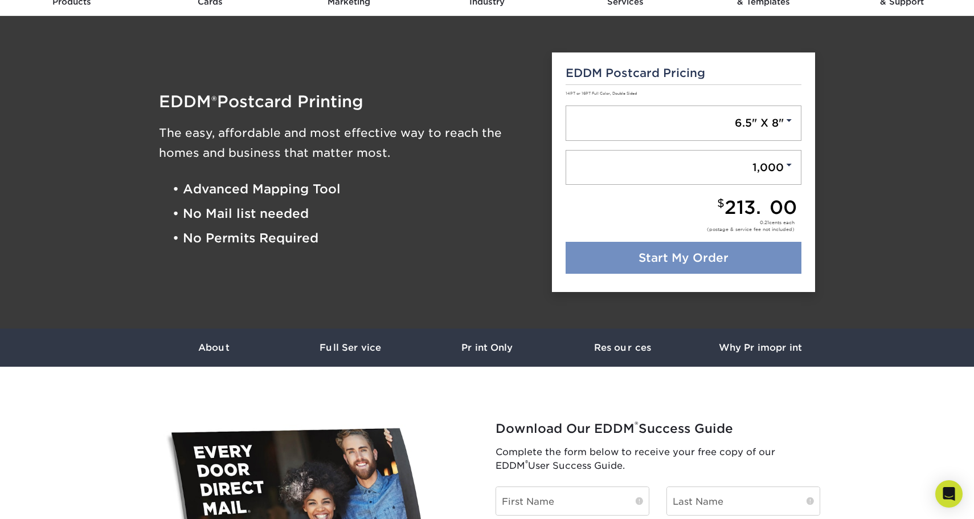
click at [688, 256] on link "Start My Order" at bounding box center [684, 258] width 236 height 32
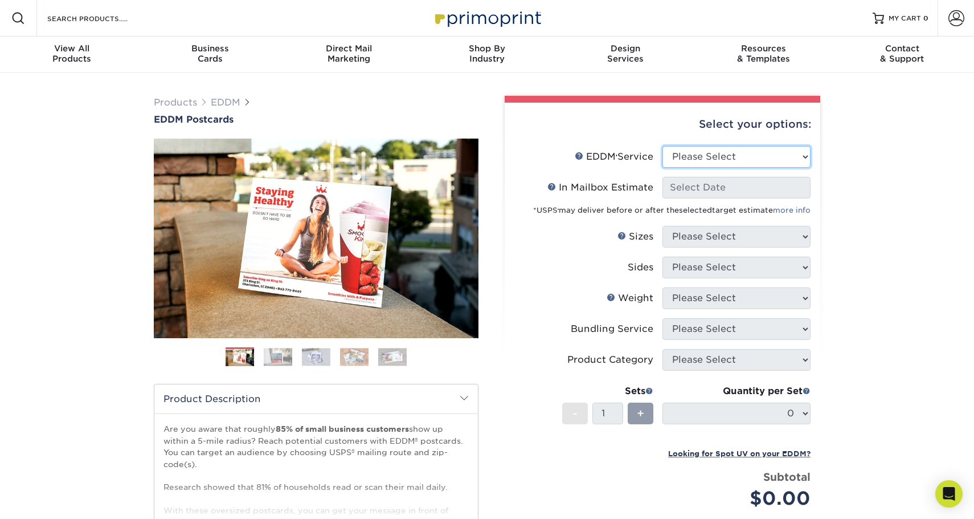
click at [774, 152] on select "Please Select Full Service Print Only" at bounding box center [737, 157] width 148 height 22
select select "full_service"
click at [663, 146] on select "Please Select Full Service Print Only" at bounding box center [737, 157] width 148 height 22
select select "-1"
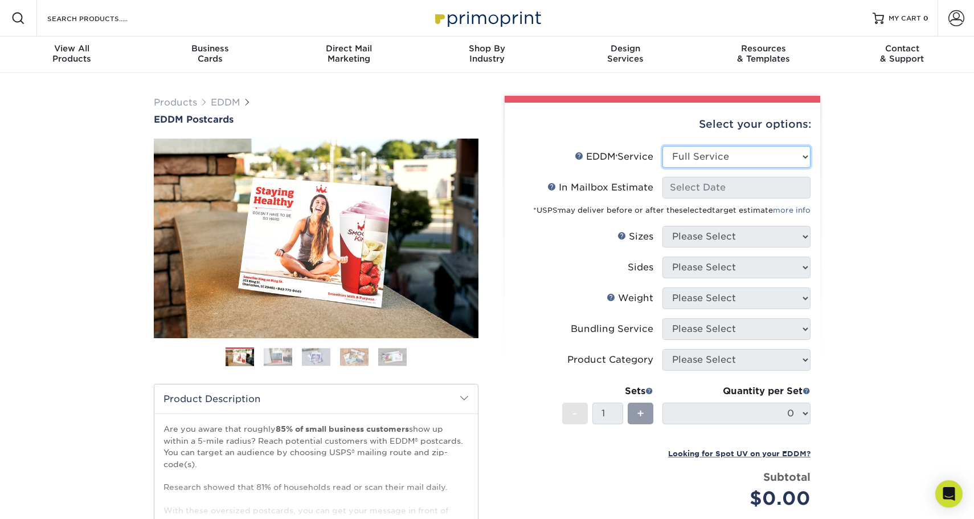
select select "-1"
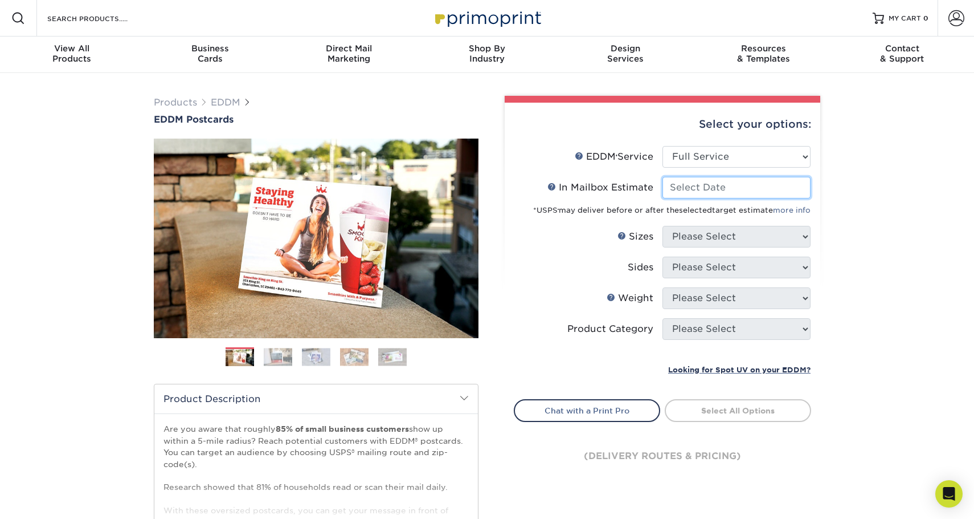
click at [753, 187] on input "In Mailbox Estimate Help In Mailbox Estimate" at bounding box center [737, 188] width 148 height 22
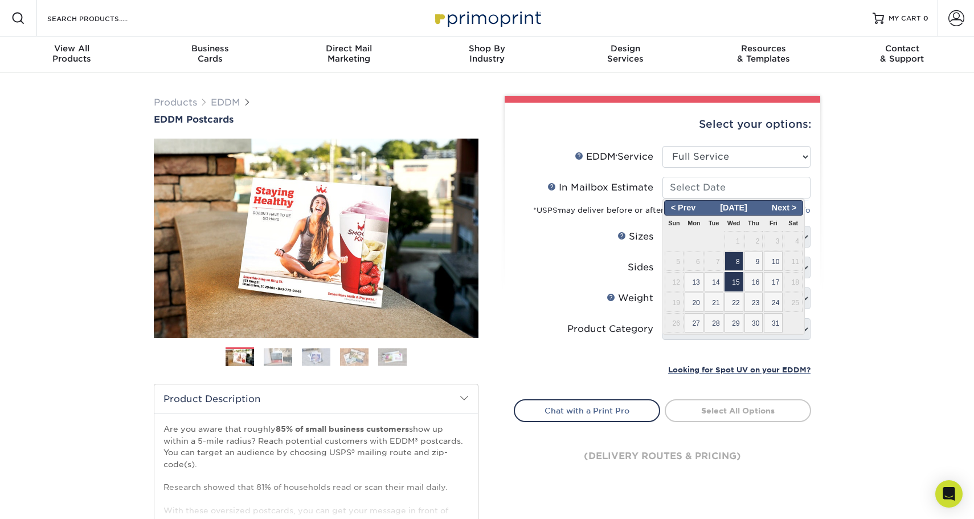
click at [733, 281] on span "15" at bounding box center [734, 281] width 19 height 19
type input "2025-10-15"
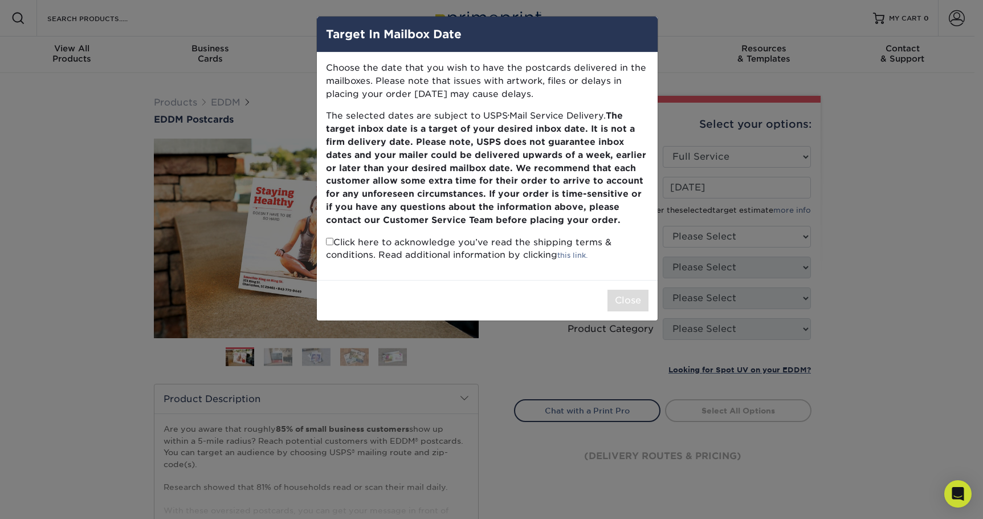
click at [331, 240] on input "checkbox" at bounding box center [329, 241] width 7 height 7
checkbox input "true"
click at [640, 296] on button "Close" at bounding box center [627, 300] width 41 height 22
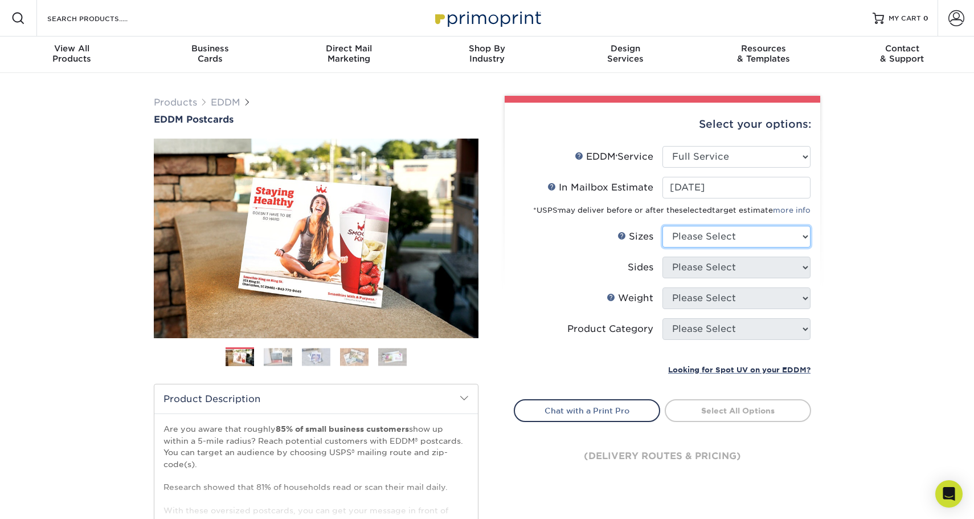
click at [800, 236] on select "Please Select 4.5" x 12" 6" x 12" 6.5" x 8" 6.5" x 9" 6.5" x 12" 7" x 8.5" 8" x…" at bounding box center [737, 237] width 148 height 22
select select "6.50x8.00"
click at [663, 226] on select "Please Select 4.5" x 12" 6" x 12" 6.5" x 8" 6.5" x 9" 6.5" x 12" 7" x 8.5" 8" x…" at bounding box center [737, 237] width 148 height 22
click at [780, 264] on select "Please Select Print Both Sides Print Front Only" at bounding box center [737, 267] width 148 height 22
select select "13abbda7-1d64-4f25-8bb2-c179b224825d"
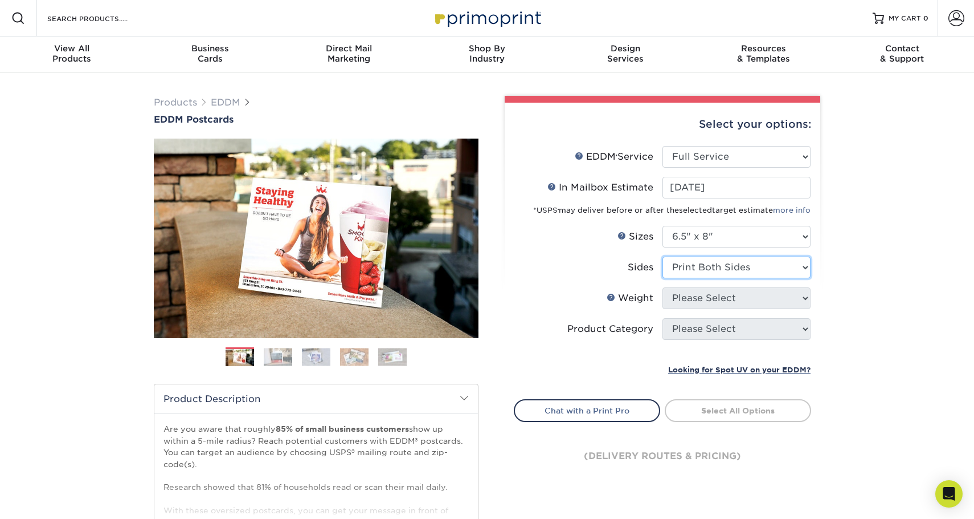
click at [663, 256] on select "Please Select Print Both Sides Print Front Only" at bounding box center [737, 267] width 148 height 22
click at [775, 295] on select "Please Select 16PT 14PT" at bounding box center [737, 298] width 148 height 22
select select "16PT"
click at [663, 287] on select "Please Select 16PT 14PT" at bounding box center [737, 298] width 148 height 22
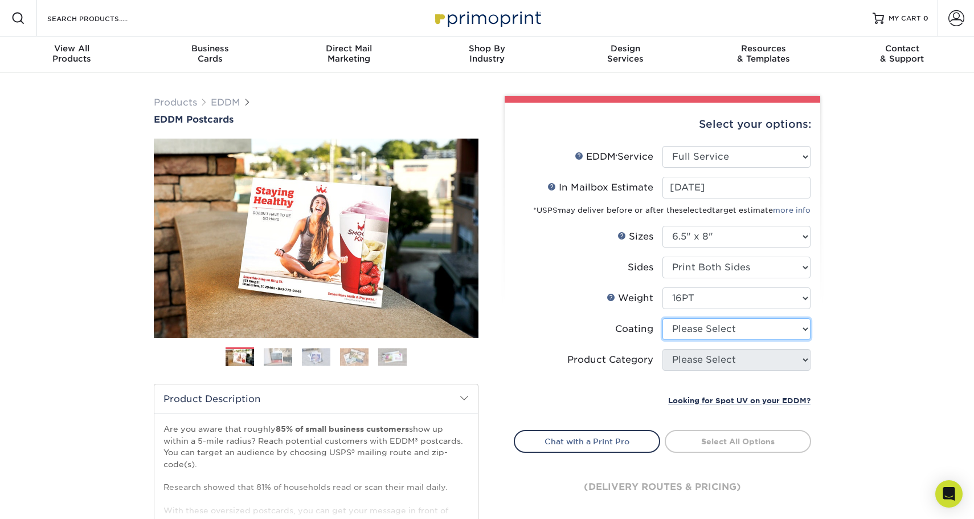
click at [781, 329] on select at bounding box center [737, 329] width 148 height 22
select select "121bb7b5-3b4d-429f-bd8d-bbf80e953313"
click at [663, 318] on select at bounding box center [737, 329] width 148 height 22
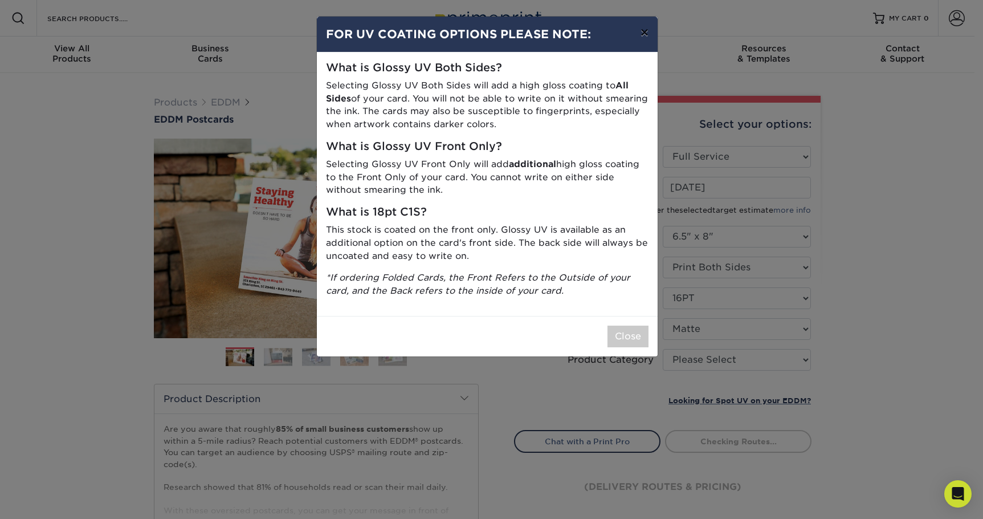
click at [646, 32] on button "×" at bounding box center [644, 33] width 26 height 32
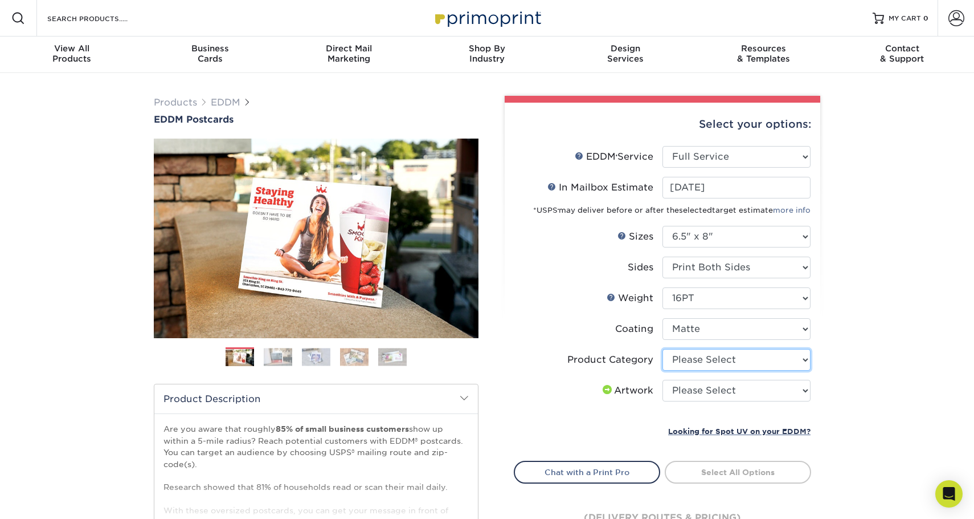
click at [766, 360] on select "Please Select Postcards" at bounding box center [737, 360] width 148 height 22
select select "9b7272e0-d6c8-4c3c-8e97-d3a1bcdab858"
click at [663, 349] on select "Please Select Postcards" at bounding box center [737, 360] width 148 height 22
click at [757, 391] on select "Please Select I will upload files I need a design - $150" at bounding box center [737, 391] width 148 height 22
select select "upload"
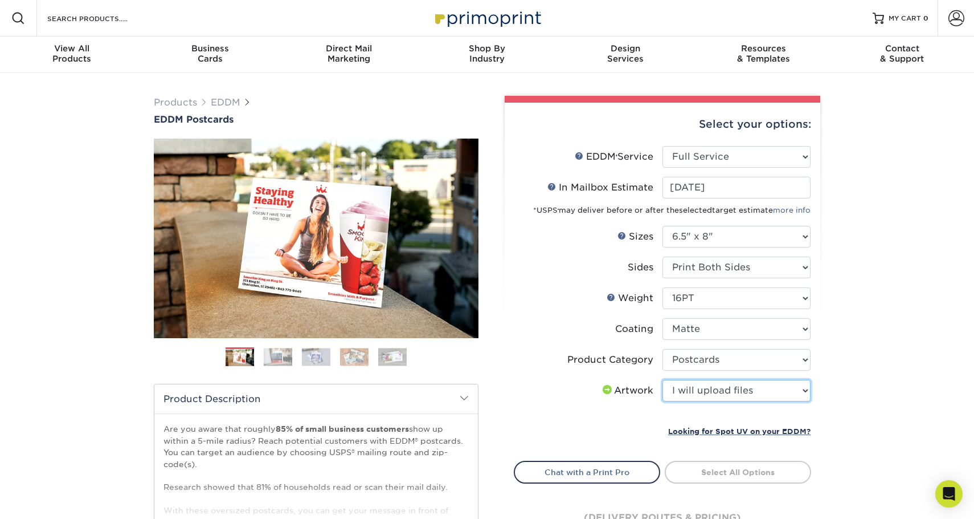
click at [663, 380] on select "Please Select I will upload files I need a design - $150" at bounding box center [737, 391] width 148 height 22
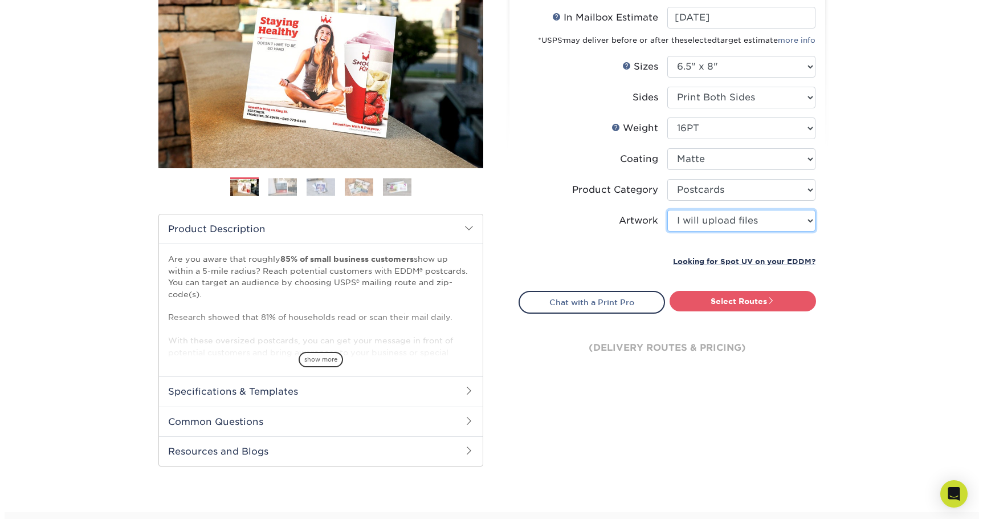
scroll to position [171, 0]
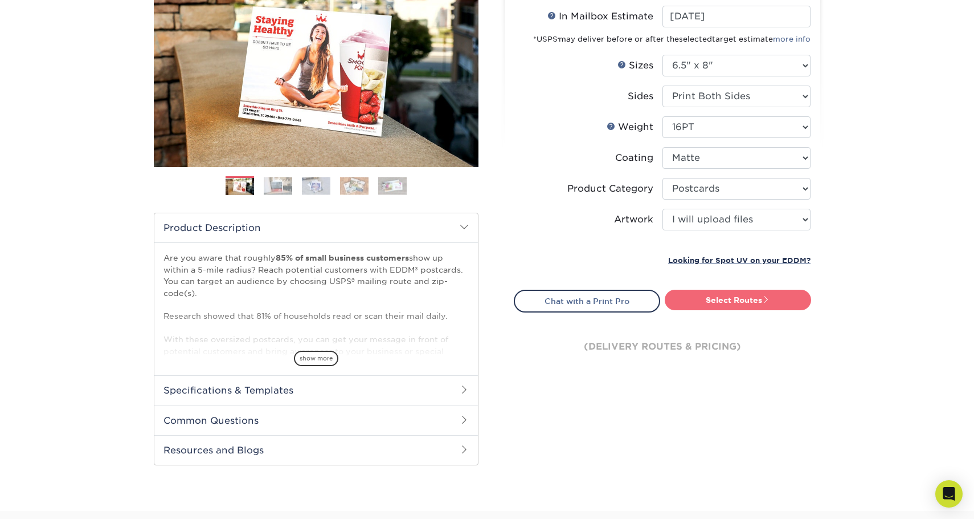
click at [744, 298] on link "Select Routes" at bounding box center [738, 299] width 146 height 21
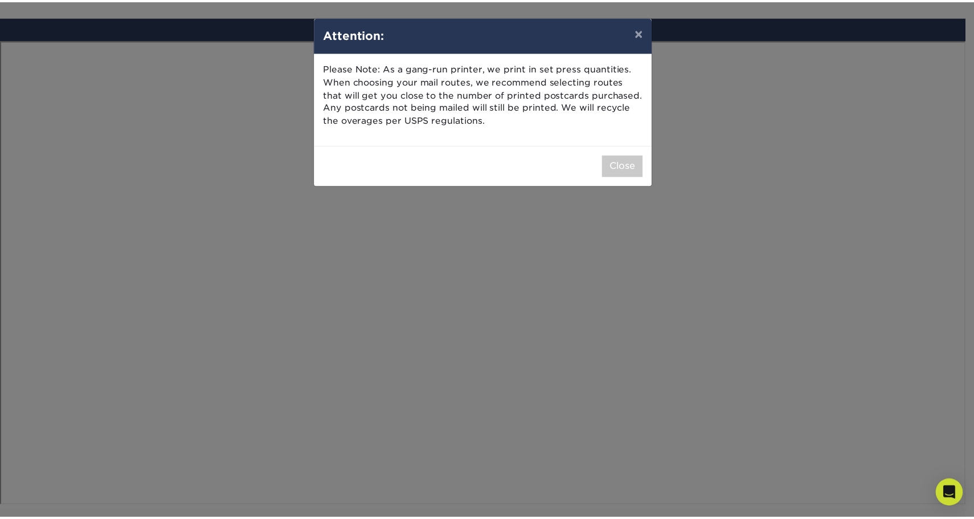
scroll to position [664, 0]
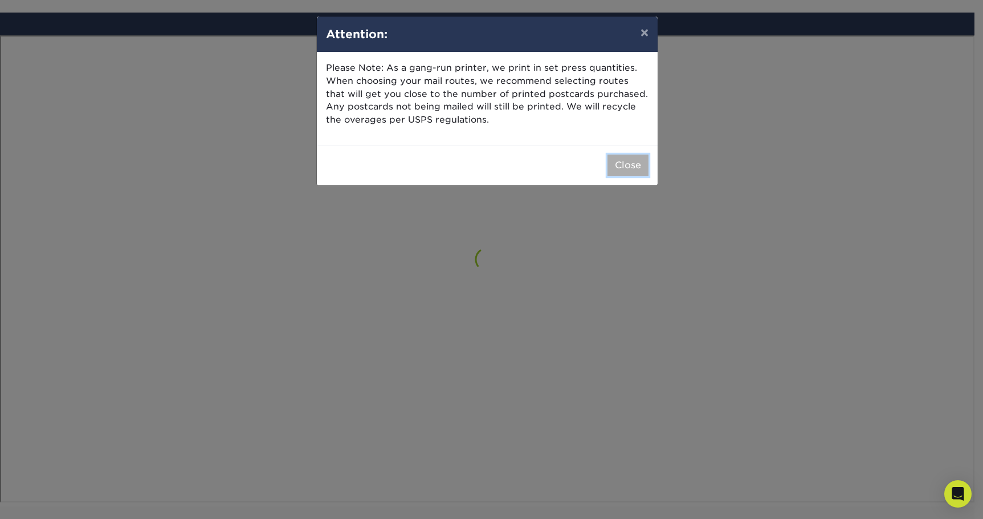
click at [626, 160] on button "Close" at bounding box center [627, 165] width 41 height 22
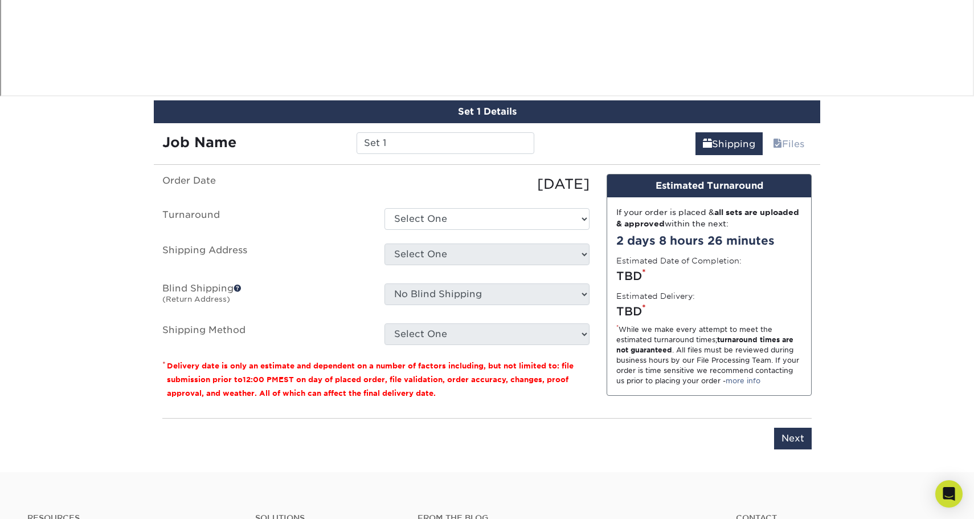
scroll to position [1074, 0]
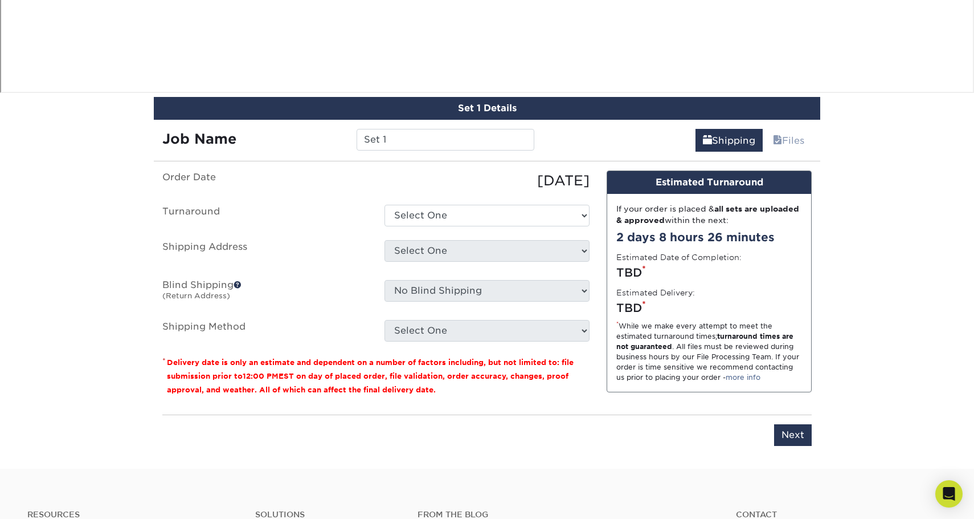
drag, startPoint x: 18, startPoint y: 1, endPoint x: 239, endPoint y: 284, distance: 360.1
click at [239, 284] on span at bounding box center [238, 284] width 8 height 8
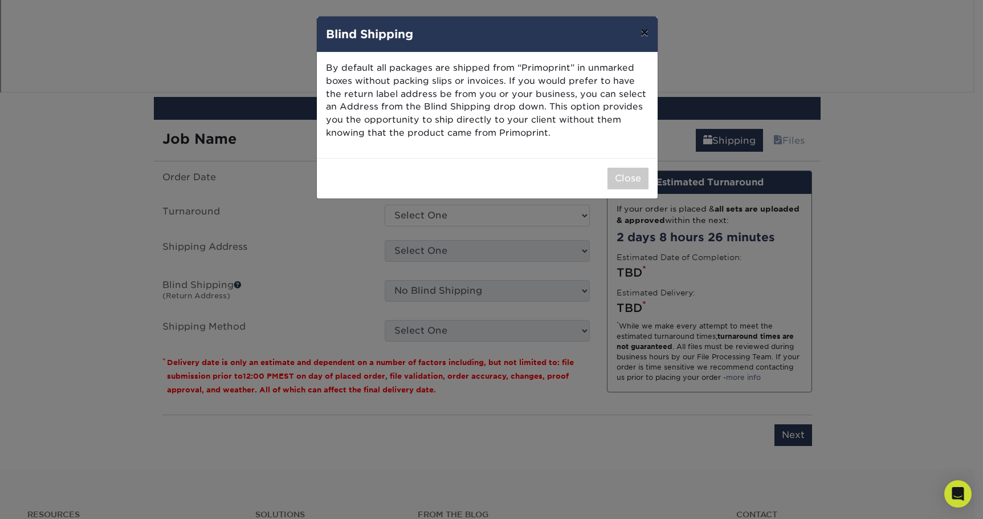
click at [644, 33] on button "×" at bounding box center [644, 33] width 26 height 32
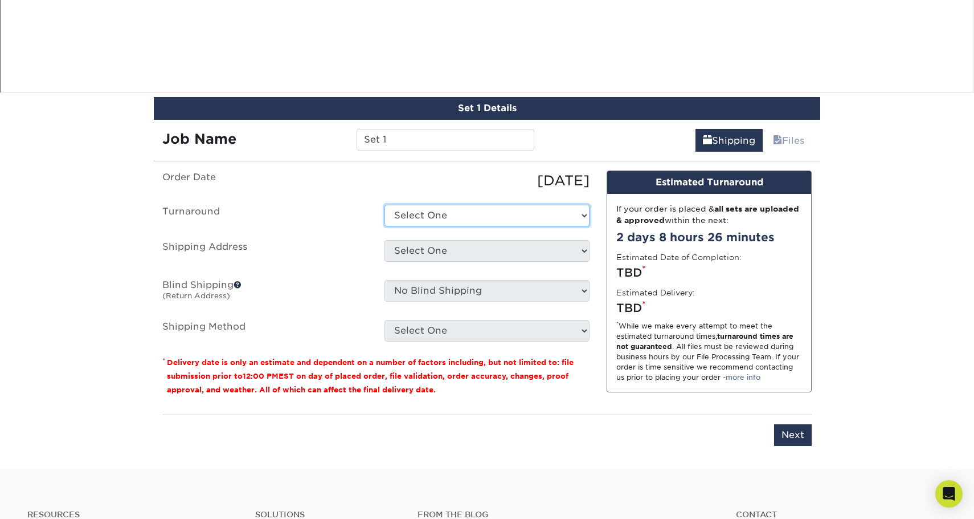
click at [561, 207] on select "Select One" at bounding box center [487, 216] width 205 height 22
click at [562, 213] on select "Select One" at bounding box center [487, 216] width 205 height 22
click at [556, 218] on select "Select One" at bounding box center [487, 216] width 205 height 22
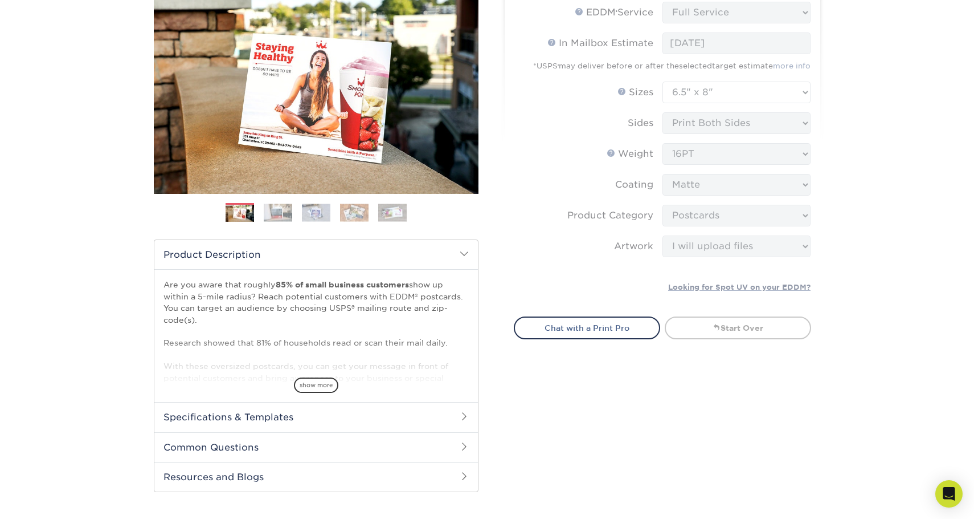
scroll to position [0, 0]
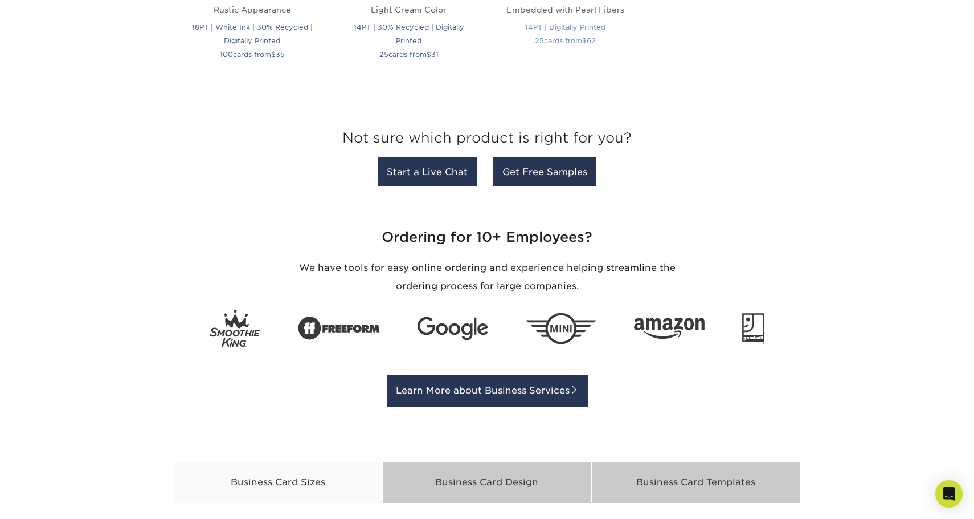
scroll to position [1482, 0]
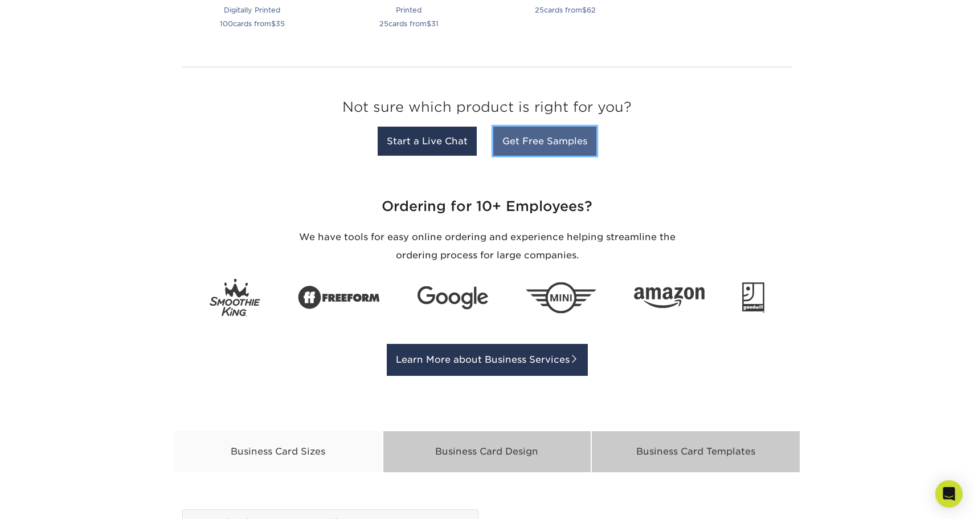
click at [559, 137] on link "Get Free Samples" at bounding box center [544, 141] width 103 height 29
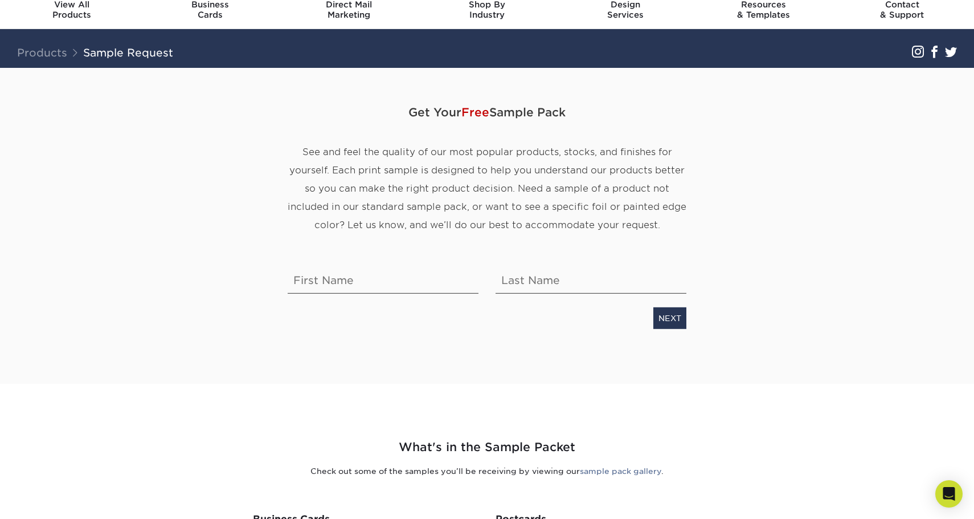
scroll to position [57, 0]
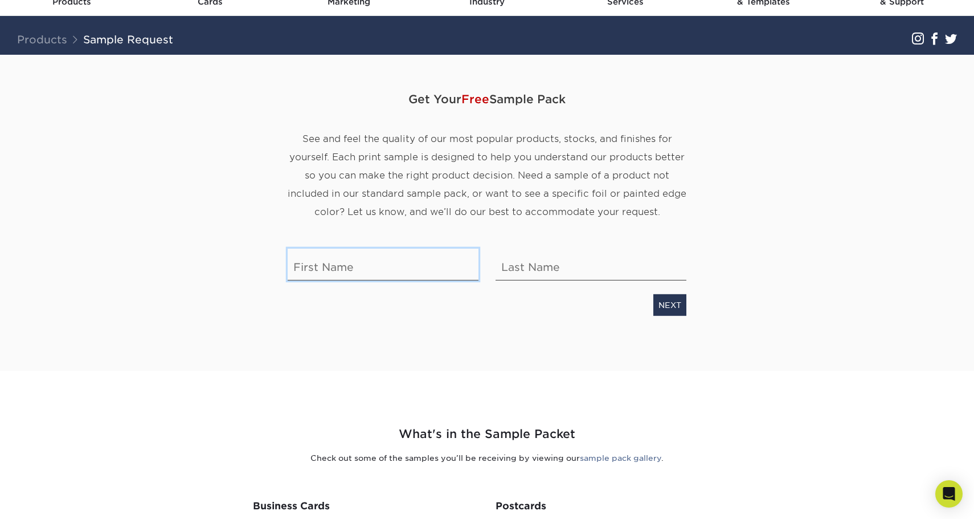
click at [357, 267] on input "text" at bounding box center [383, 264] width 191 height 32
type input "[PERSON_NAME]"
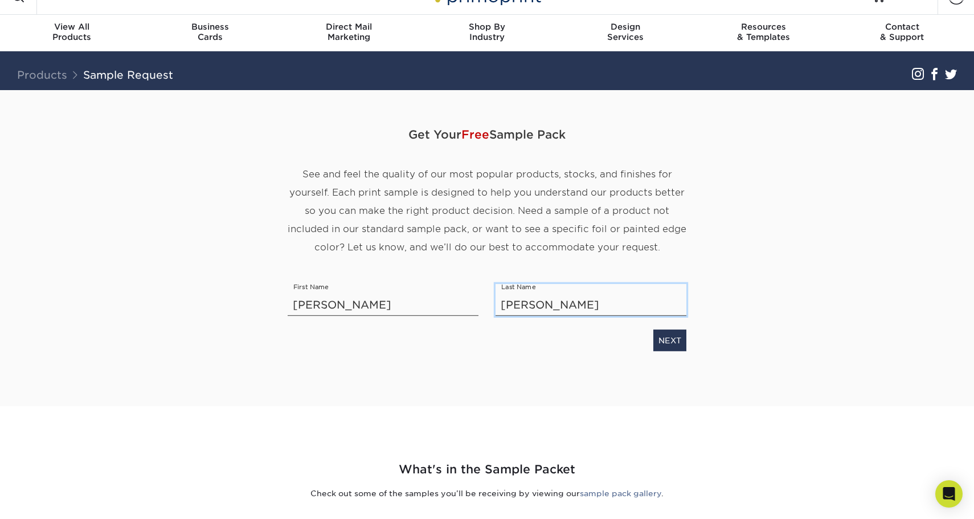
scroll to position [0, 0]
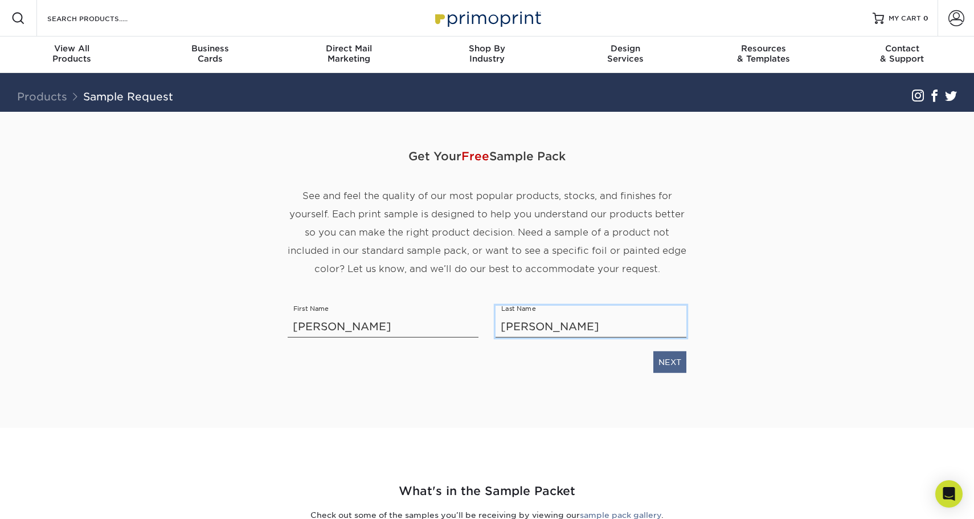
type input "[PERSON_NAME]"
click at [672, 358] on link "NEXT" at bounding box center [670, 362] width 33 height 22
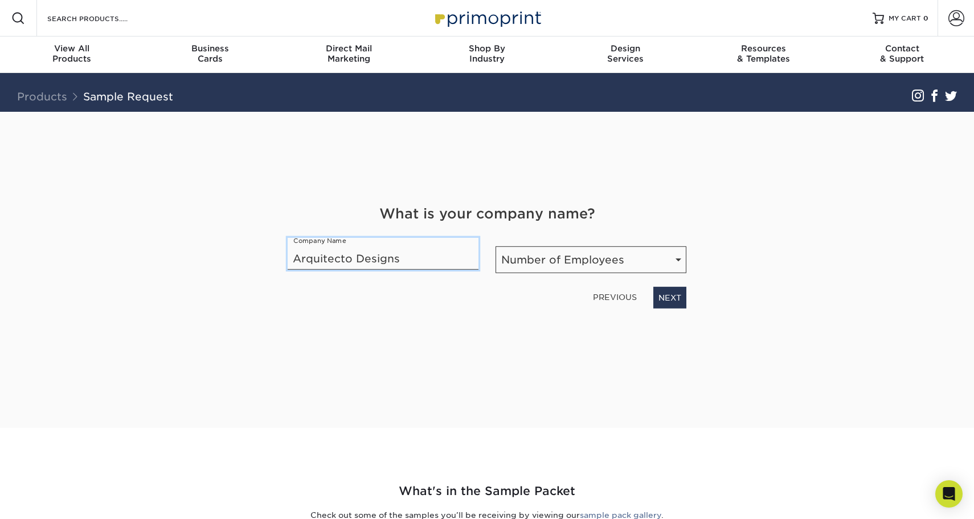
type input "Arquitecto Designs"
click at [680, 255] on select "Number of Employees Self-employed 1-10 employees 11-50 employees 51-200 employe…" at bounding box center [591, 259] width 191 height 27
click at [496, 246] on select "Number of Employees Self-employed 1-10 employees 11-50 employees 51-200 employe…" at bounding box center [591, 259] width 191 height 27
click at [626, 258] on select "Number of Employees Self-employed 1-10 employees 11-50 employees 51-200 employe…" at bounding box center [591, 259] width 191 height 27
select select "Self-employed"
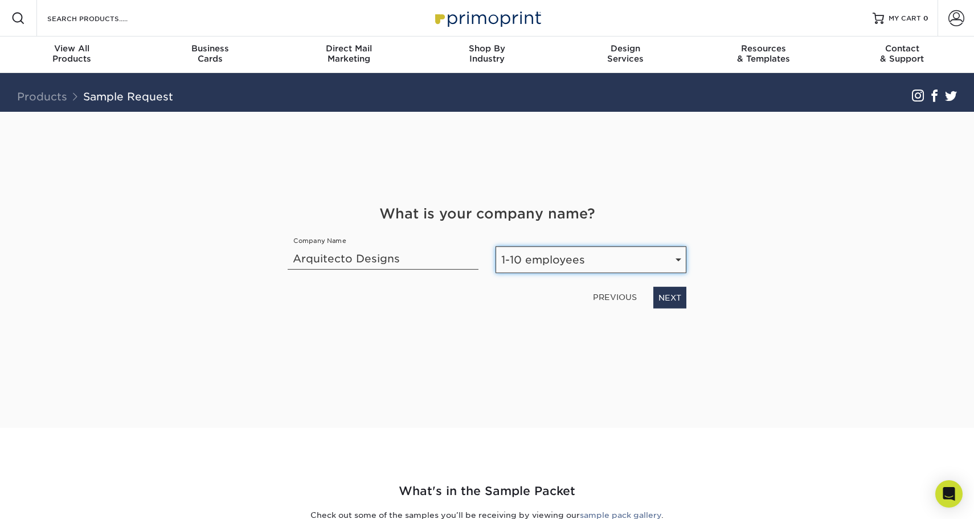
click at [496, 246] on select "Number of Employees Self-employed 1-10 employees 11-50 employees 51-200 employe…" at bounding box center [591, 259] width 191 height 27
click at [674, 293] on link "NEXT" at bounding box center [670, 298] width 33 height 22
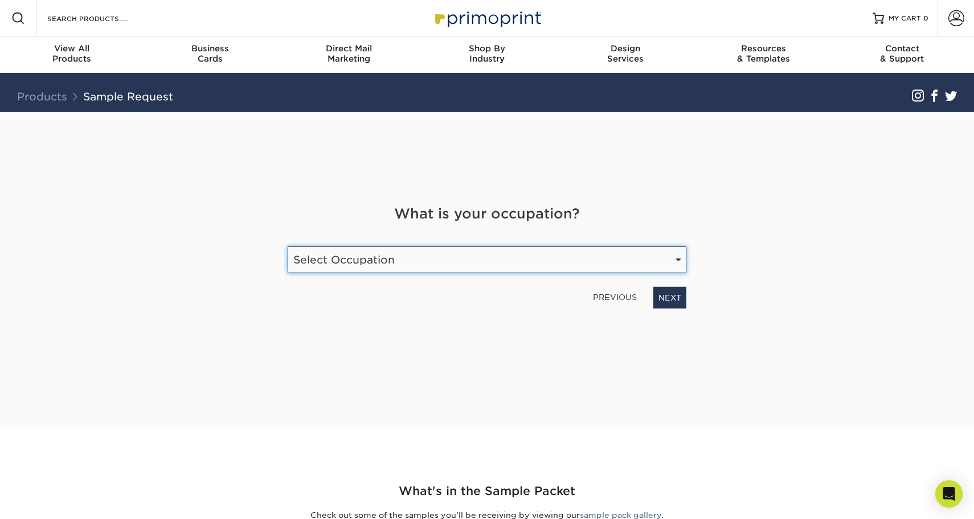
click at [648, 250] on select "Select Occupation Agency Automotive Blogger Cleaning Services Construction Educ…" at bounding box center [487, 259] width 399 height 27
select select "Other"
click at [288, 246] on select "Select Occupation Agency Automotive Blogger Cleaning Services Construction Educ…" at bounding box center [487, 259] width 399 height 27
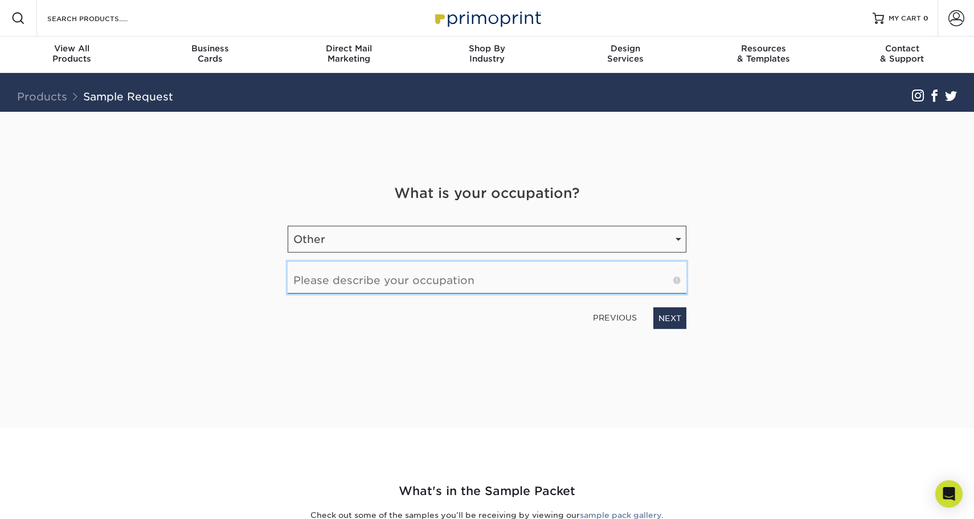
click at [416, 280] on input "text" at bounding box center [487, 278] width 399 height 32
type input "Architect"
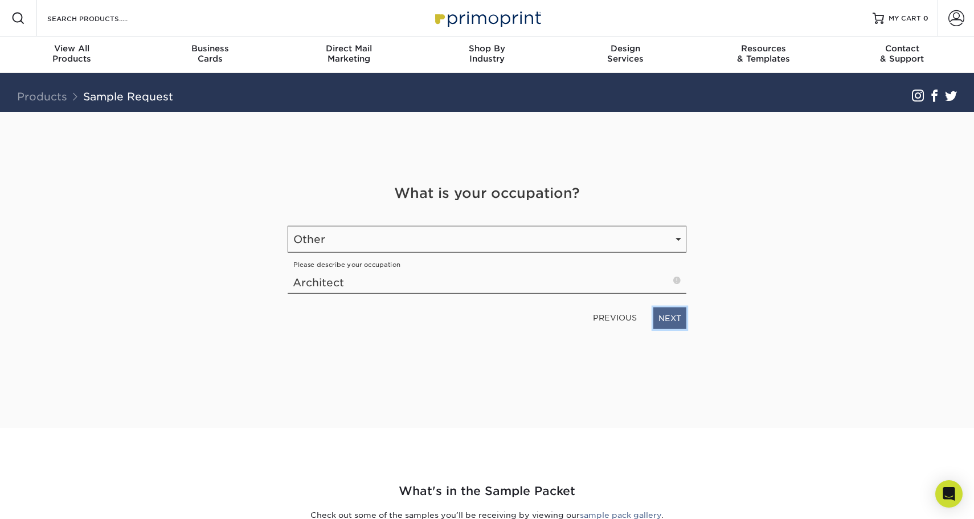
click at [672, 317] on link "NEXT" at bounding box center [670, 318] width 33 height 22
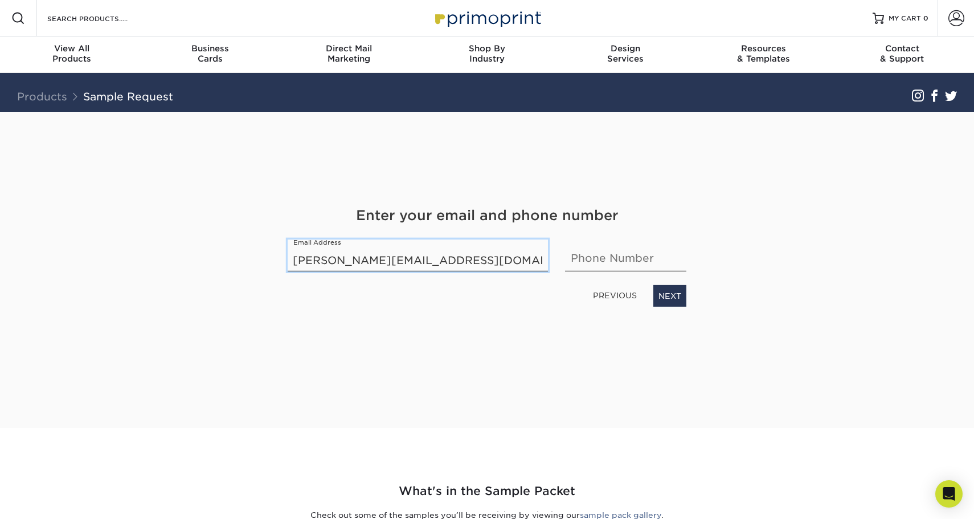
type input "elliot@arquitecto.consulting"
click at [613, 256] on input "text" at bounding box center [625, 255] width 121 height 32
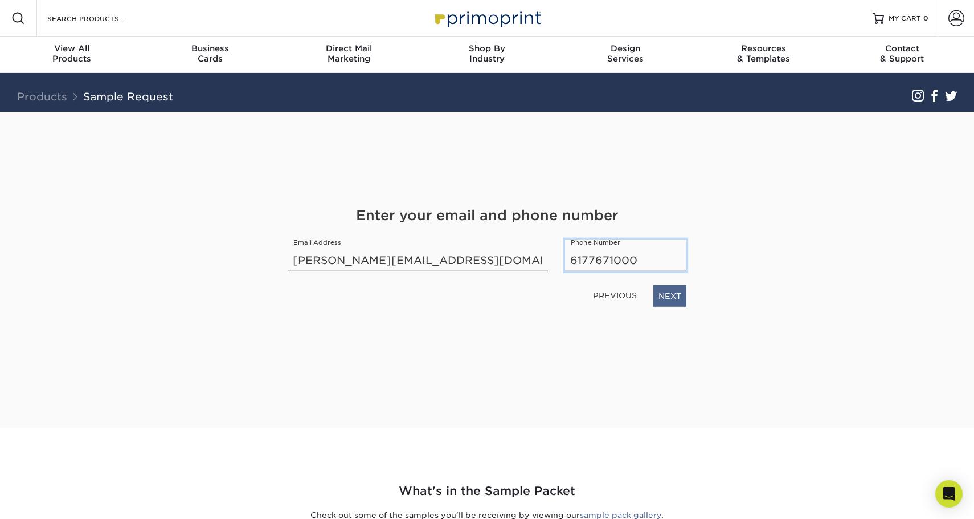
type input "6177671000"
click at [669, 293] on link "NEXT" at bounding box center [670, 296] width 33 height 22
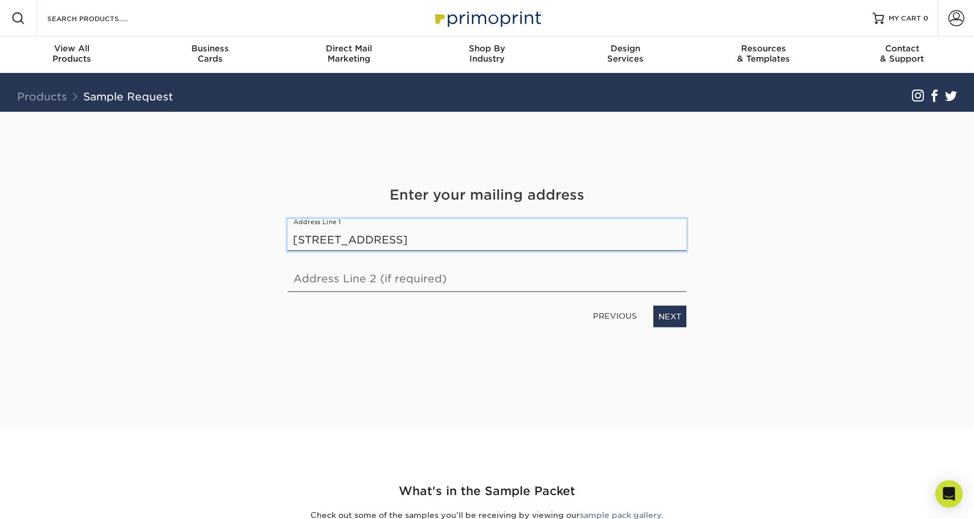
type input "20 Valencia Road"
click at [471, 273] on input "text" at bounding box center [487, 276] width 399 height 32
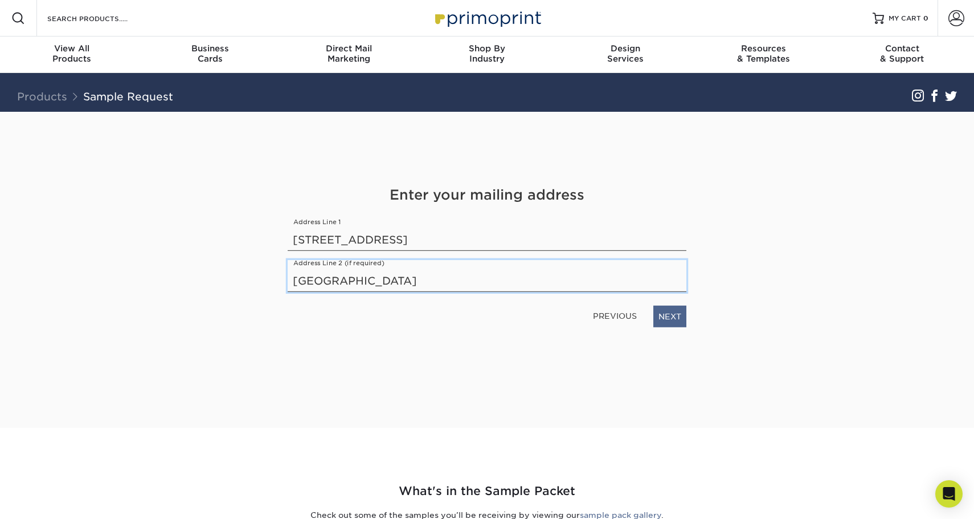
type input "Boston, MA 02136"
click at [667, 315] on link "NEXT" at bounding box center [670, 316] width 33 height 22
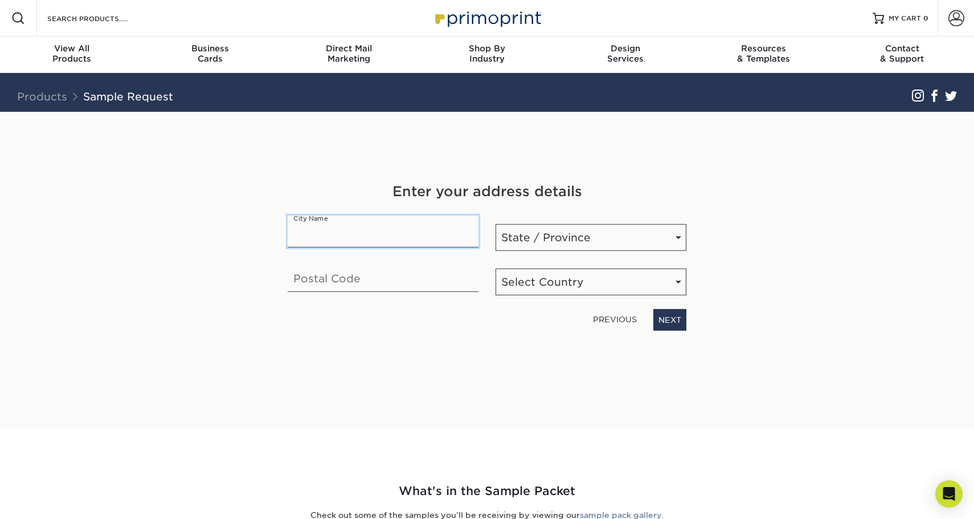
click at [346, 240] on input "text" at bounding box center [383, 231] width 191 height 32
type input "B"
click at [613, 317] on link "PREVIOUS" at bounding box center [615, 319] width 53 height 18
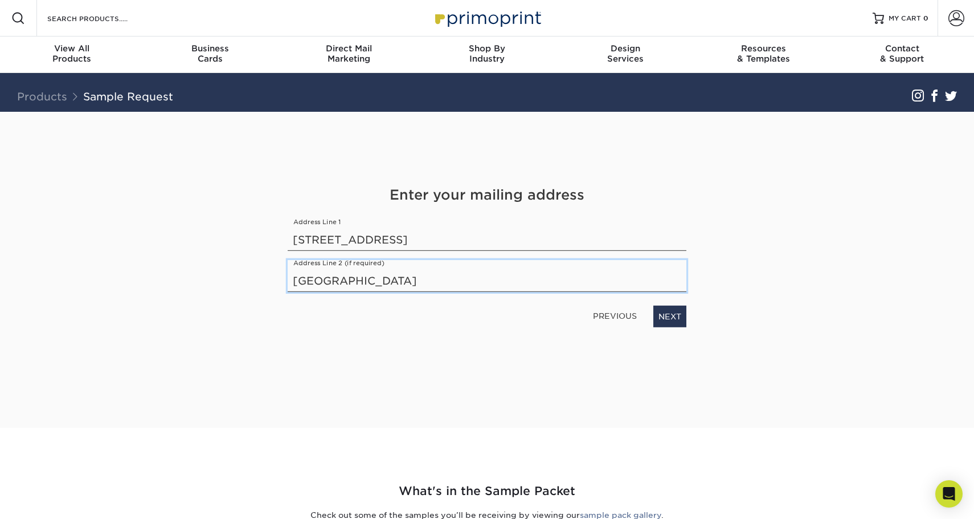
drag, startPoint x: 405, startPoint y: 278, endPoint x: 282, endPoint y: 280, distance: 123.7
click at [282, 280] on div "Address Line 2 (if required) Boston, MA 02136" at bounding box center [487, 276] width 416 height 32
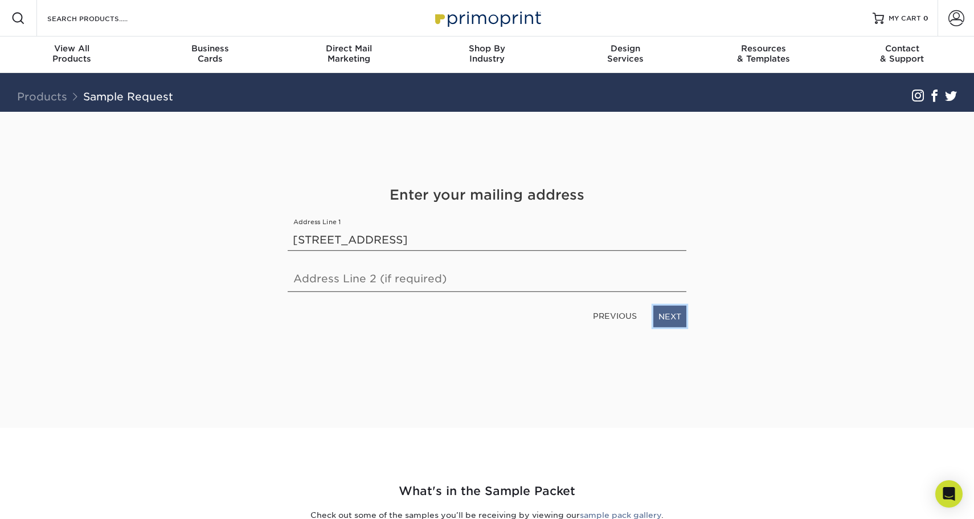
drag, startPoint x: 670, startPoint y: 313, endPoint x: 663, endPoint y: 313, distance: 6.9
click at [670, 313] on link "NEXT" at bounding box center [670, 316] width 33 height 22
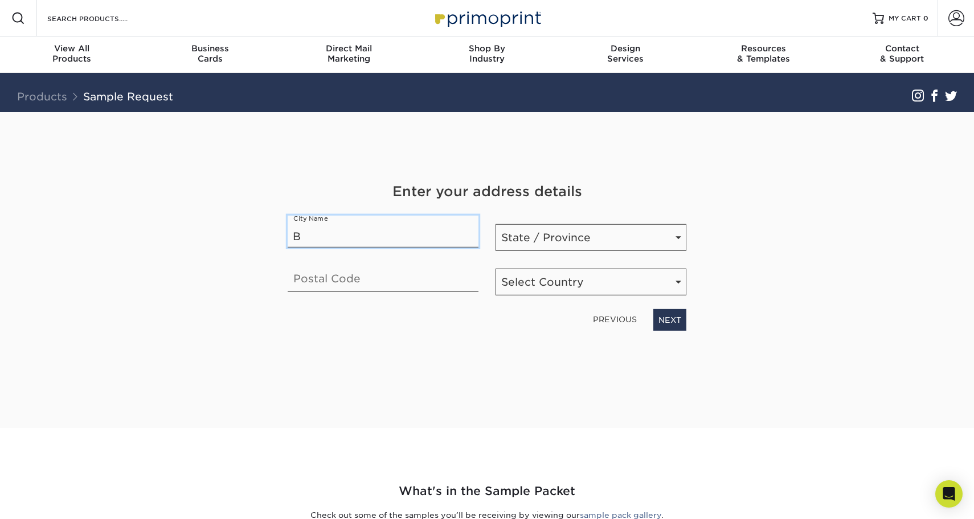
click at [331, 234] on input "B" at bounding box center [383, 231] width 191 height 32
type input "Boston"
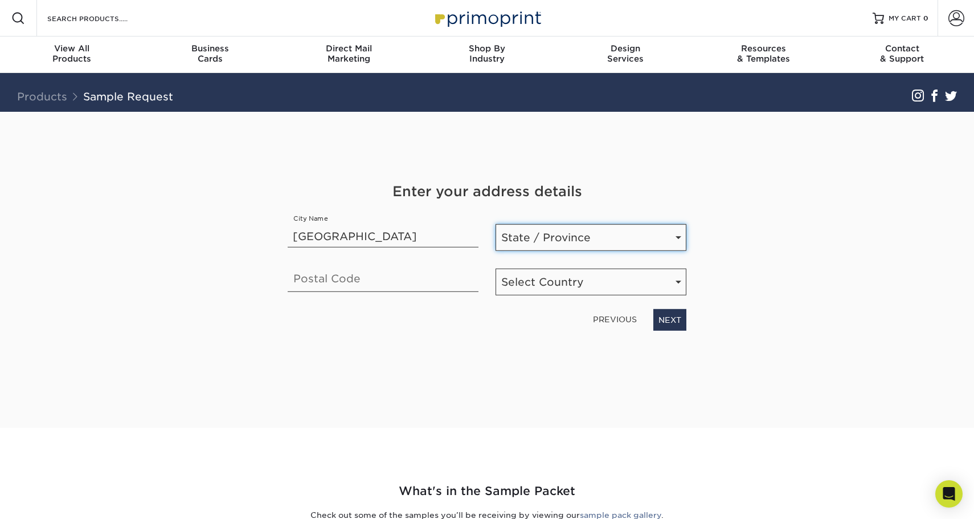
click at [645, 236] on select "State / Province Alabama Alaska Arizona Arkansas California Colorado Connecticu…" at bounding box center [591, 237] width 191 height 27
select select "MA"
click at [496, 224] on select "State / Province Alabama Alaska Arizona Arkansas California Colorado Connecticu…" at bounding box center [591, 237] width 191 height 27
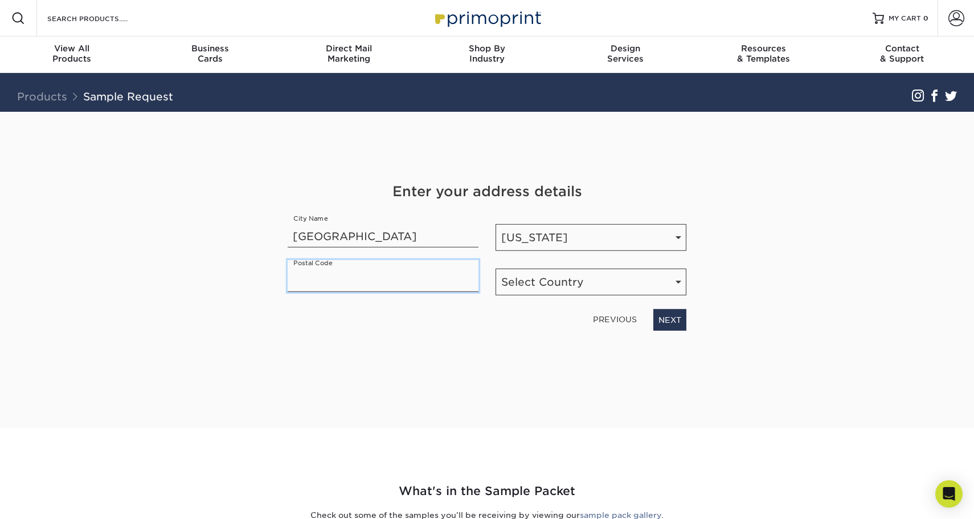
click at [382, 274] on input "text" at bounding box center [383, 276] width 191 height 32
type input "02136"
click at [659, 284] on select "Select Country United States Canada" at bounding box center [591, 281] width 191 height 27
select select "US"
click at [496, 268] on select "Select Country United States Canada" at bounding box center [591, 281] width 191 height 27
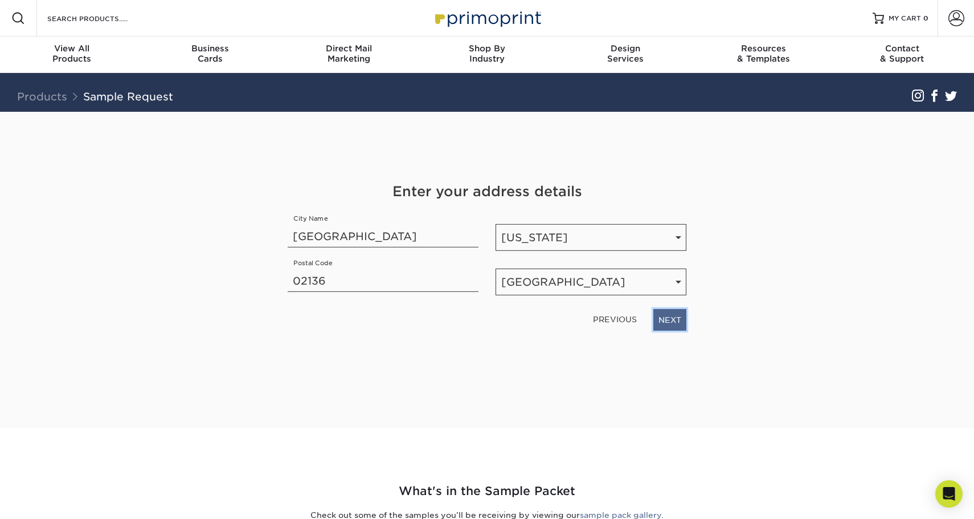
click at [667, 316] on link "NEXT" at bounding box center [670, 320] width 33 height 22
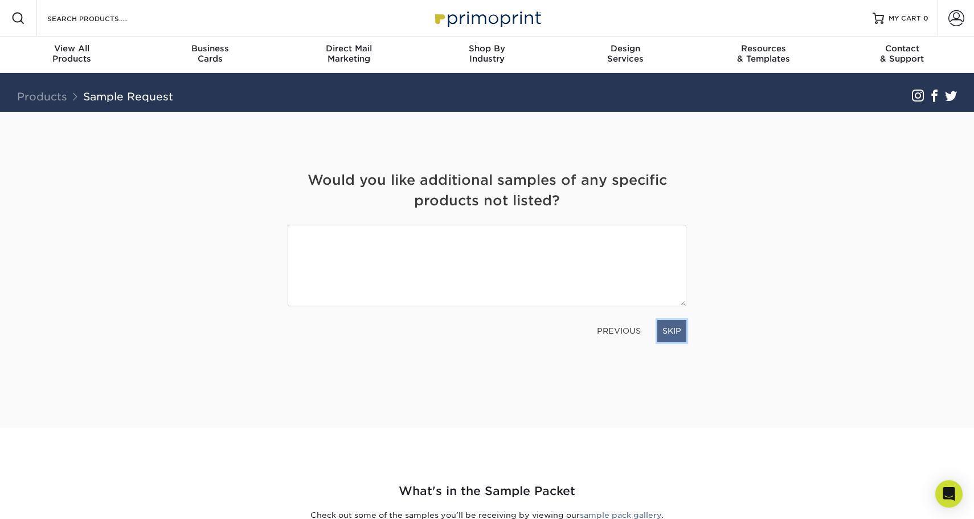
click at [673, 330] on link "SKIP" at bounding box center [672, 331] width 29 height 22
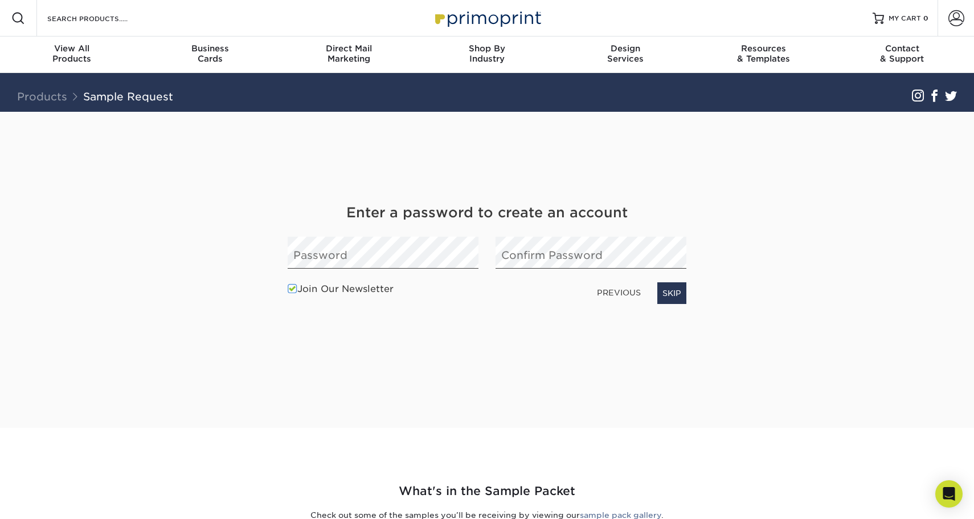
click at [623, 291] on link "PREVIOUS" at bounding box center [619, 292] width 53 height 18
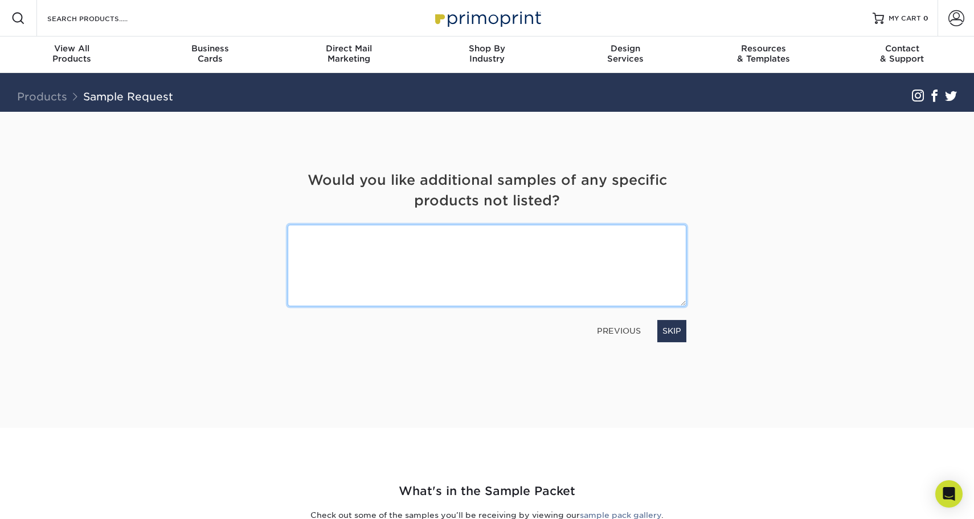
click at [319, 241] on textarea at bounding box center [487, 265] width 399 height 81
click at [294, 234] on textarea "foil business cards" at bounding box center [487, 265] width 399 height 81
type textarea "16pt foil business cards"
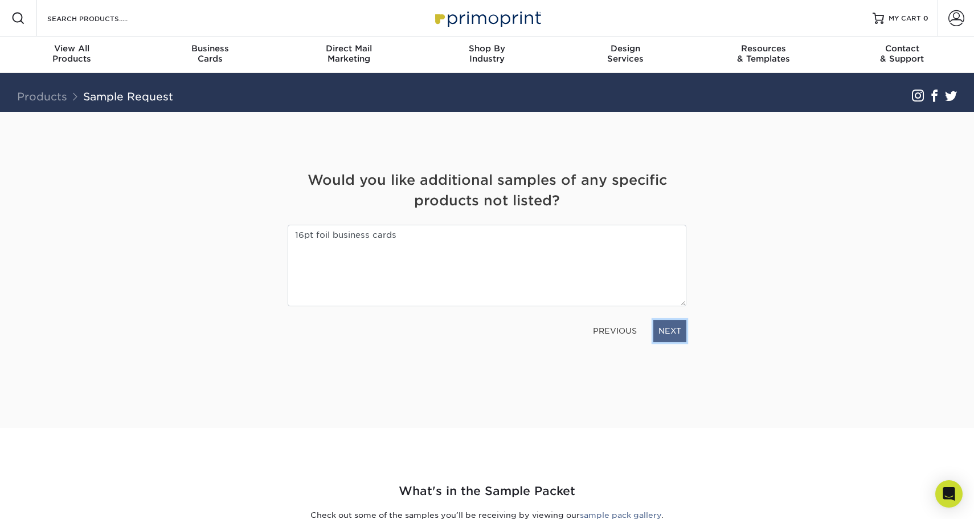
click at [669, 326] on link "NEXT" at bounding box center [670, 331] width 33 height 22
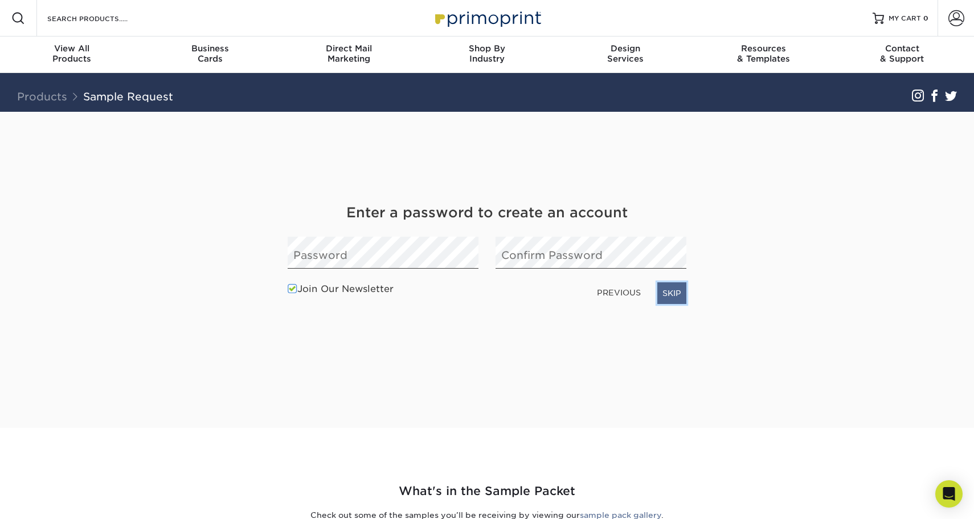
click at [675, 289] on link "SKIP" at bounding box center [672, 293] width 29 height 22
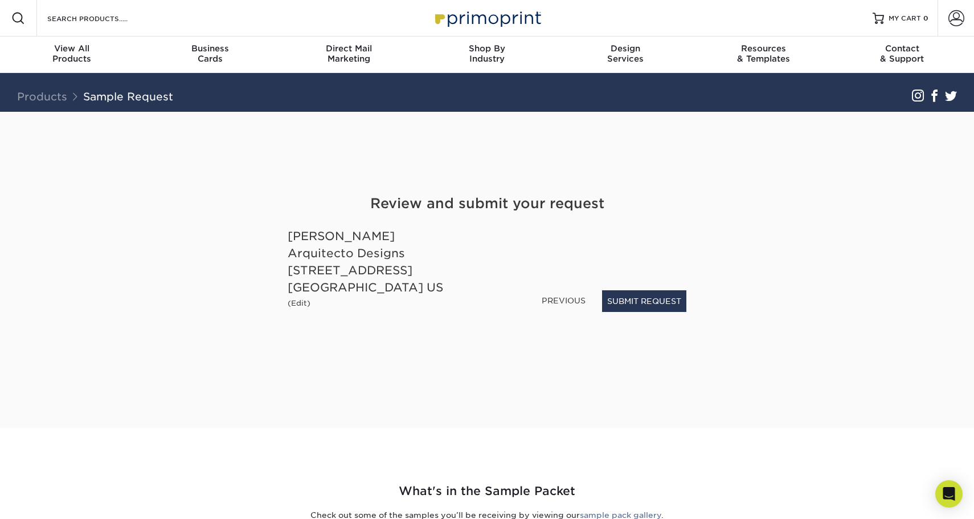
click at [572, 298] on link "PREVIOUS" at bounding box center [563, 300] width 53 height 18
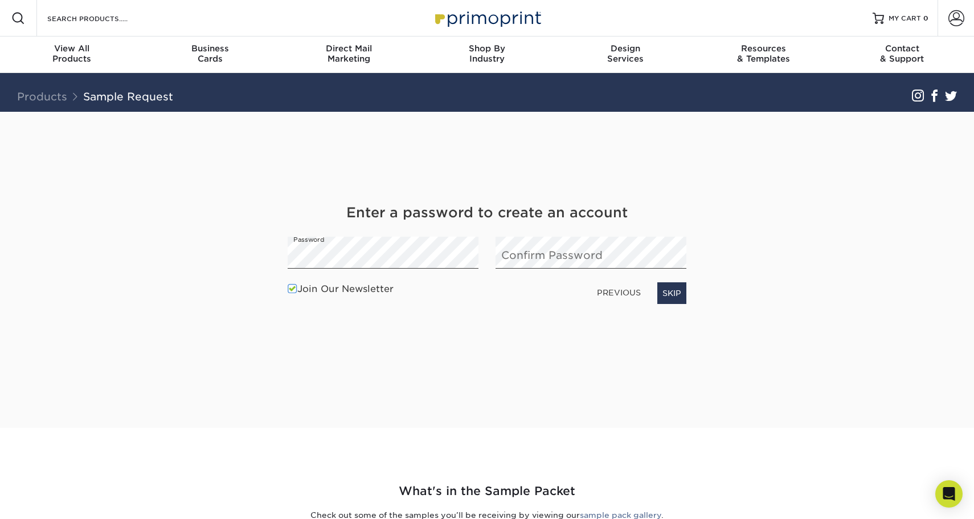
click at [612, 292] on link "PREVIOUS" at bounding box center [619, 292] width 53 height 18
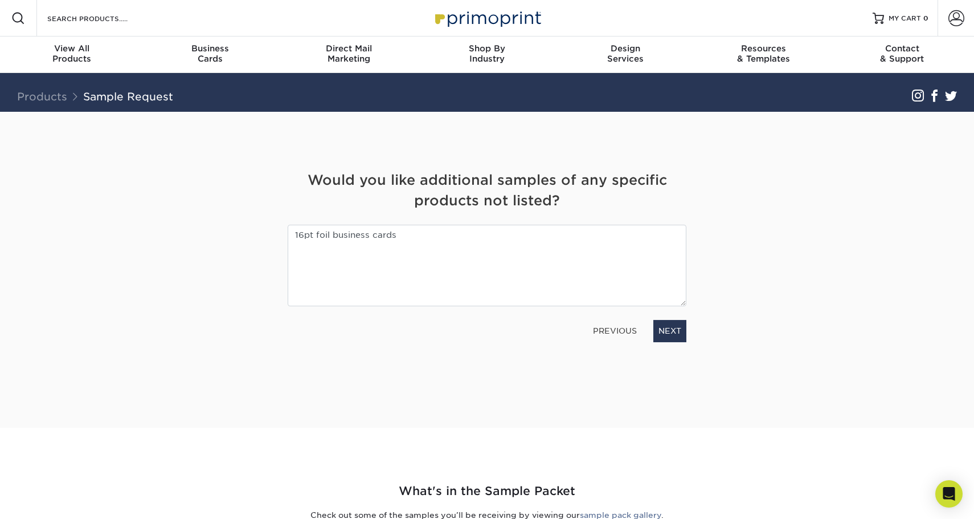
click at [602, 330] on link "PREVIOUS" at bounding box center [615, 330] width 53 height 18
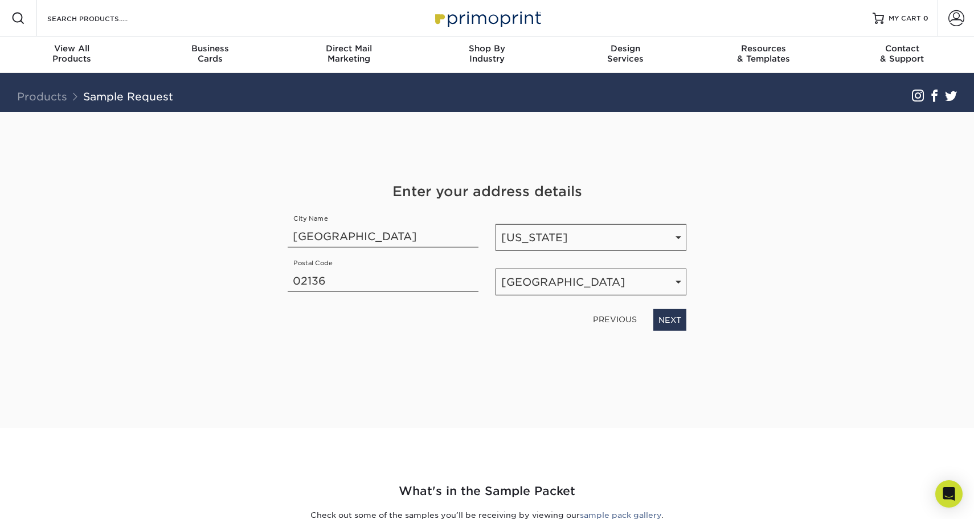
click at [601, 329] on div "PREVIOUS NEXT" at bounding box center [487, 317] width 416 height 26
click at [603, 319] on link "PREVIOUS" at bounding box center [615, 319] width 53 height 18
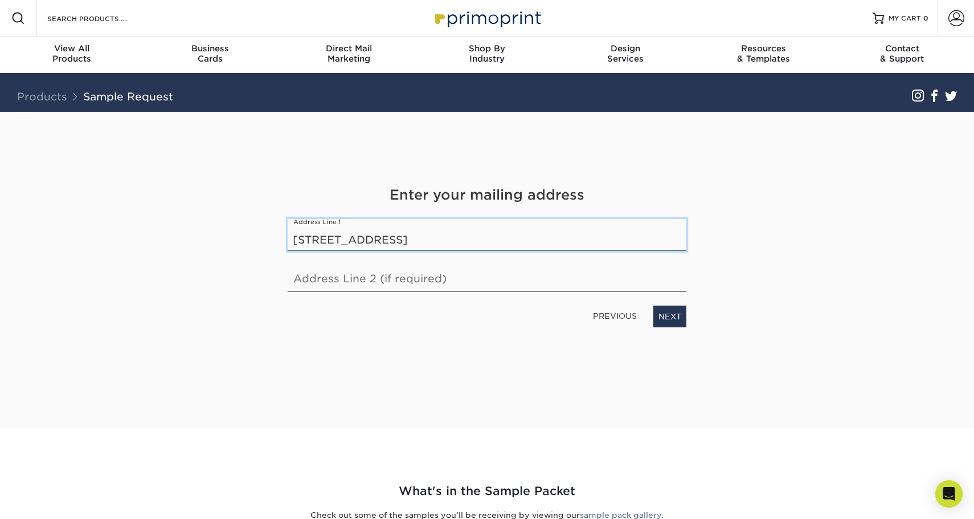
drag, startPoint x: 407, startPoint y: 233, endPoint x: 283, endPoint y: 230, distance: 124.3
click at [283, 230] on div "Address Line 1 20 Valencia Road" at bounding box center [487, 235] width 416 height 32
type input "PO Box 365553"
click at [665, 314] on link "NEXT" at bounding box center [670, 316] width 33 height 22
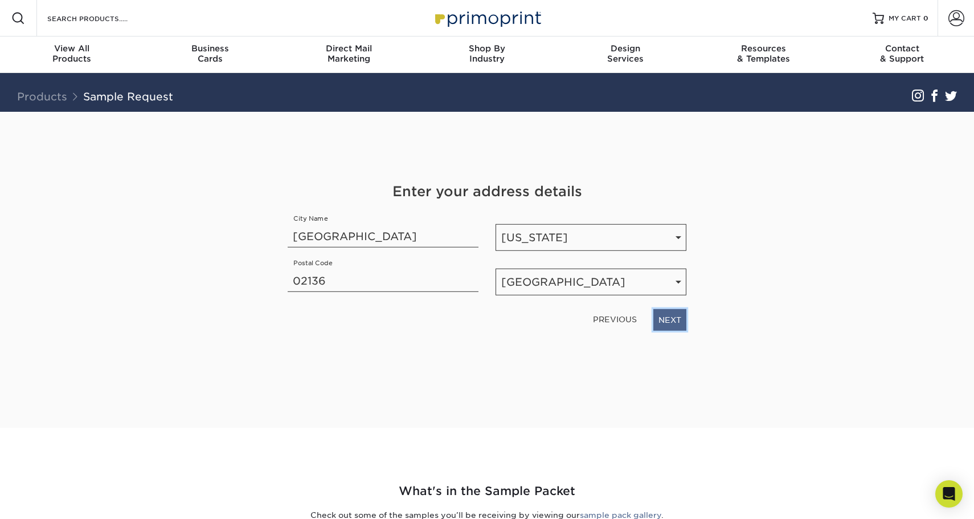
click at [668, 318] on link "NEXT" at bounding box center [670, 320] width 33 height 22
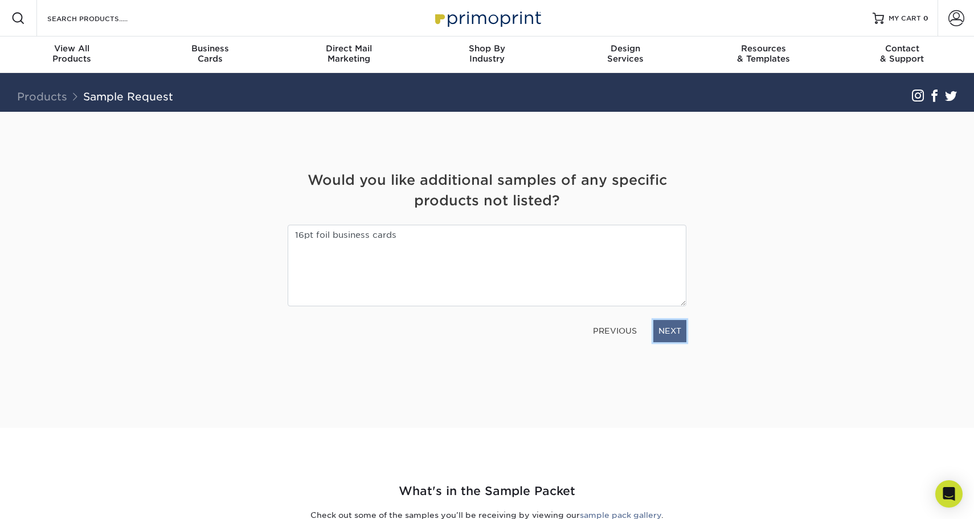
click at [670, 329] on link "NEXT" at bounding box center [670, 331] width 33 height 22
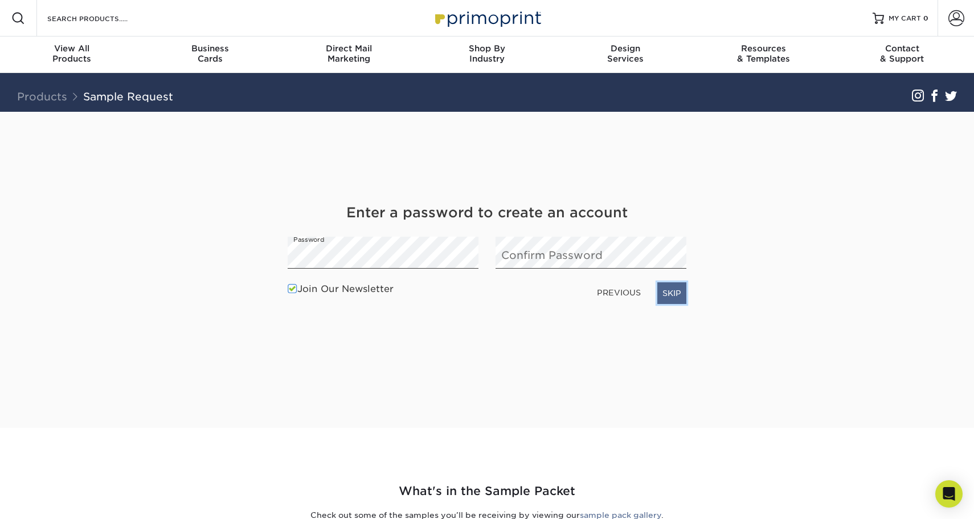
click at [673, 294] on link "SKIP" at bounding box center [672, 293] width 29 height 22
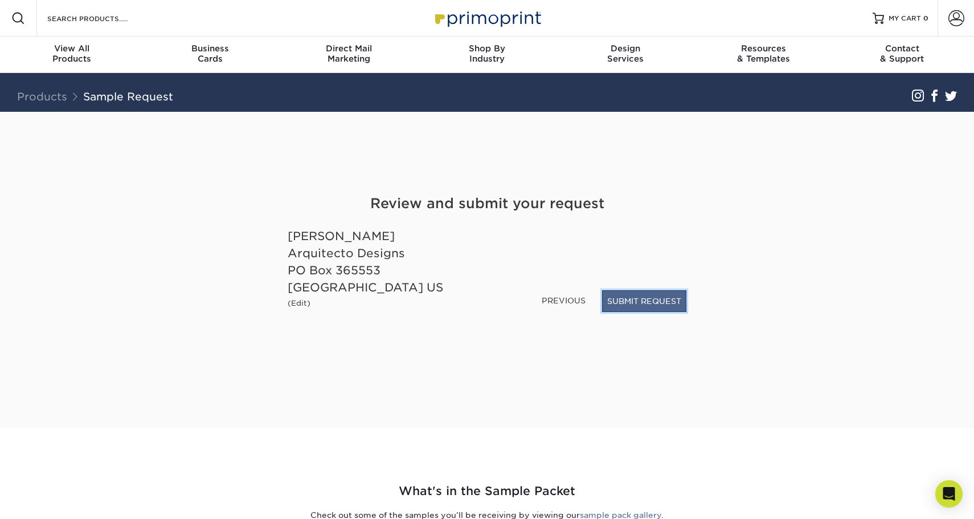
click at [658, 299] on button "SUBMIT REQUEST" at bounding box center [644, 301] width 84 height 22
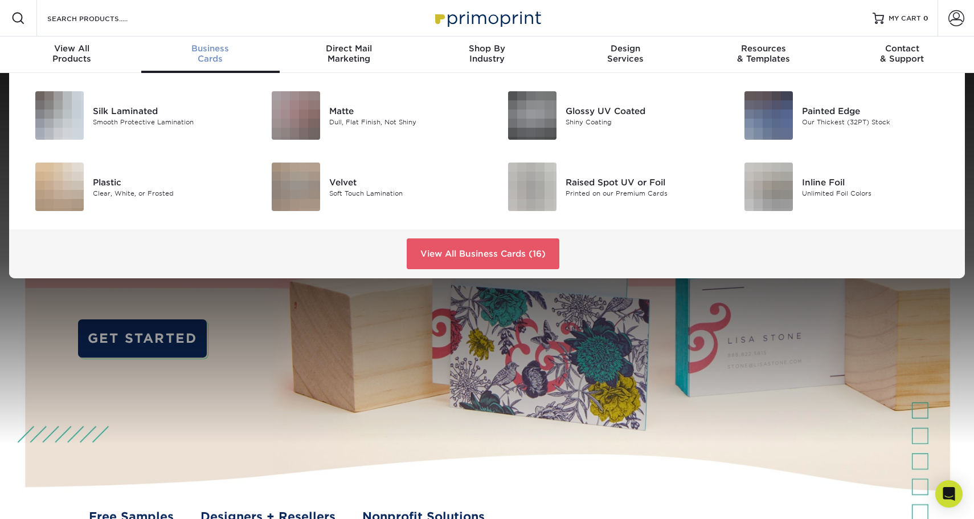
click at [206, 47] on span "Business" at bounding box center [210, 48] width 138 height 10
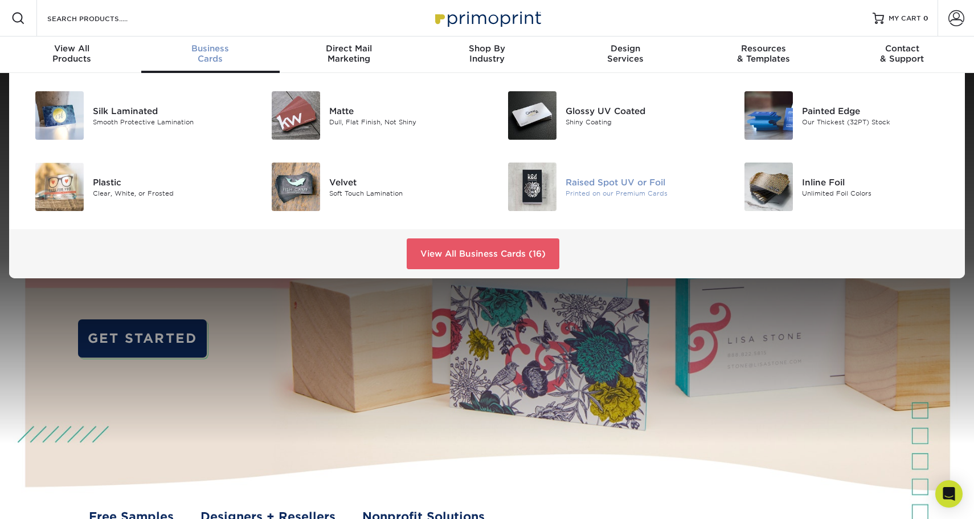
click at [609, 184] on div "Raised Spot UV or Foil" at bounding box center [640, 182] width 149 height 13
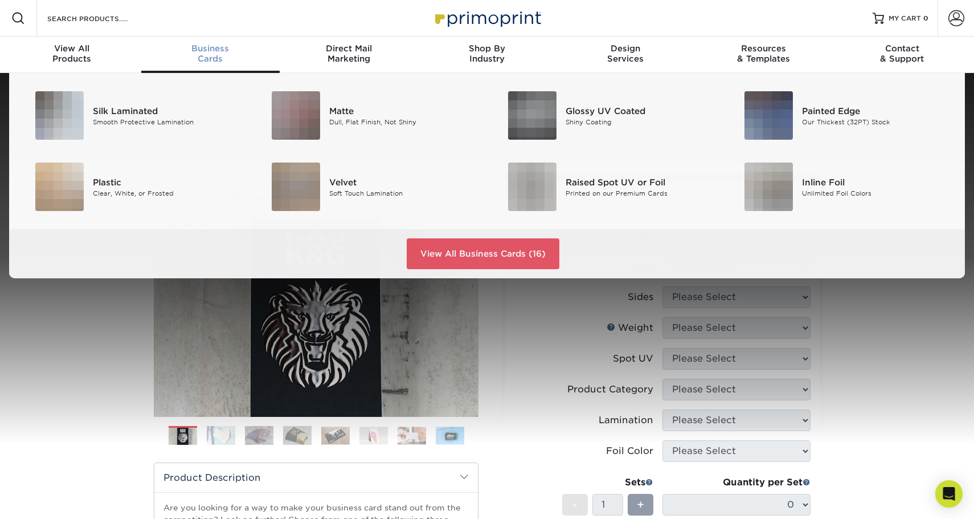
click at [222, 48] on span "Business" at bounding box center [210, 48] width 138 height 10
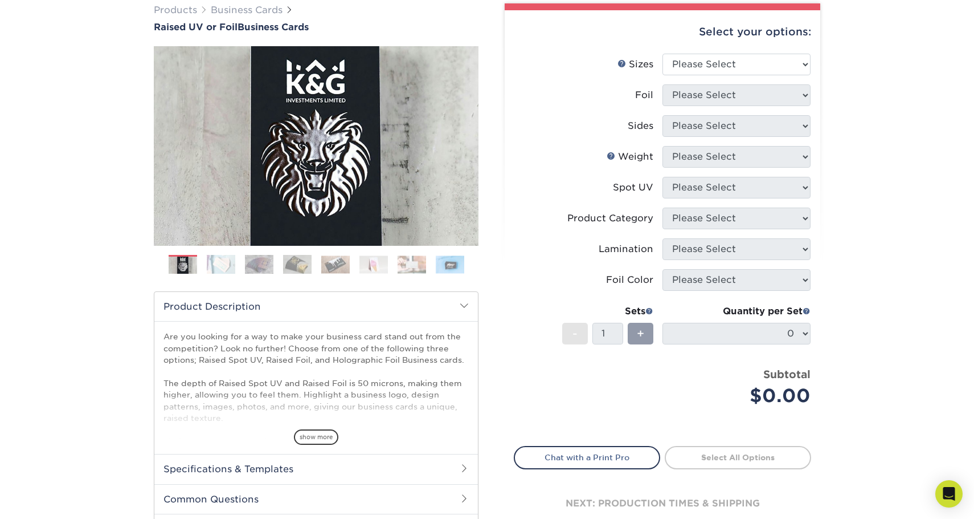
scroll to position [57, 0]
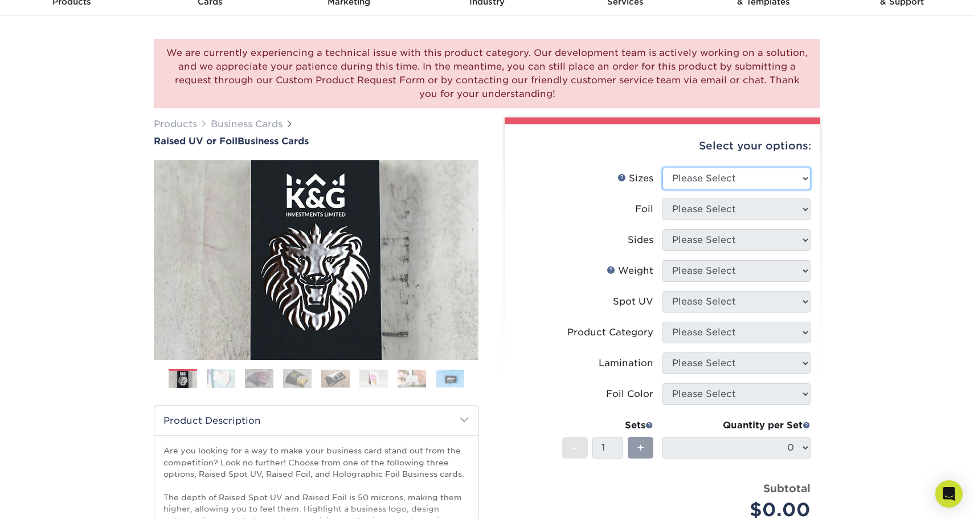
click at [765, 178] on select "Please Select 2" x 3.5" - Standard" at bounding box center [737, 179] width 148 height 22
select select "2.00x3.50"
click at [663, 168] on select "Please Select 2" x 3.5" - Standard" at bounding box center [737, 179] width 148 height 22
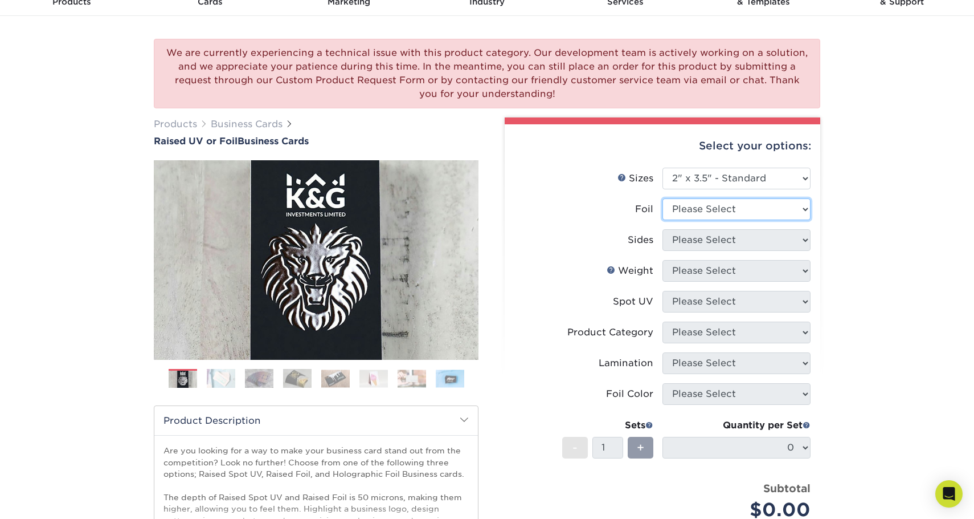
click at [762, 209] on select "Please Select No Yes" at bounding box center [737, 209] width 148 height 22
select select "1"
click at [663, 198] on select "Please Select No Yes" at bounding box center [737, 209] width 148 height 22
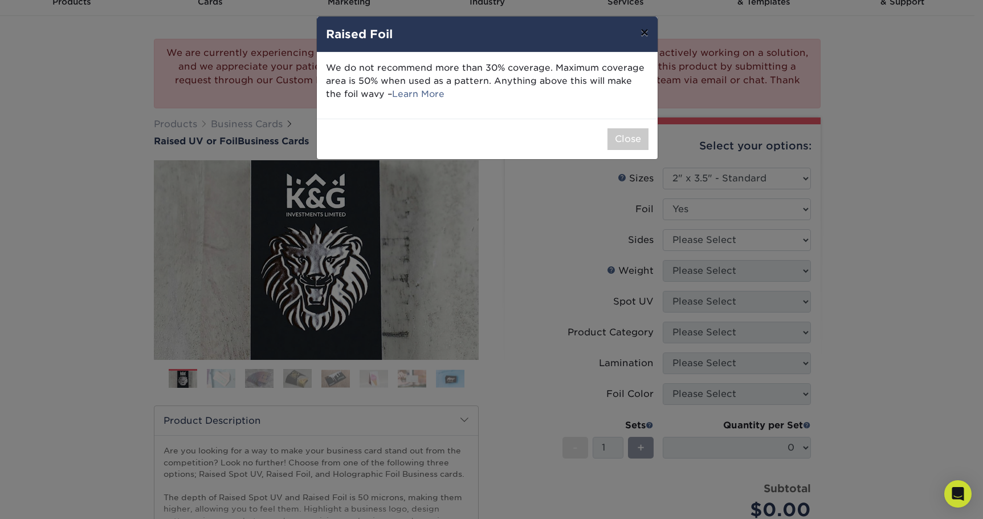
click at [642, 31] on button "×" at bounding box center [644, 33] width 26 height 32
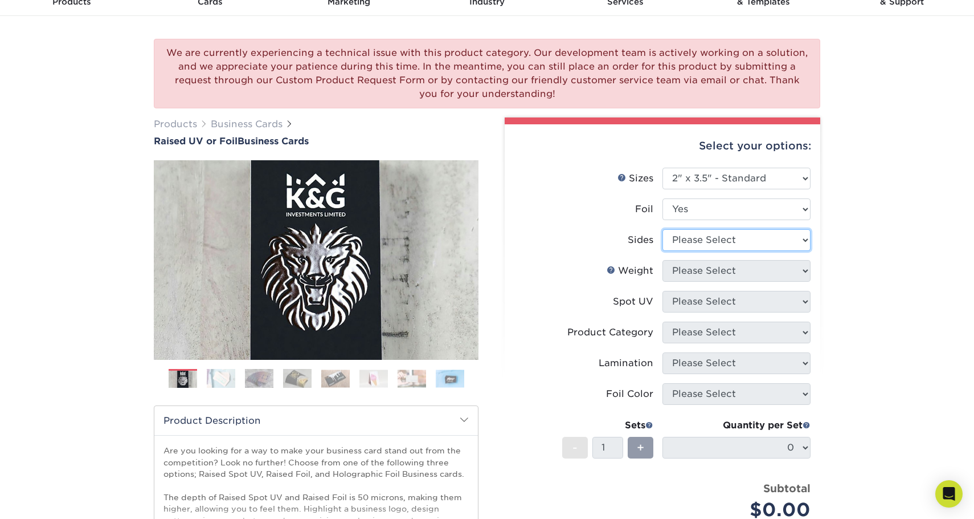
click at [760, 238] on select "Please Select Print Both Sides - Foil Both Sides Print Both Sides - Foil Front …" at bounding box center [737, 240] width 148 height 22
select select "e9e9dfb3-fba1-4d60-972c-fd9ca5904d33"
click at [663, 229] on select "Please Select Print Both Sides - Foil Both Sides Print Both Sides - Foil Front …" at bounding box center [737, 240] width 148 height 22
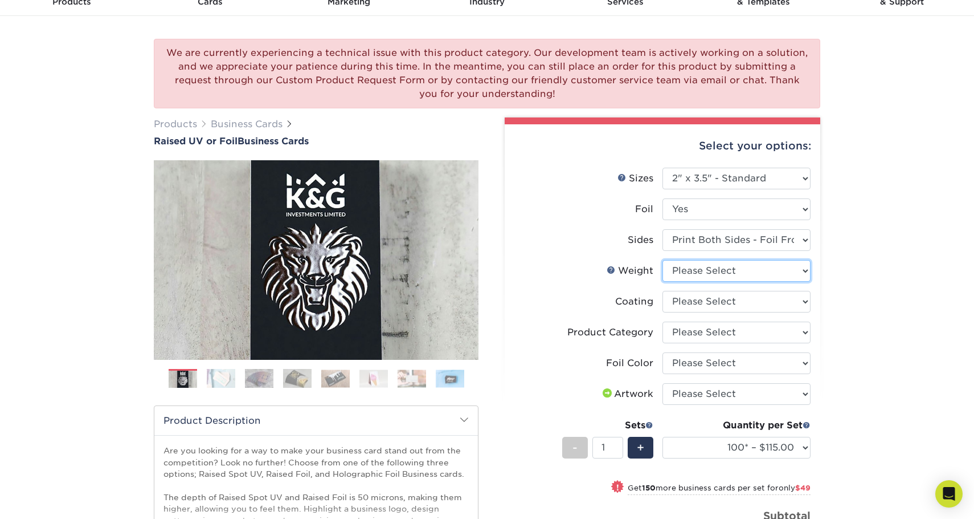
click at [756, 274] on select "Please Select 16PT" at bounding box center [737, 271] width 148 height 22
click at [753, 269] on select "Please Select 16PT" at bounding box center [737, 271] width 148 height 22
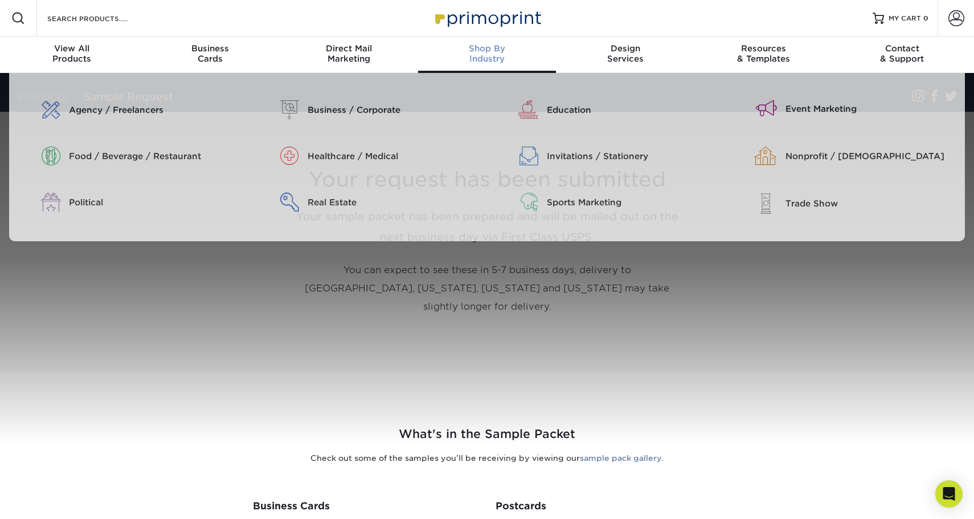
click at [492, 52] on span "Shop By" at bounding box center [487, 48] width 138 height 10
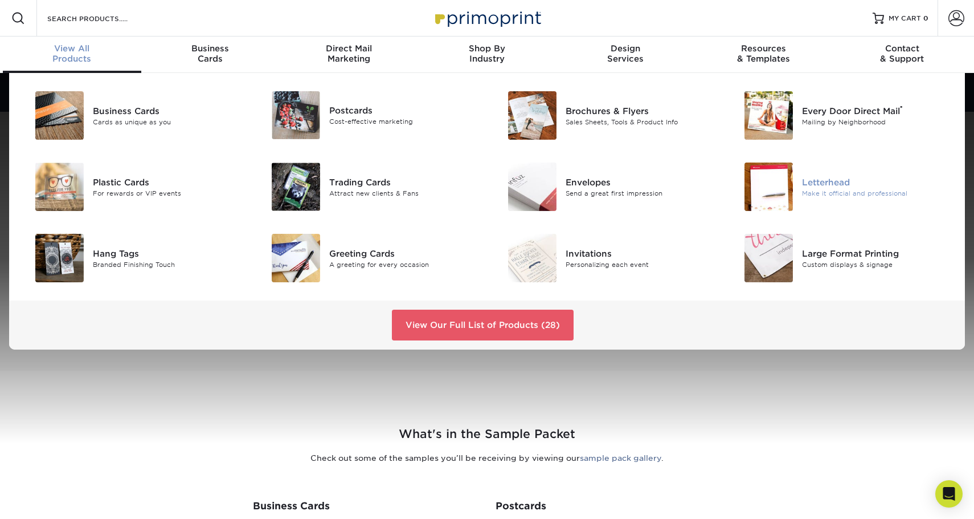
click at [837, 186] on div "Letterhead" at bounding box center [876, 182] width 149 height 13
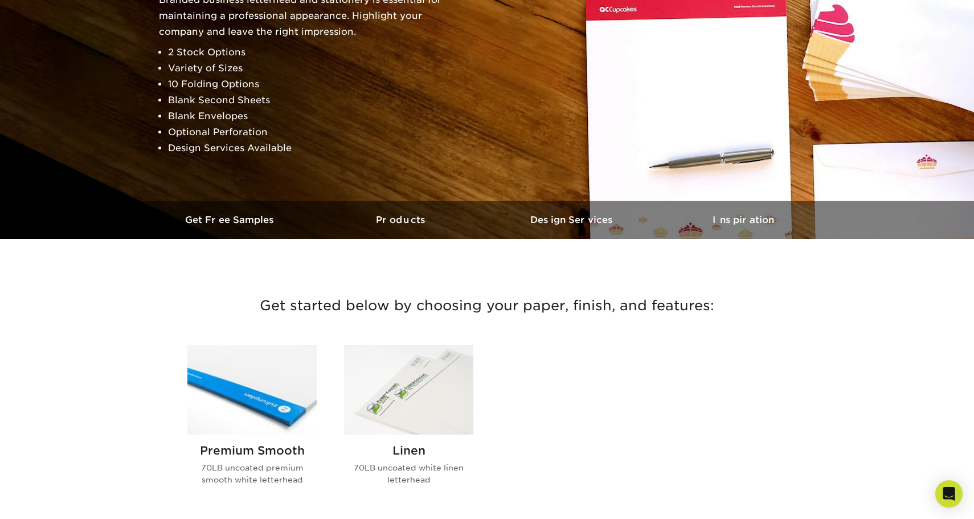
scroll to position [285, 0]
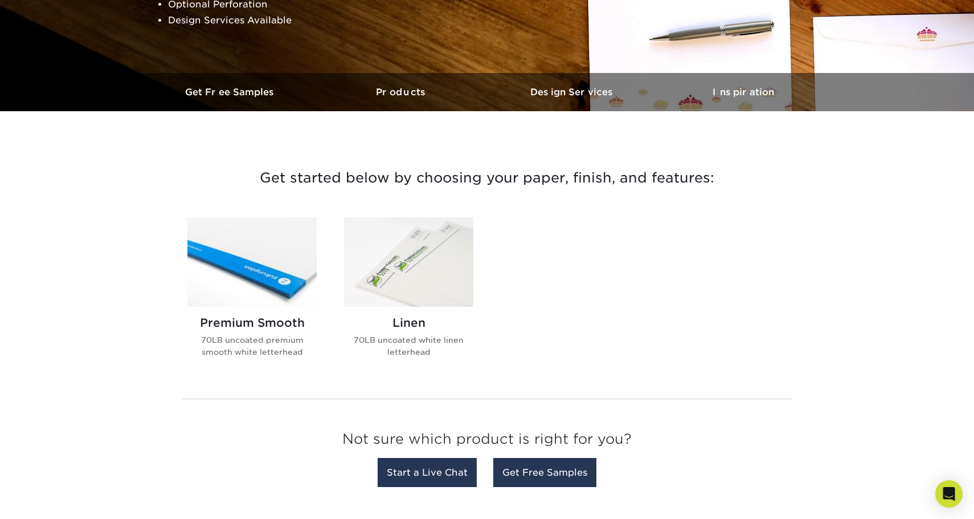
drag, startPoint x: 421, startPoint y: 142, endPoint x: 733, endPoint y: 229, distance: 324.1
click at [733, 229] on div "Premium Smooth 70LB uncoated premium smooth white letterhead Linen 70LB uncoate…" at bounding box center [487, 296] width 627 height 186
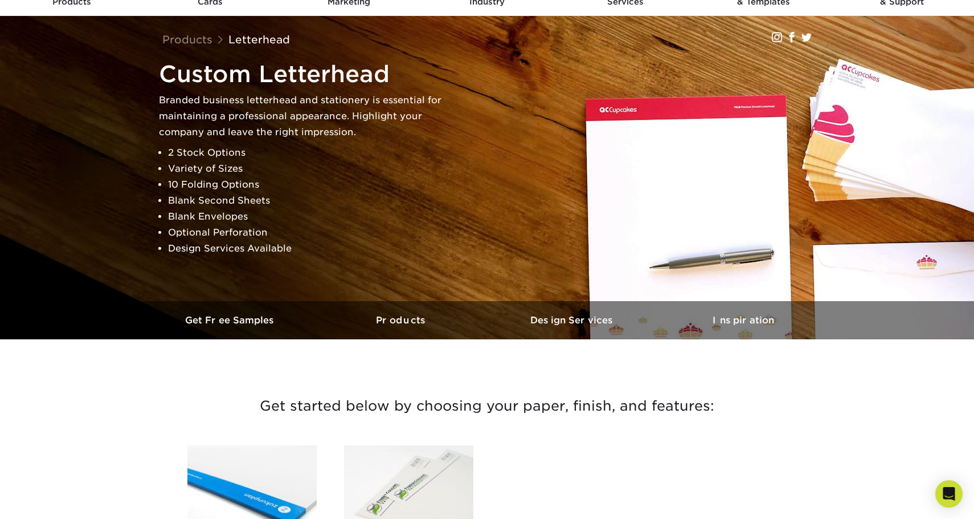
scroll to position [0, 0]
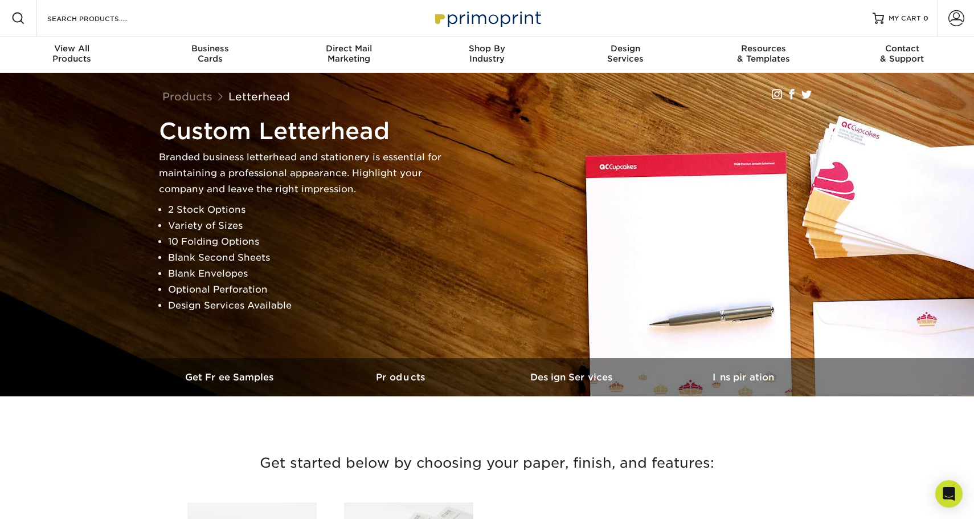
click at [506, 17] on img at bounding box center [487, 18] width 114 height 25
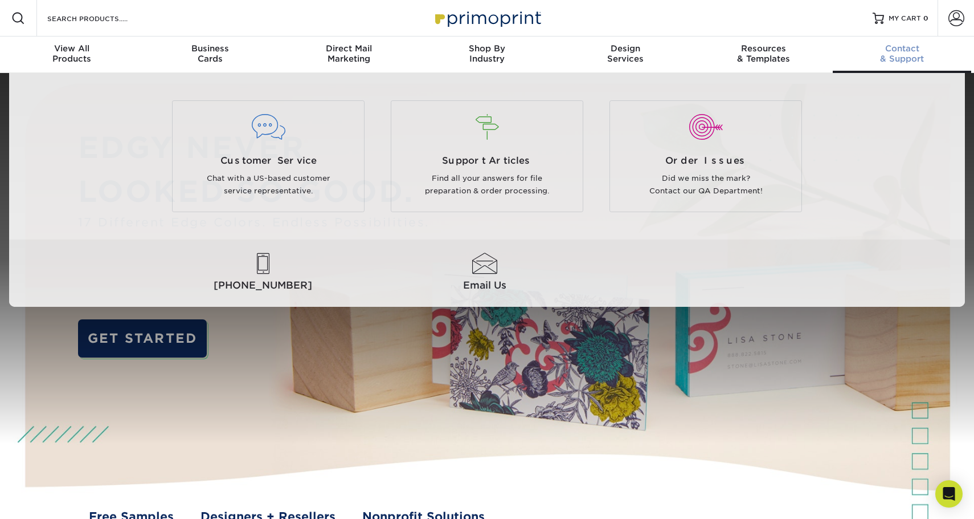
click at [915, 49] on span "Contact" at bounding box center [902, 48] width 138 height 10
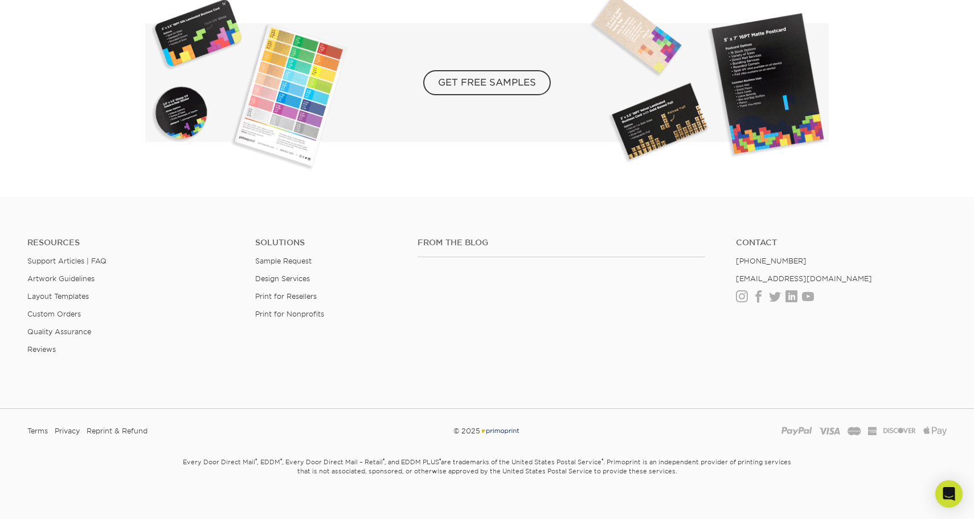
scroll to position [2095, 0]
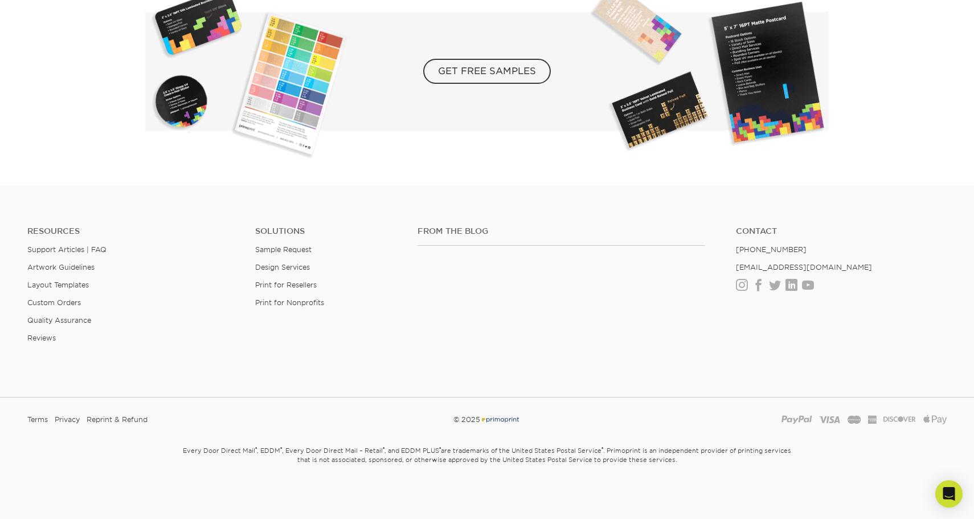
drag, startPoint x: 792, startPoint y: 59, endPoint x: 629, endPoint y: 23, distance: 166.8
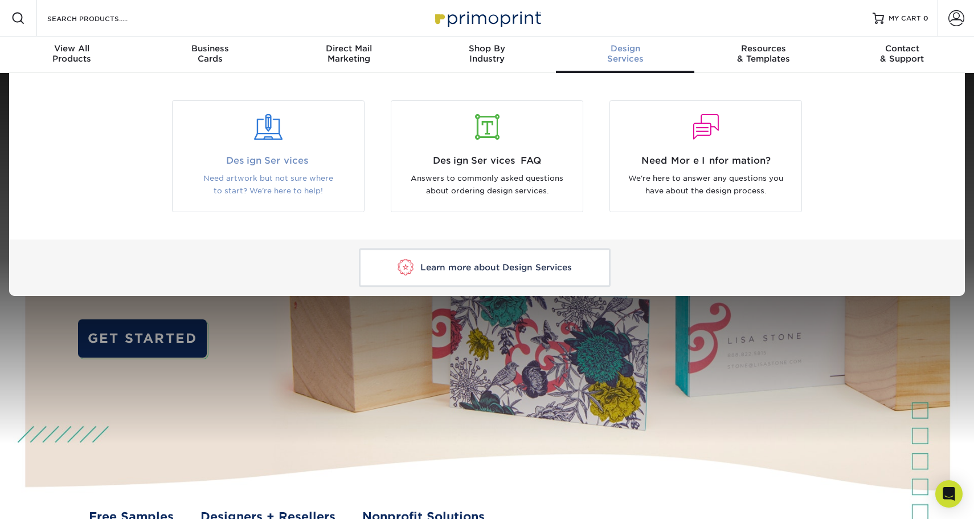
click at [276, 149] on div at bounding box center [268, 134] width 191 height 39
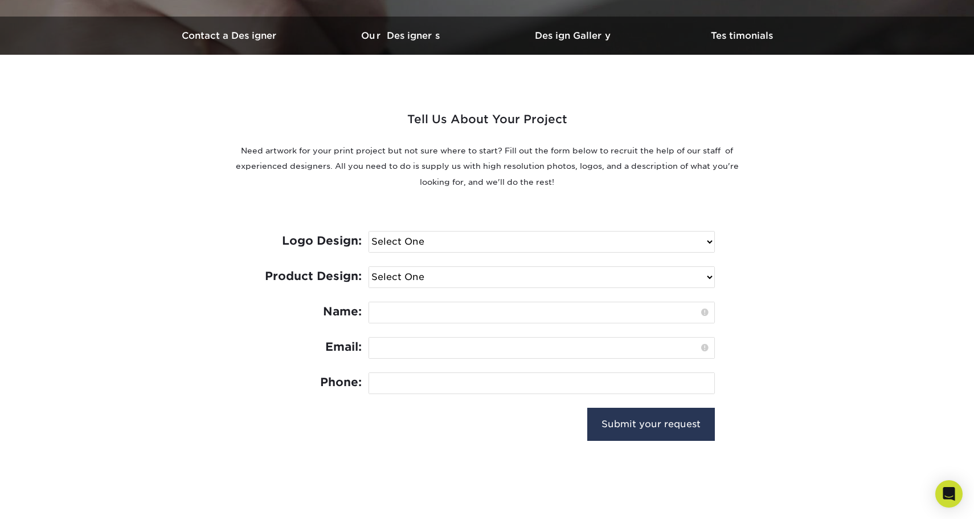
scroll to position [342, 0]
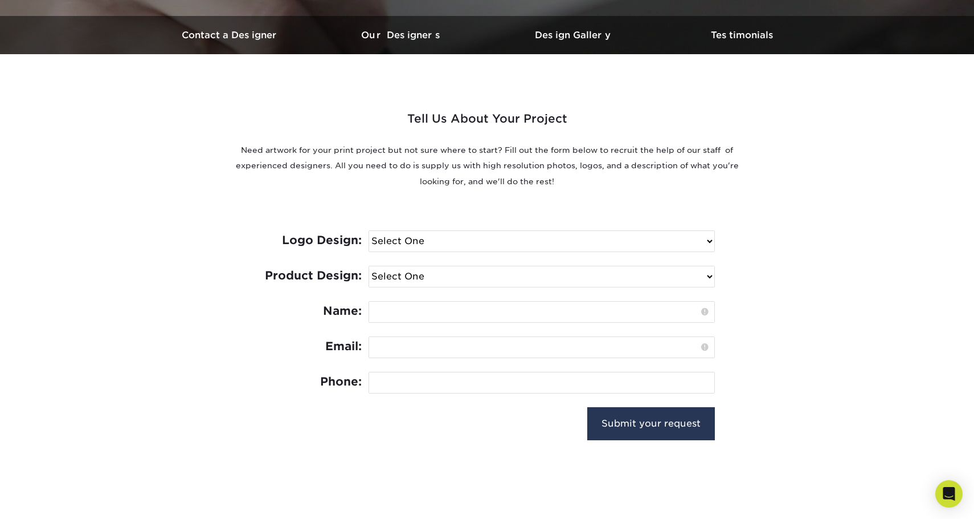
click at [688, 240] on select "Select One I need a logo design: $300 No thank you" at bounding box center [541, 241] width 345 height 21
select select "Need Logo - $300"
click at [369, 231] on select "Select One I need a logo design: $300 No thank you" at bounding box center [541, 241] width 345 height 21
click at [624, 276] on select "Select One Logo Design Only Design Edits Banner Design: $50.00 Bookmark Design:…" at bounding box center [541, 276] width 345 height 21
select select "Business Card - $100"
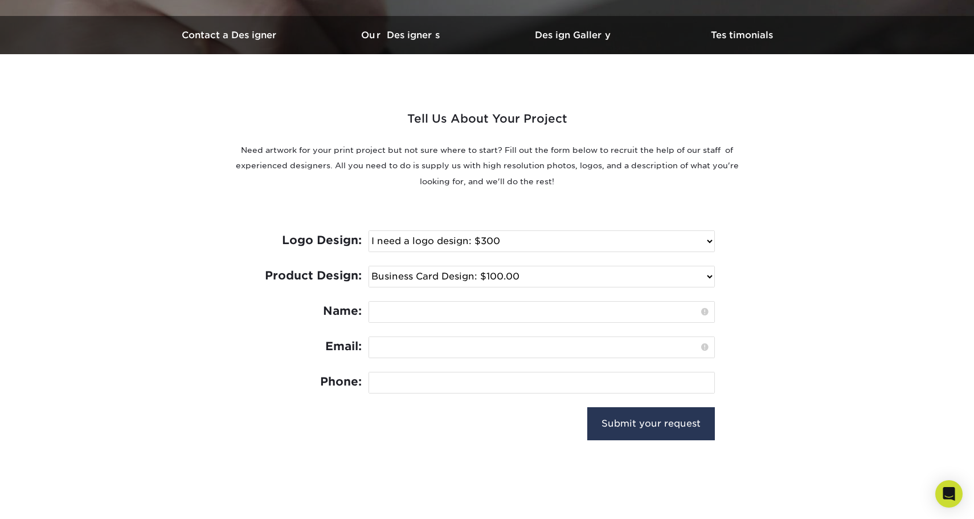
click at [369, 266] on select "Select One Logo Design Only Design Edits Banner Design: $50.00 Bookmark Design:…" at bounding box center [541, 276] width 345 height 21
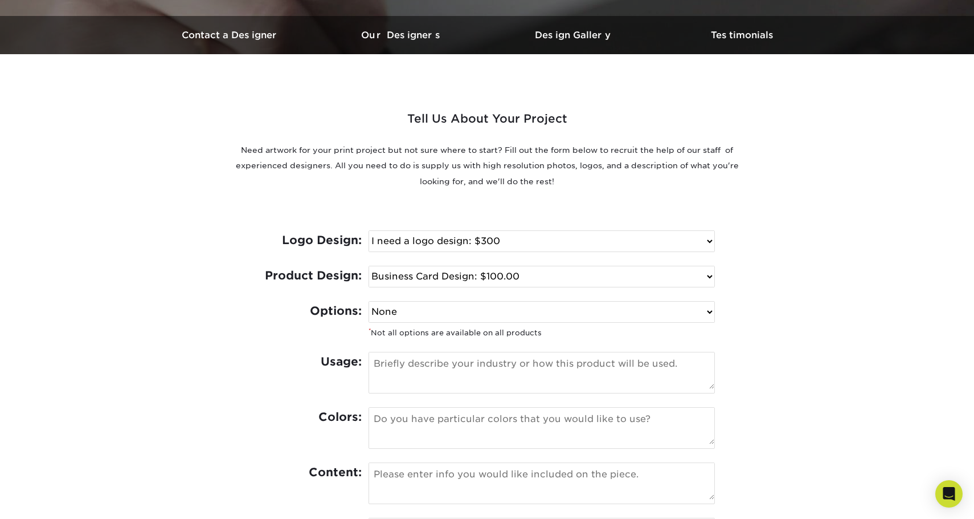
click at [676, 312] on select "None Spot UV Foil Spot UV & Foil" at bounding box center [541, 311] width 345 height 21
select select "Foil"
click at [369, 301] on select "None Spot UV Foil Spot UV & Foil" at bounding box center [541, 311] width 345 height 21
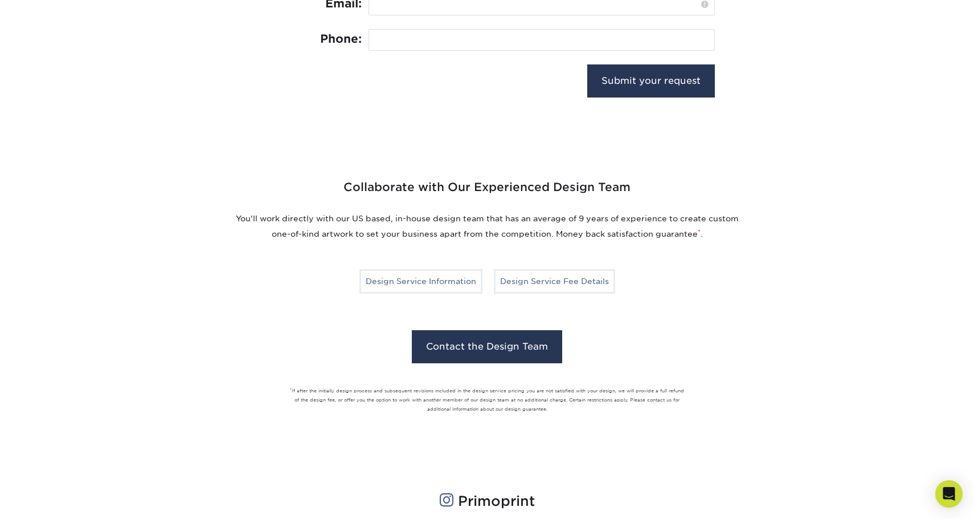
scroll to position [912, 0]
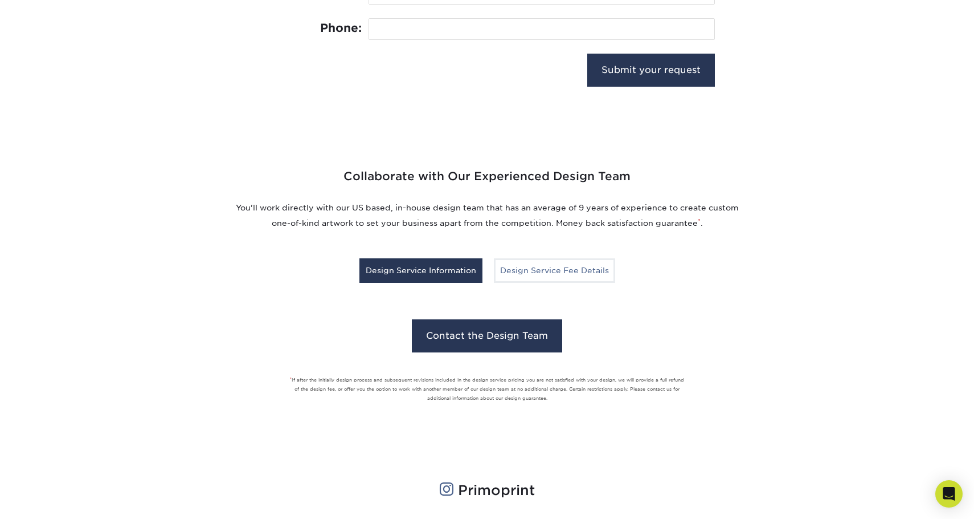
click at [462, 265] on link "Design Service Information" at bounding box center [421, 270] width 123 height 24
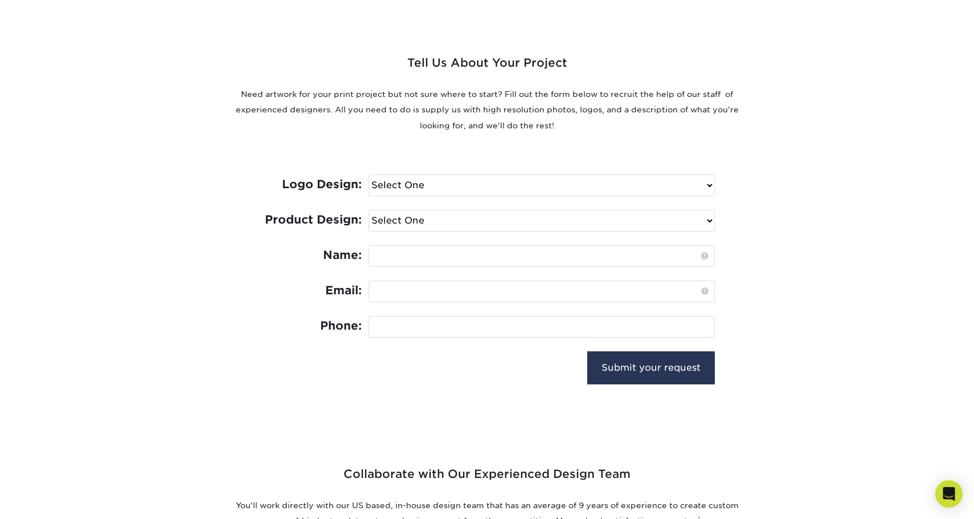
scroll to position [399, 0]
click at [676, 183] on select "Select One I need a logo design: $300 No thank you" at bounding box center [541, 184] width 345 height 21
select select "Need Logo - $300"
click at [369, 174] on select "Select One I need a logo design: $300 No thank you" at bounding box center [541, 184] width 345 height 21
click at [580, 218] on select "Select One Logo Design Only Design Edits Banner Design: $50.00 Bookmark Design:…" at bounding box center [541, 219] width 345 height 21
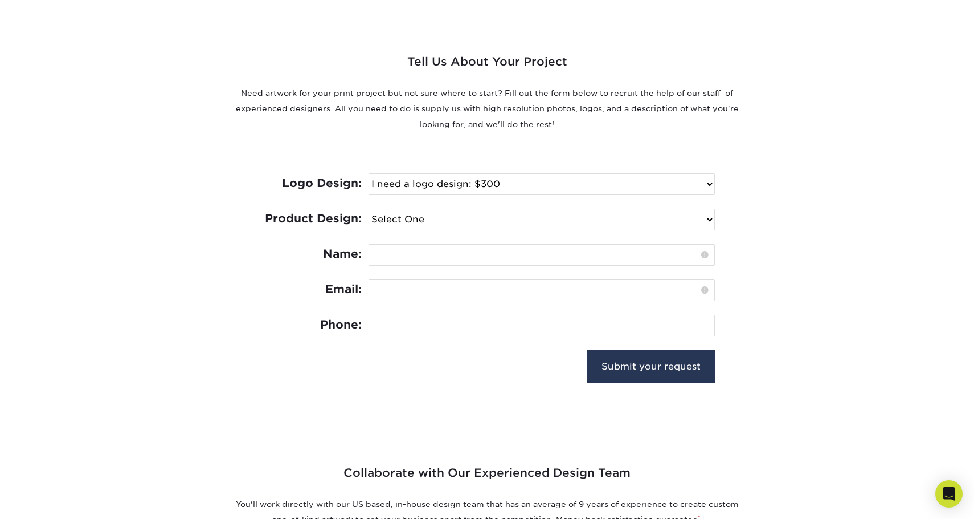
click at [814, 156] on div "Tell Us About Your Project Need artwork for your print project but not sure whe…" at bounding box center [487, 202] width 684 height 411
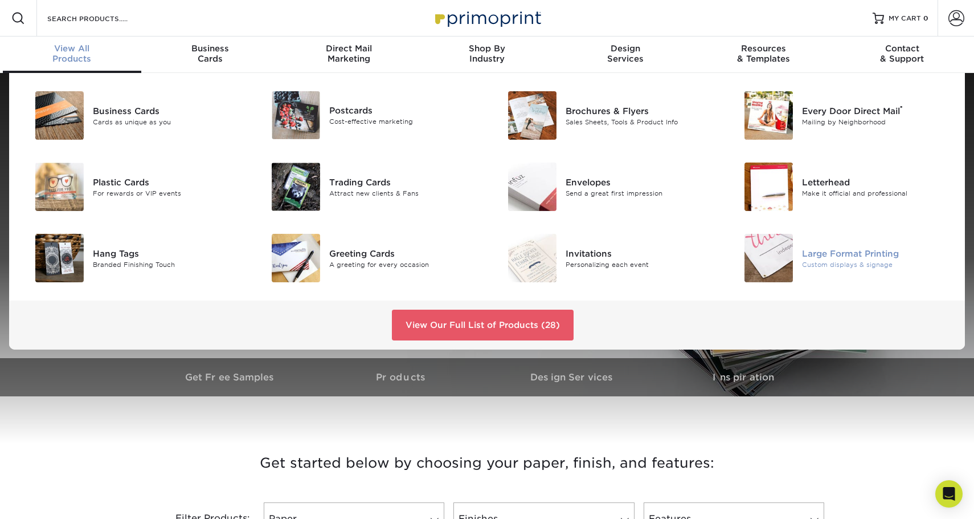
click at [838, 255] on div "Large Format Printing" at bounding box center [876, 253] width 149 height 13
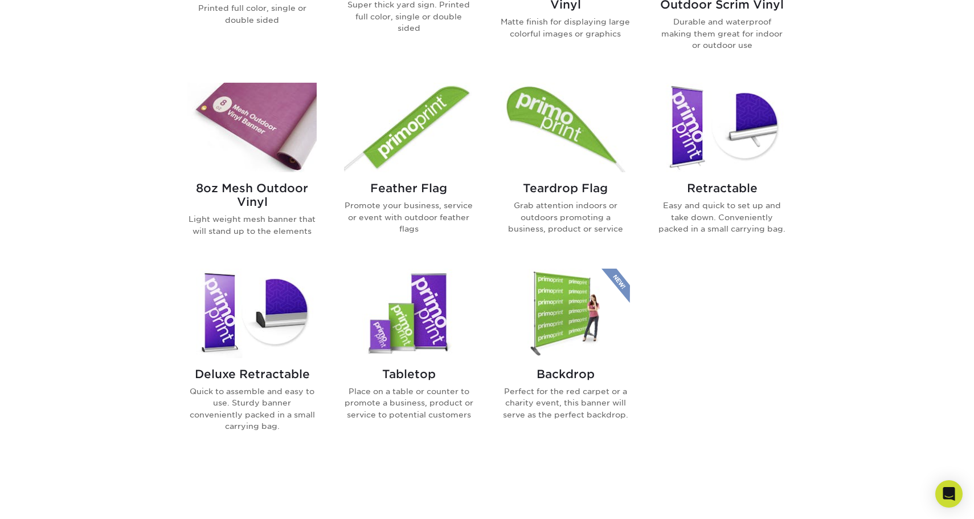
scroll to position [627, 0]
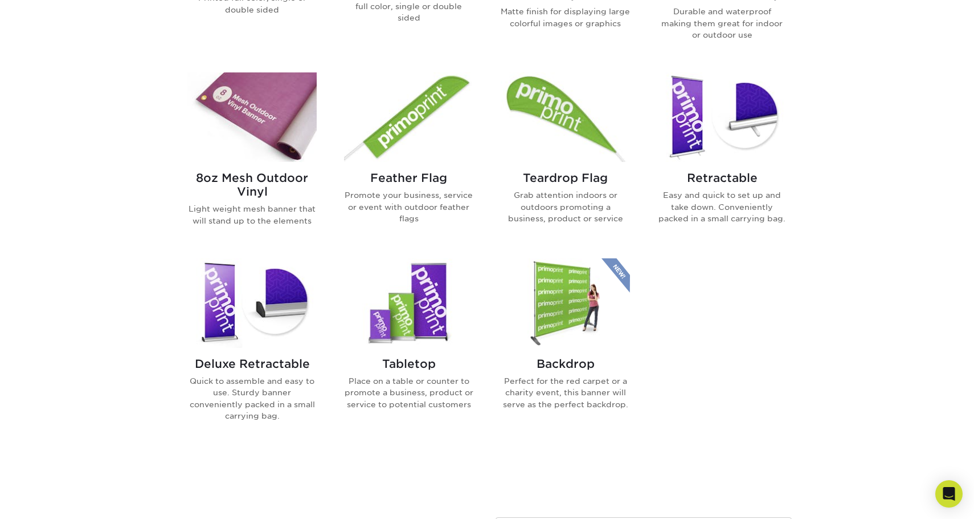
click at [411, 310] on img at bounding box center [408, 302] width 129 height 89
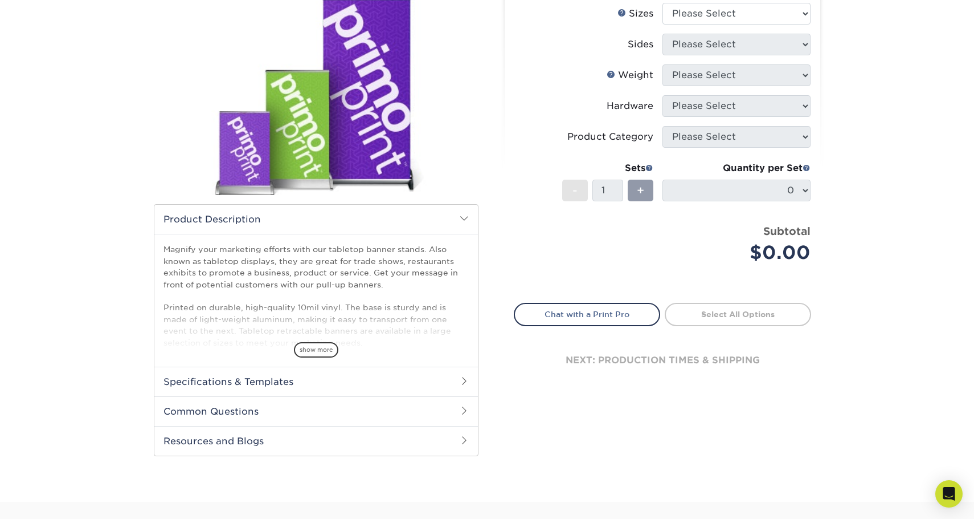
scroll to position [171, 0]
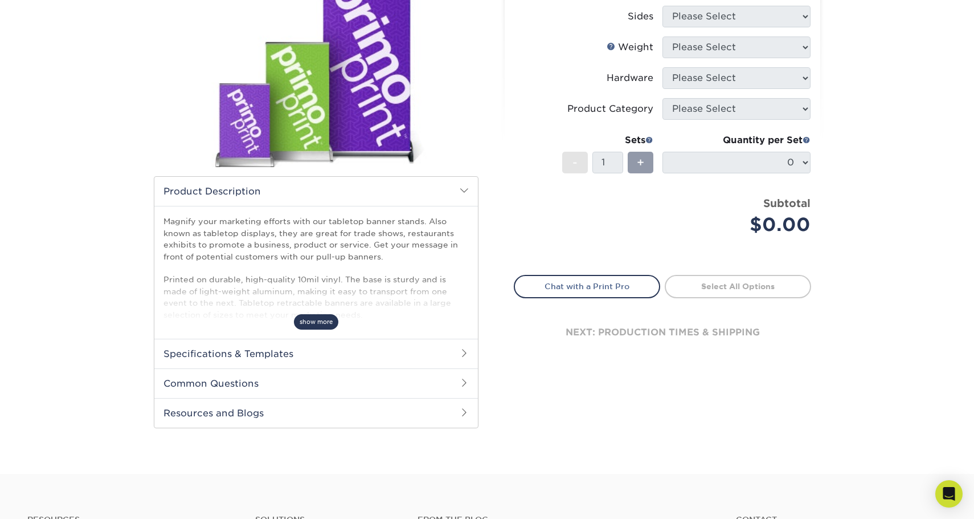
click at [320, 320] on span "show more" at bounding box center [316, 321] width 44 height 15
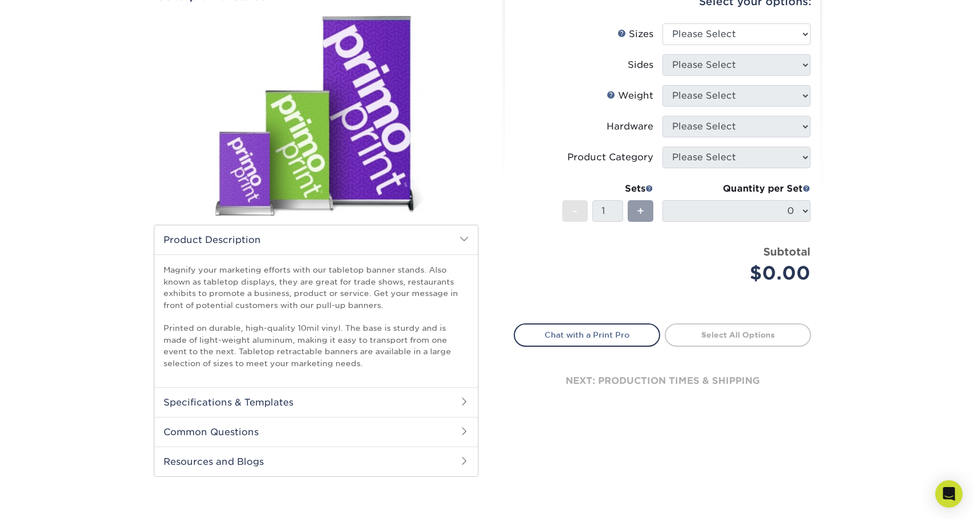
scroll to position [57, 0]
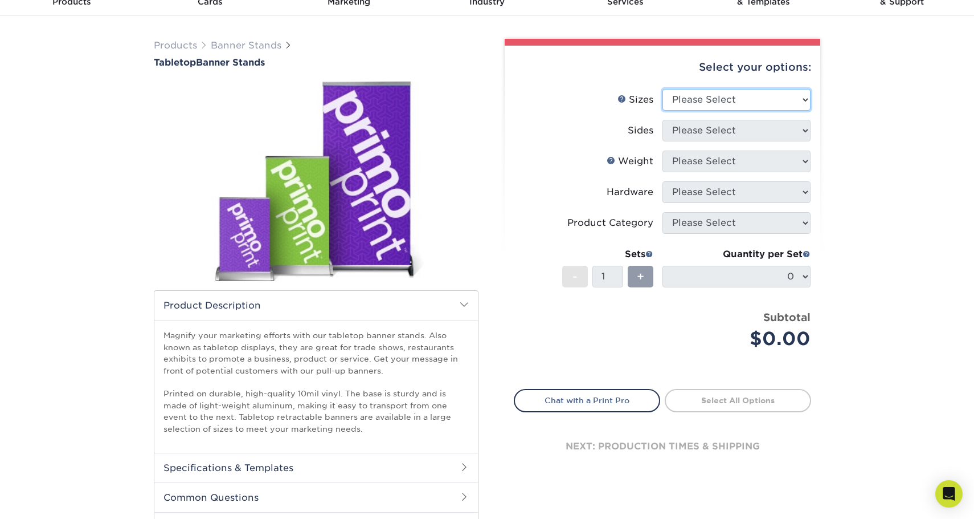
click at [805, 96] on select "Please Select 8.25" x 12" 11" x 17" 15.75" x 32"" at bounding box center [737, 100] width 148 height 22
select select "8.25x12.00"
click at [663, 89] on select "Please Select 8.25" x 12" 11" x 17" 15.75" x 32"" at bounding box center [737, 100] width 148 height 22
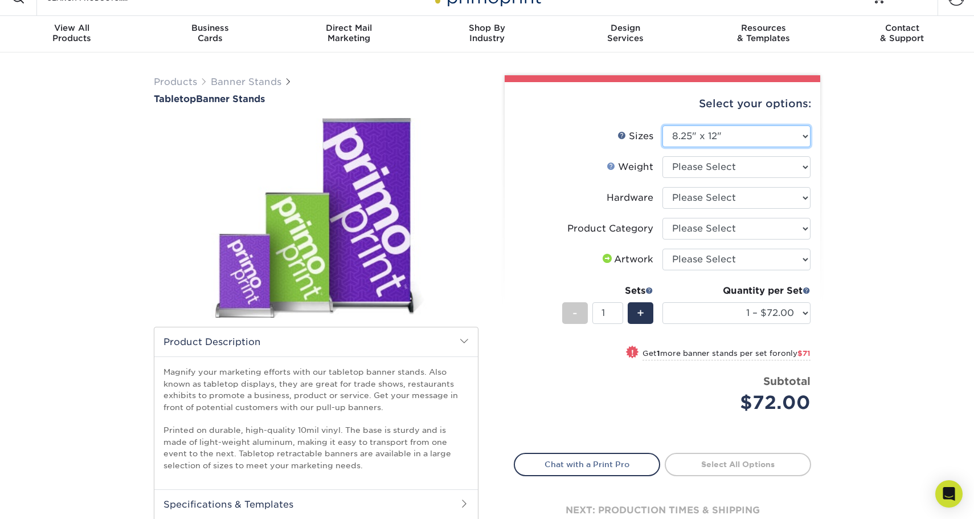
scroll to position [0, 0]
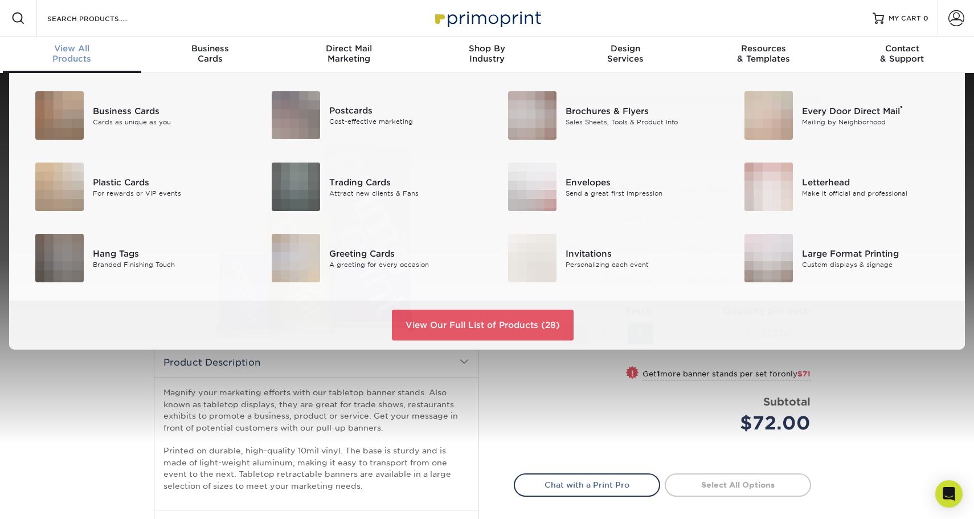
click at [79, 50] on span "View All" at bounding box center [72, 48] width 138 height 10
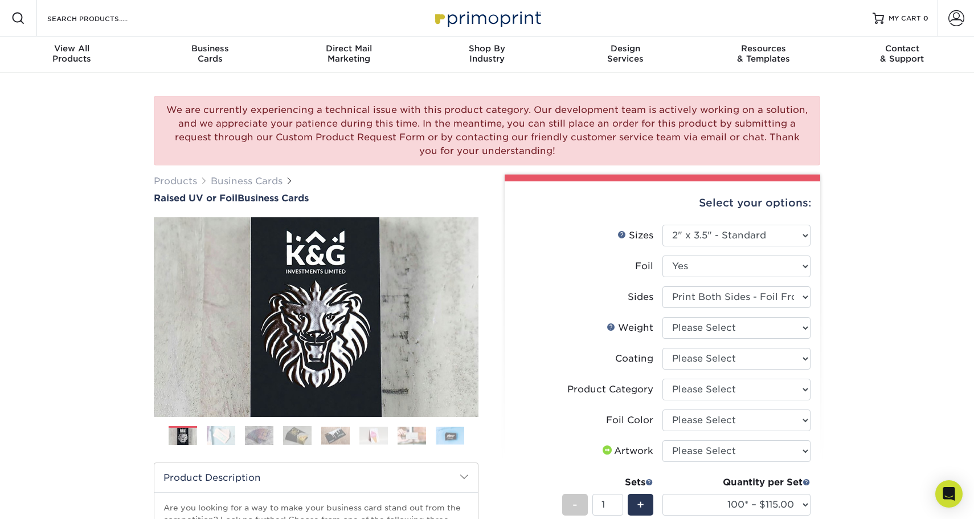
select select "2.00x3.50"
